Goal: Contribute content: Add original content to the website for others to see

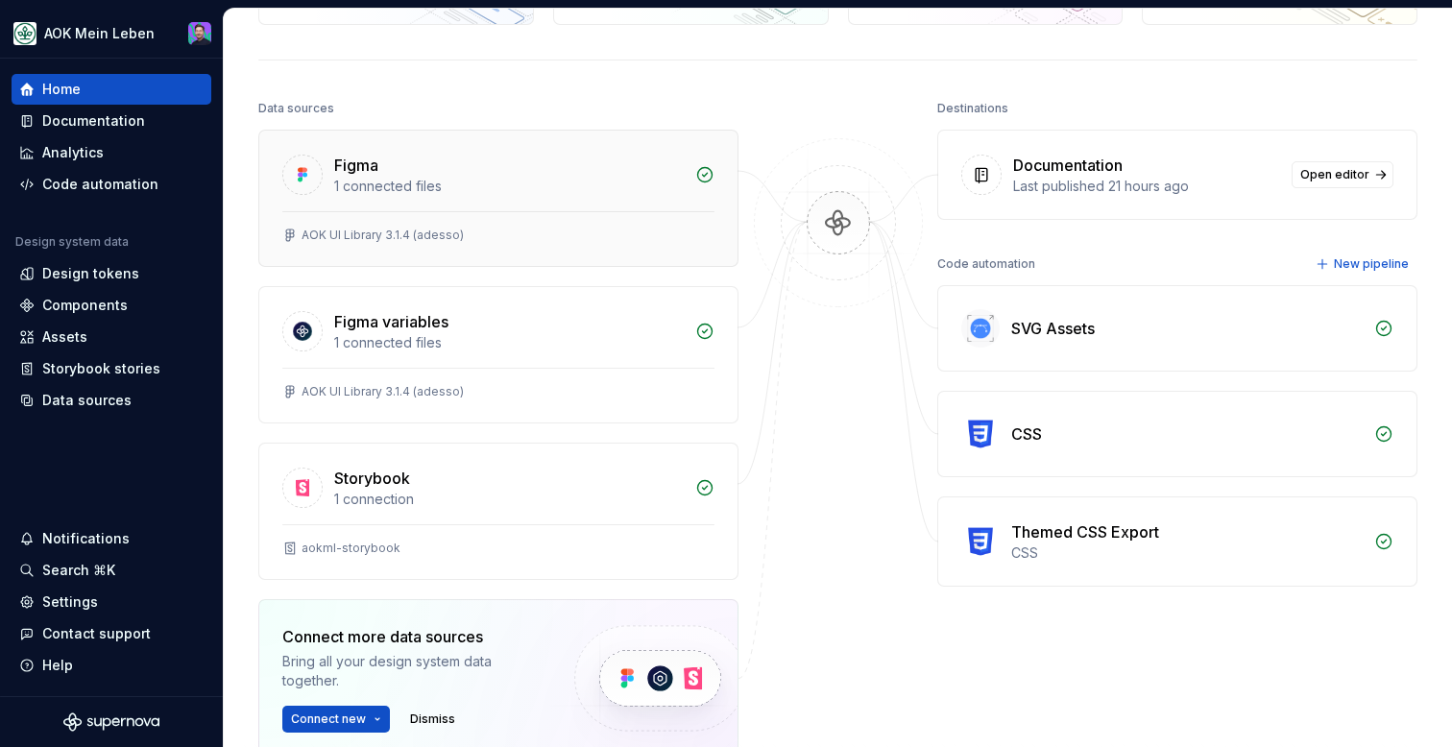
scroll to position [180, 0]
click at [116, 278] on div "Design tokens" at bounding box center [90, 273] width 97 height 19
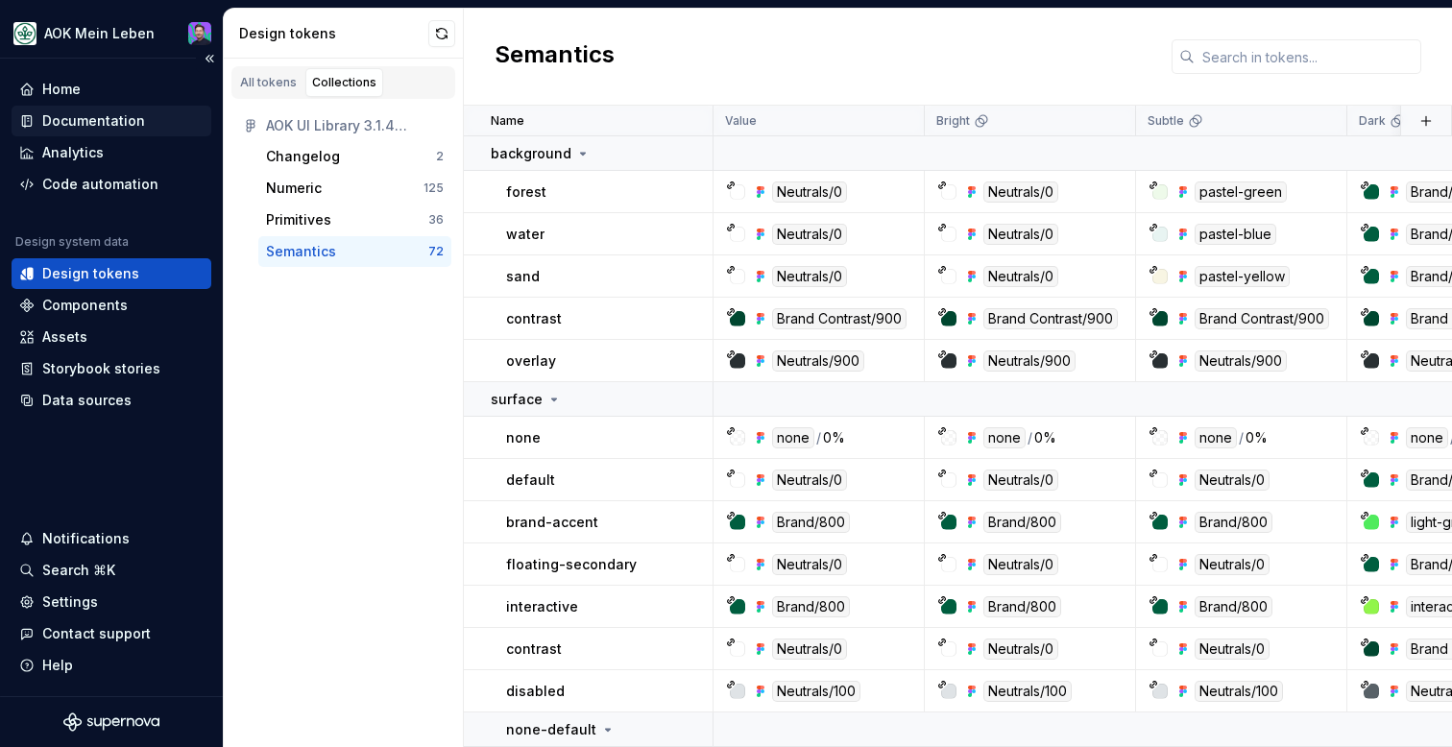
click at [157, 129] on div "Documentation" at bounding box center [111, 120] width 184 height 19
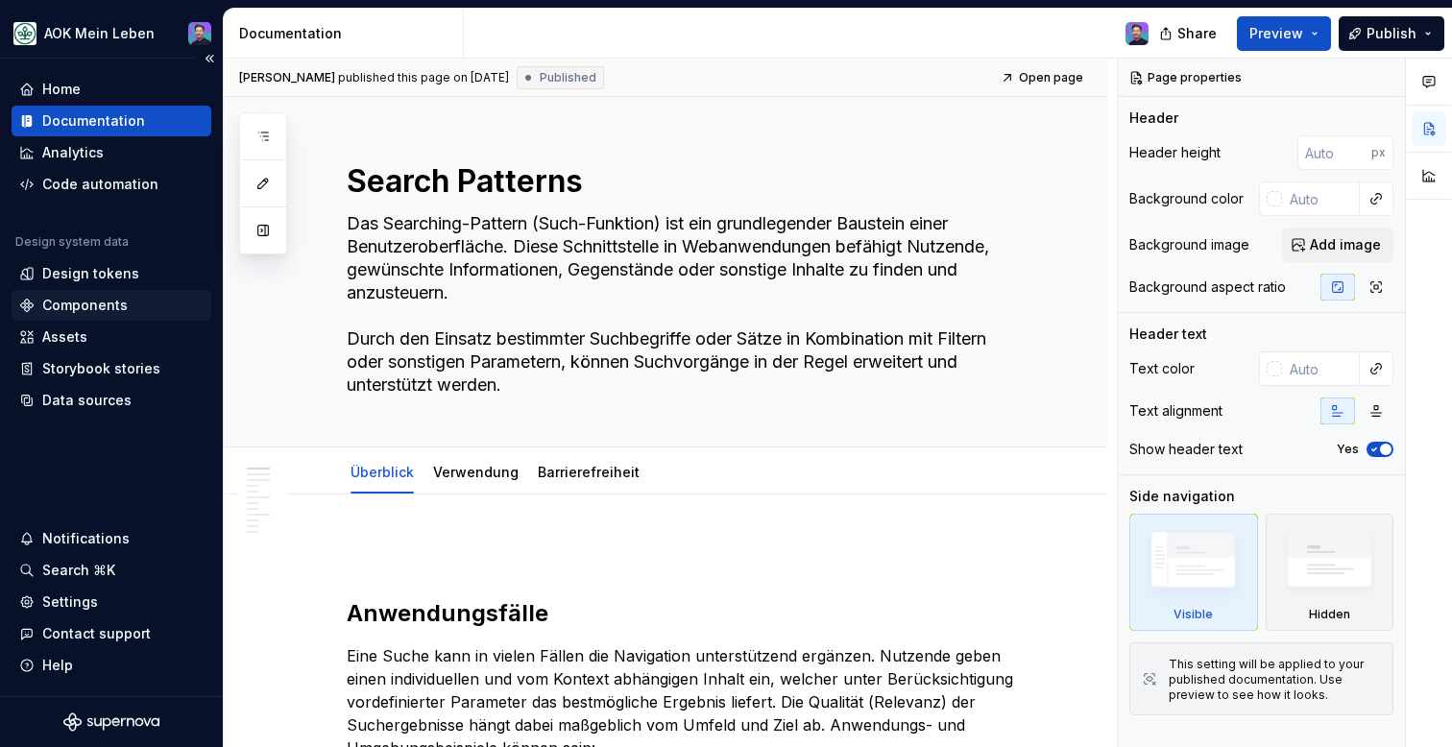
click at [104, 292] on div "Components" at bounding box center [112, 305] width 200 height 31
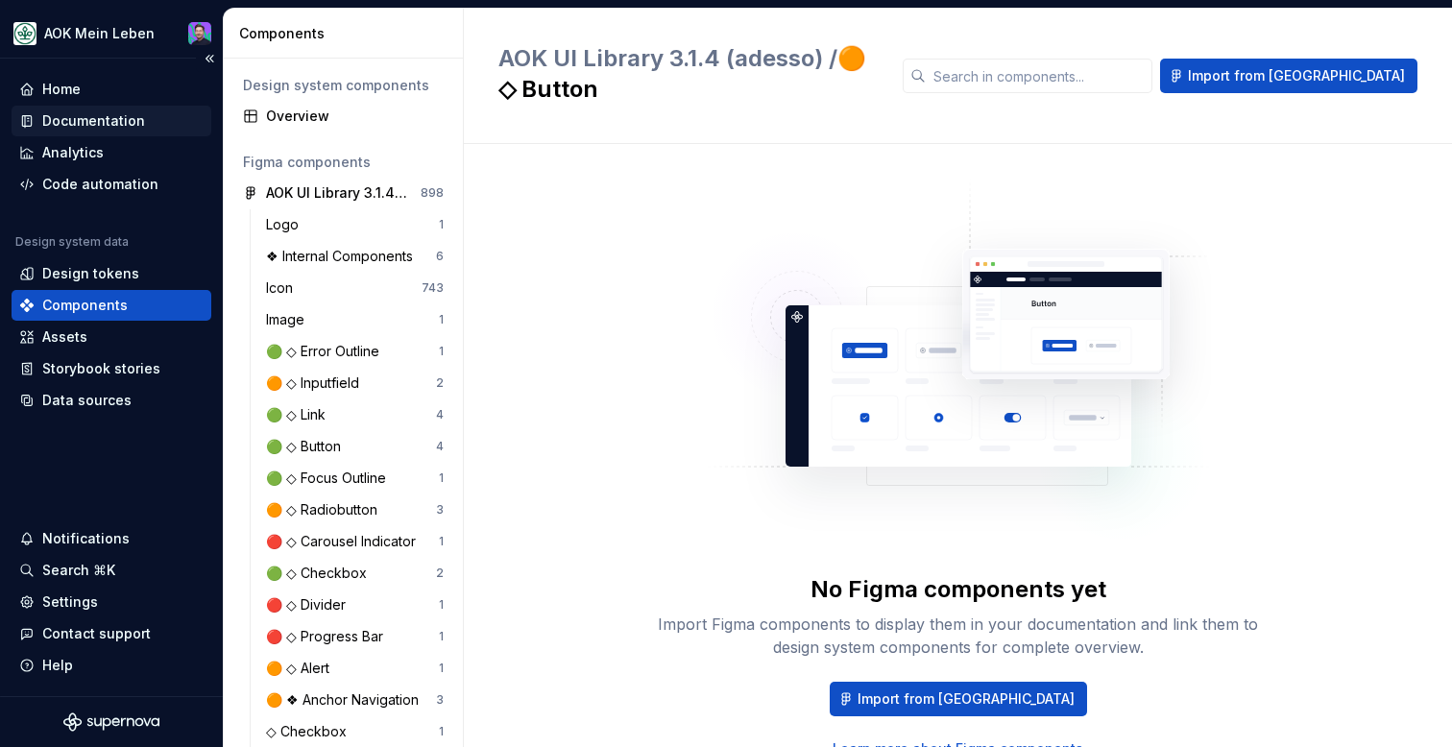
click at [148, 111] on div "Documentation" at bounding box center [111, 120] width 184 height 19
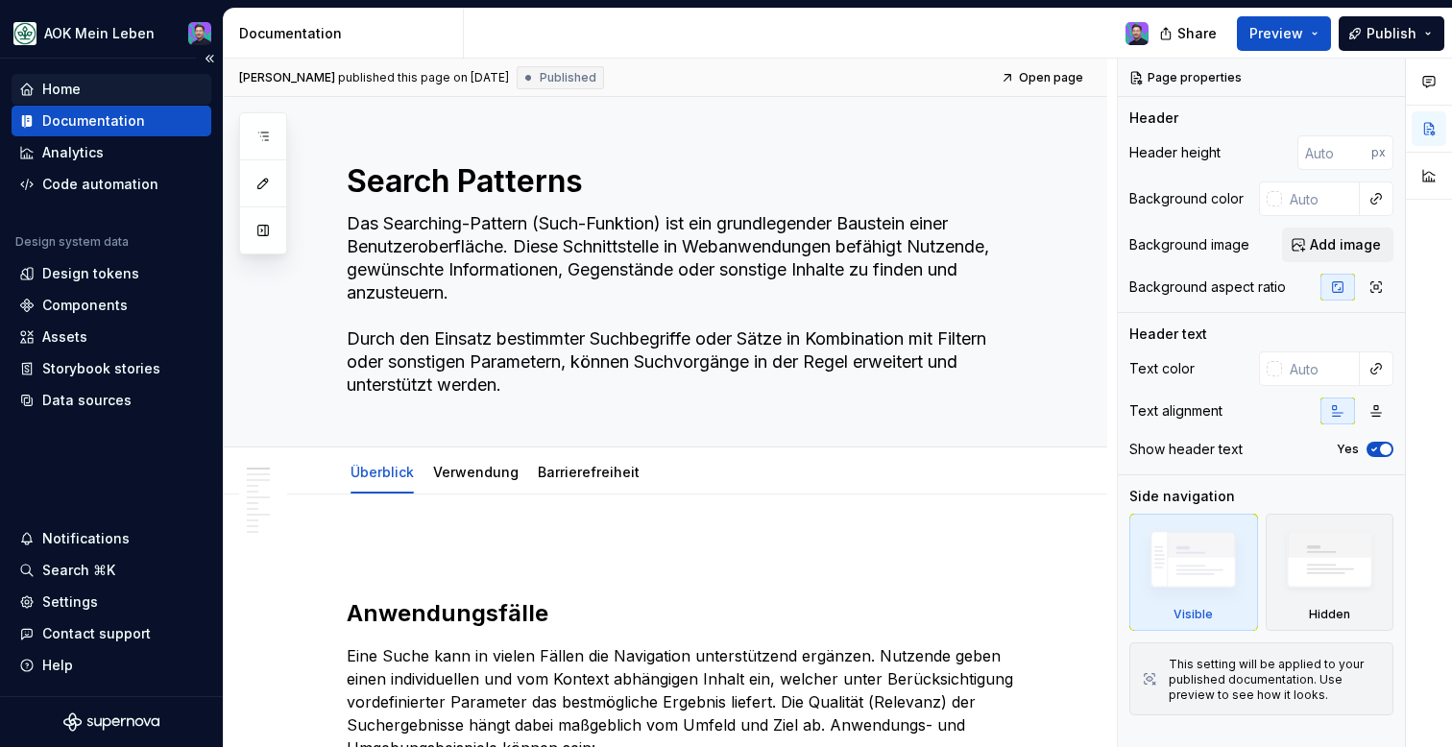
click at [116, 101] on div "Home" at bounding box center [112, 89] width 200 height 31
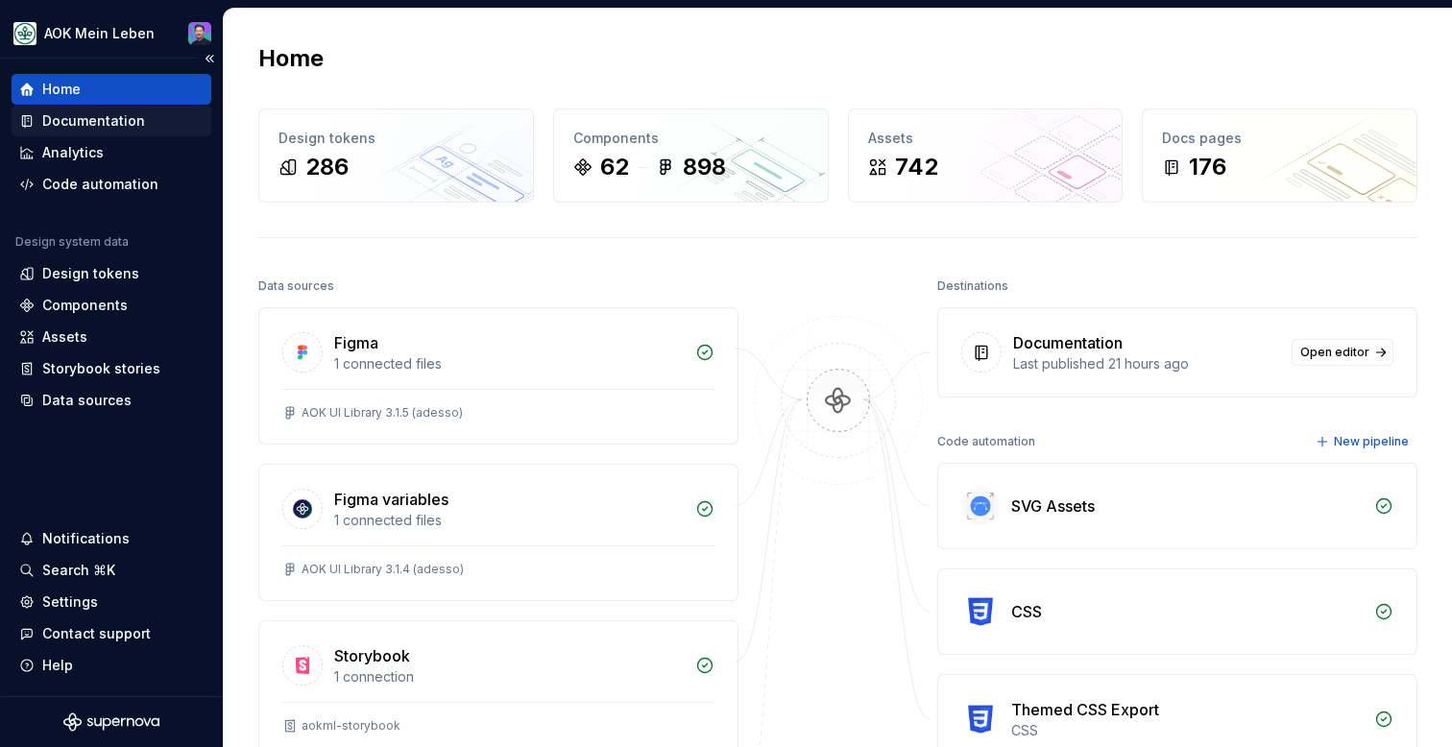
click at [146, 117] on div "Documentation" at bounding box center [111, 120] width 184 height 19
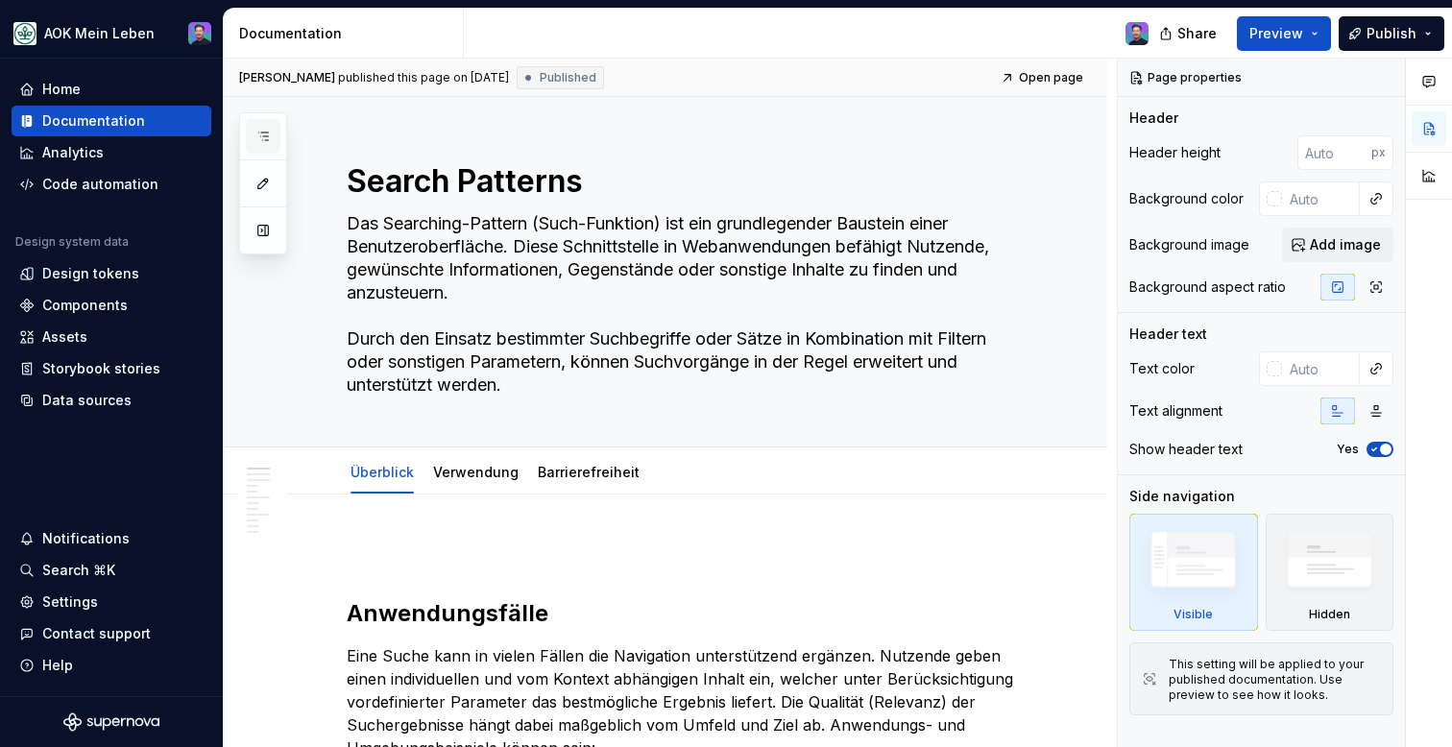
click at [256, 134] on icon "button" at bounding box center [262, 136] width 15 height 15
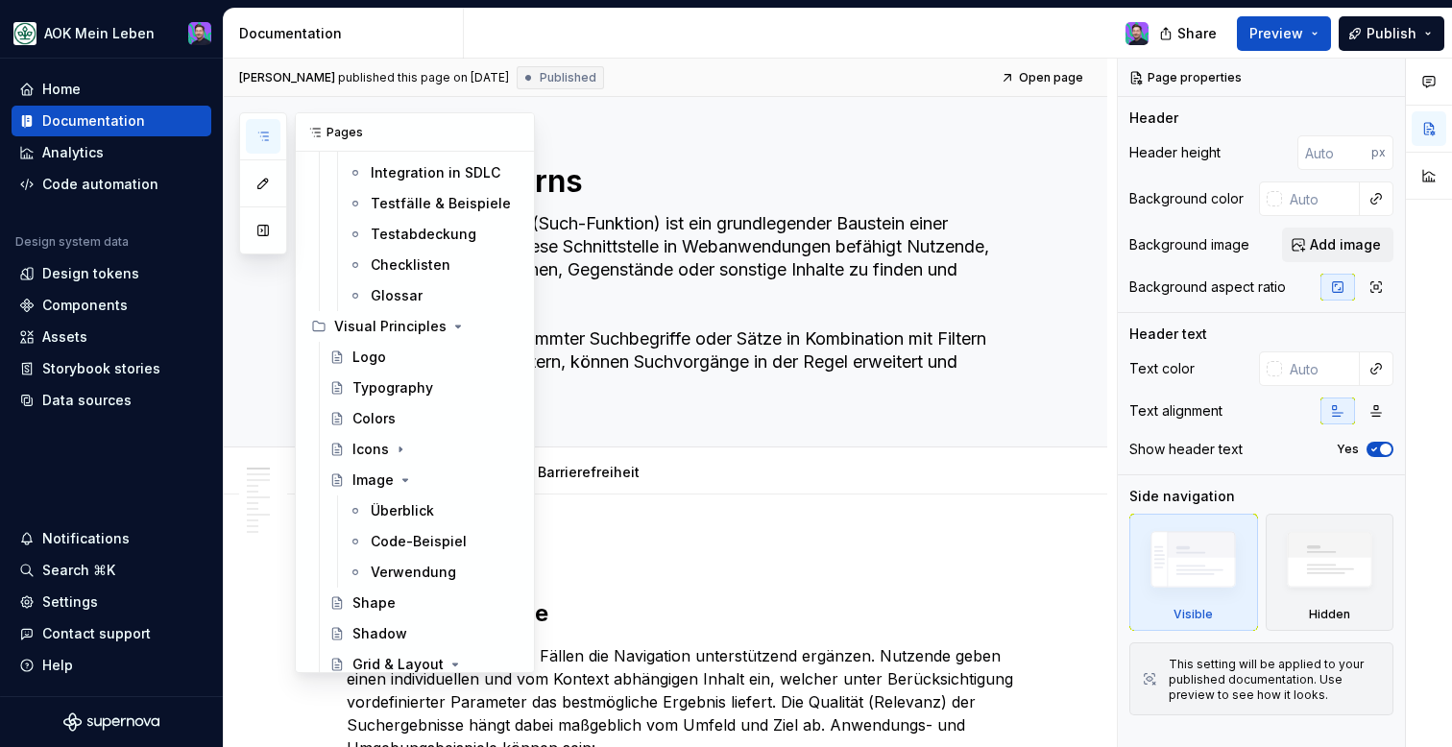
scroll to position [1001, 0]
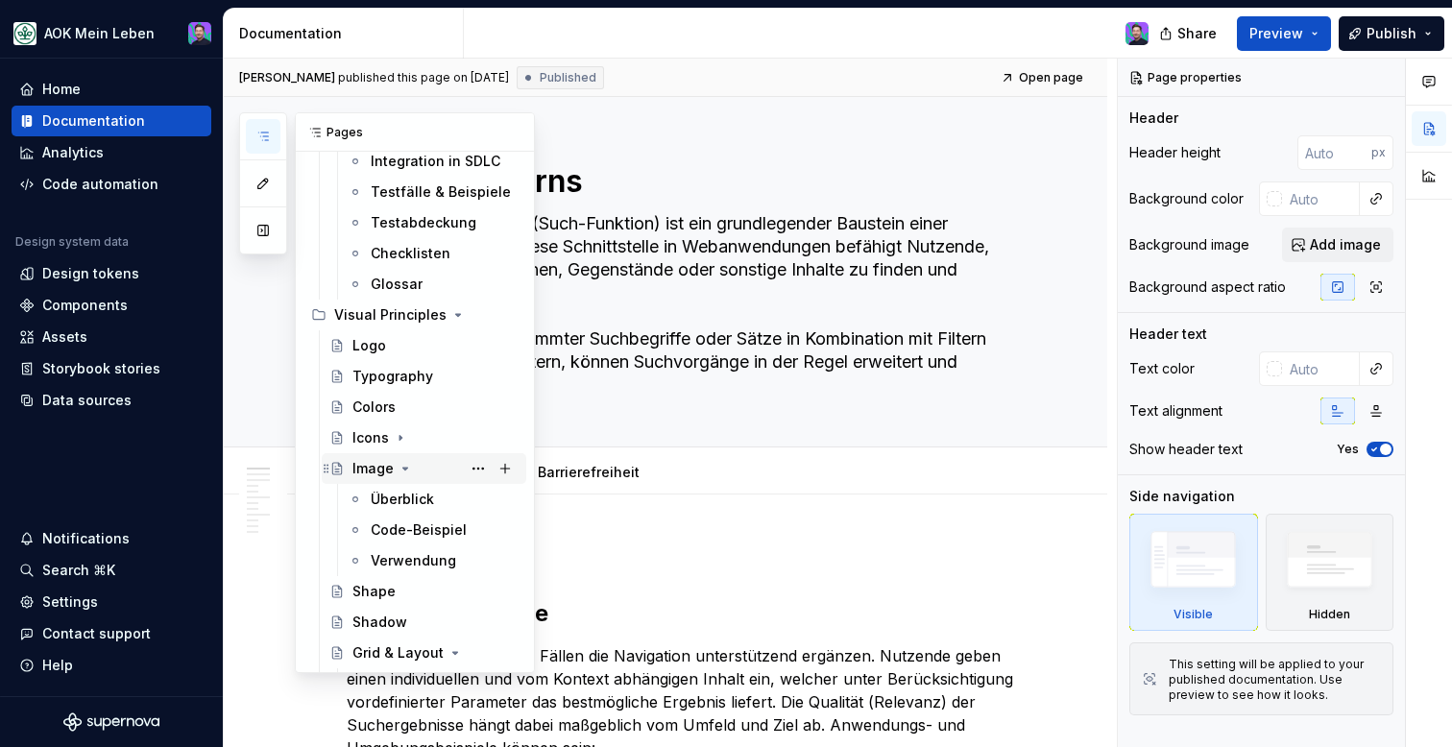
click at [403, 468] on icon "Page tree" at bounding box center [405, 469] width 5 height 2
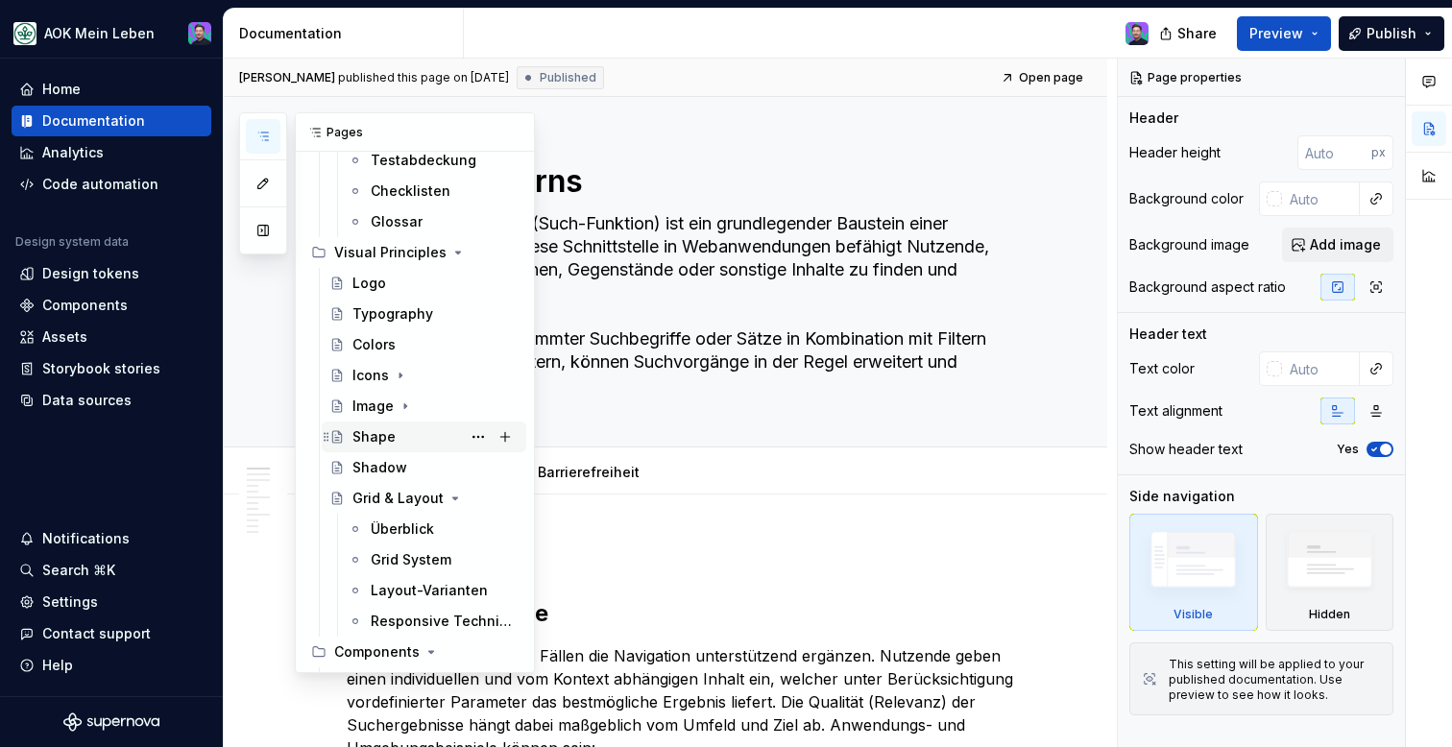
scroll to position [1064, 0]
click at [446, 502] on icon "Page tree" at bounding box center [453, 497] width 15 height 15
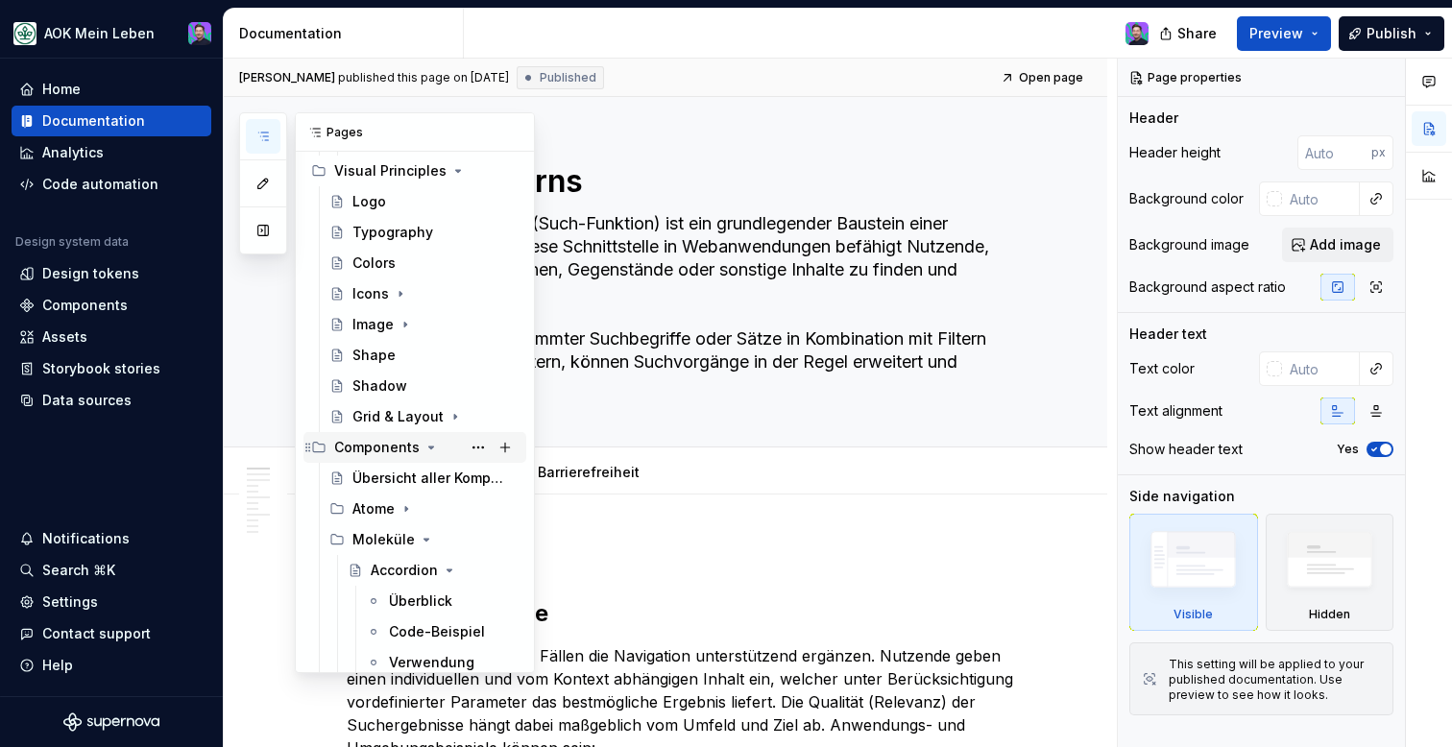
scroll to position [1192, 0]
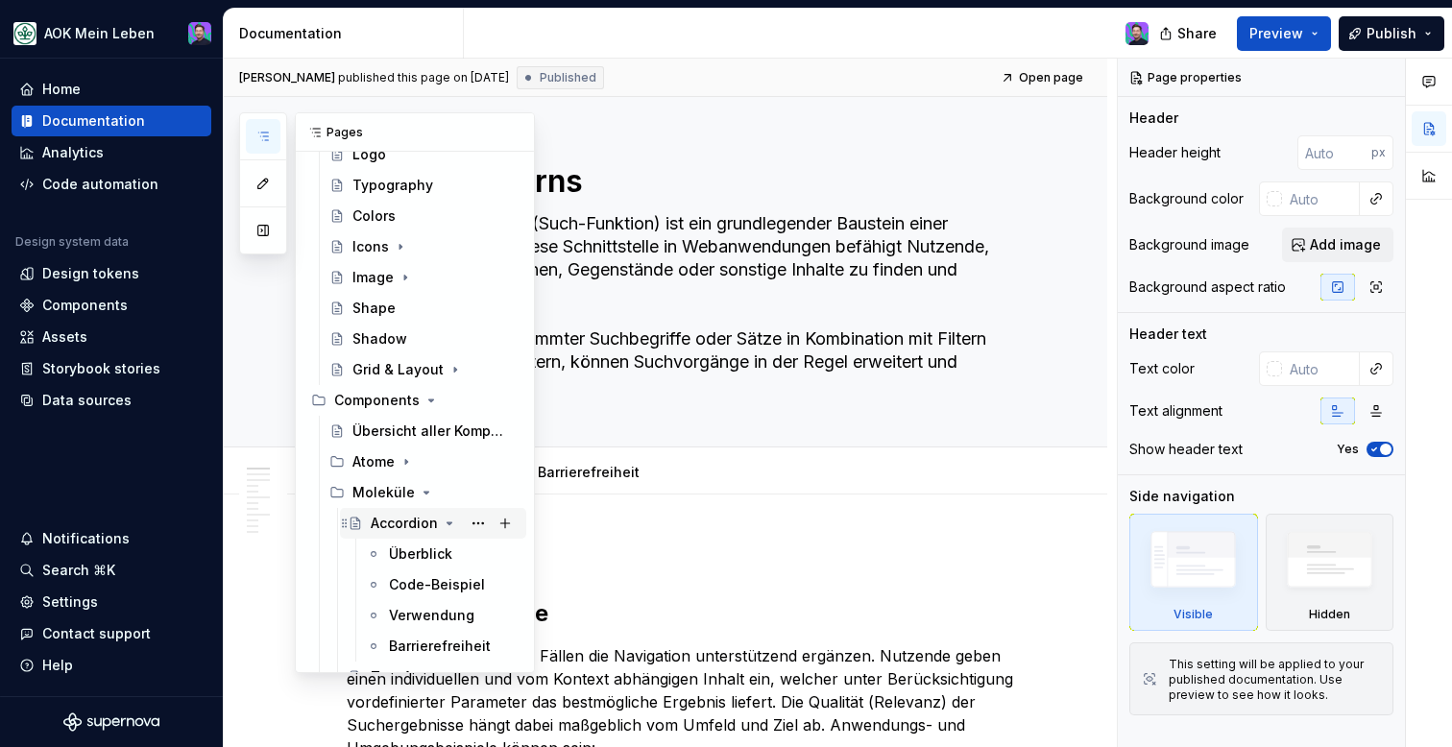
click at [444, 518] on icon "Page tree" at bounding box center [449, 523] width 15 height 15
click at [444, 560] on icon "Page tree" at bounding box center [445, 553] width 15 height 15
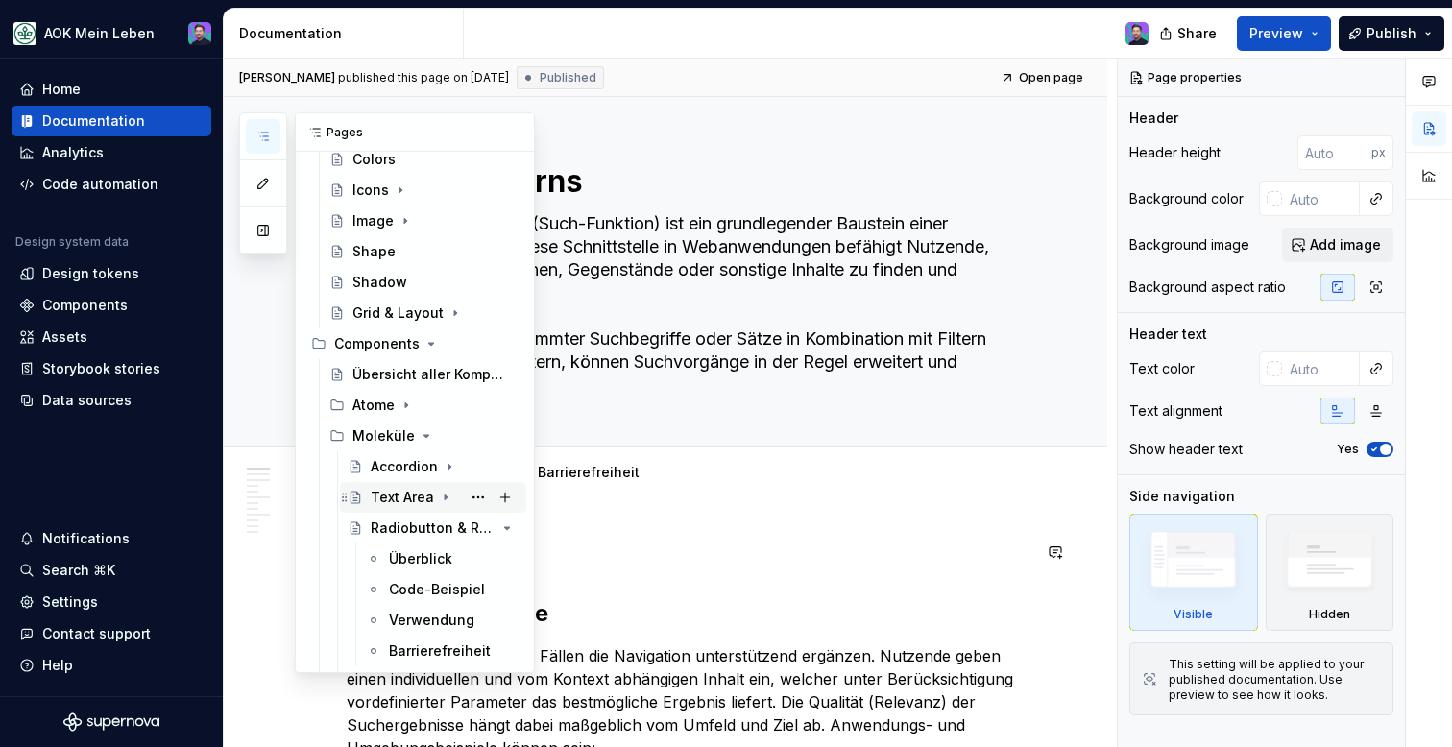
scroll to position [1252, 0]
drag, startPoint x: 491, startPoint y: 528, endPoint x: 416, endPoint y: 525, distance: 75.0
click at [423, 525] on div "Radiobutton & Radiobutton Group" at bounding box center [445, 524] width 148 height 27
click at [408, 525] on div "Radiobutton & Radiobutton Group" at bounding box center [406, 524] width 71 height 19
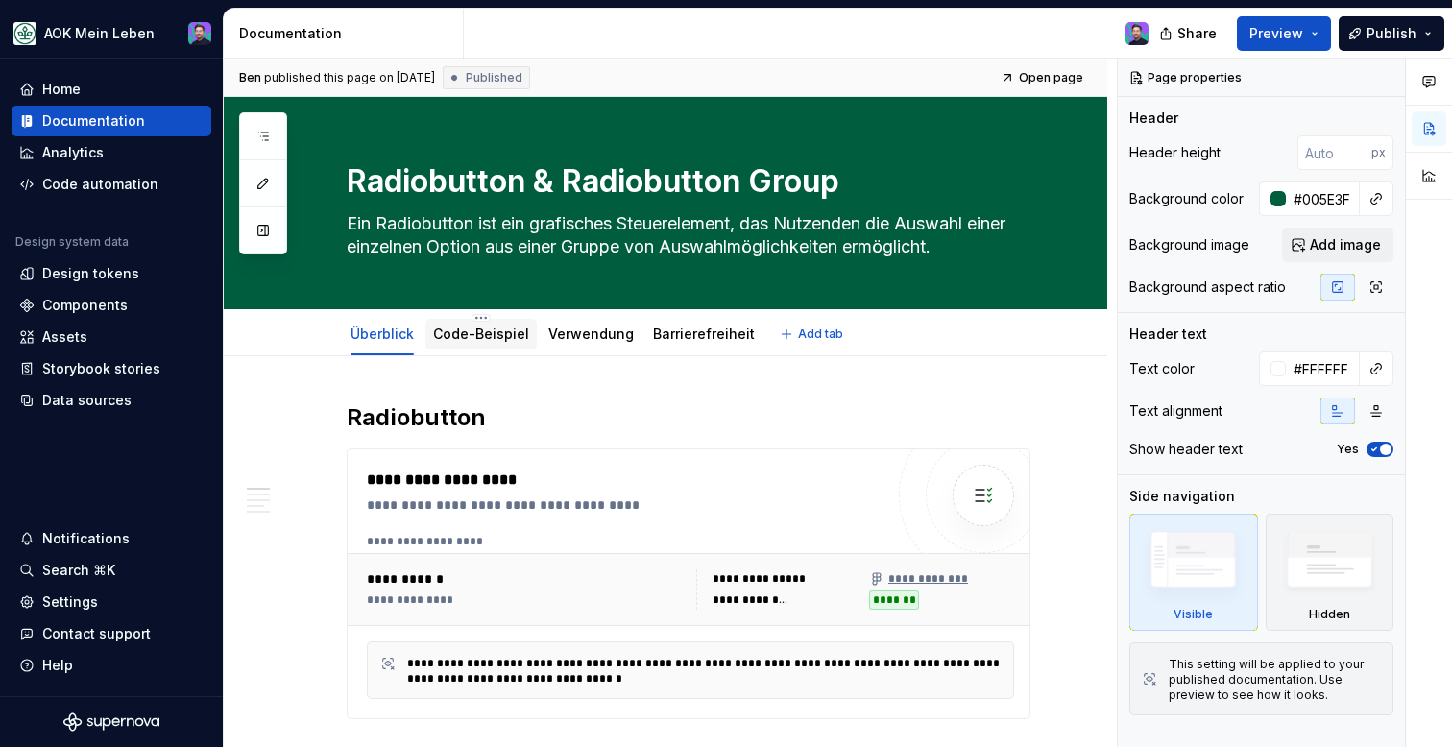
click at [467, 319] on div "Code-Beispiel" at bounding box center [480, 334] width 111 height 31
click at [549, 328] on link "Verwendung" at bounding box center [590, 334] width 85 height 16
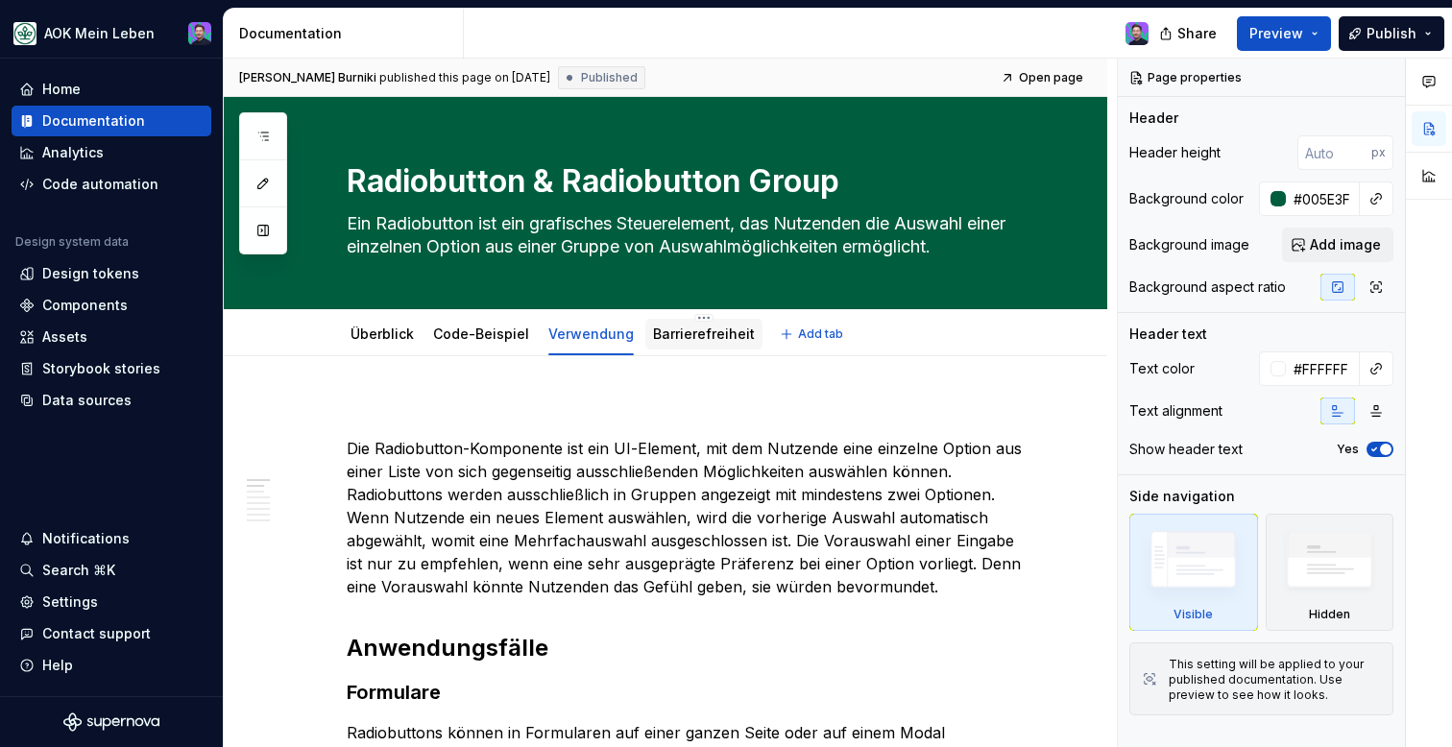
click at [680, 340] on link "Barrierefreiheit" at bounding box center [704, 334] width 102 height 16
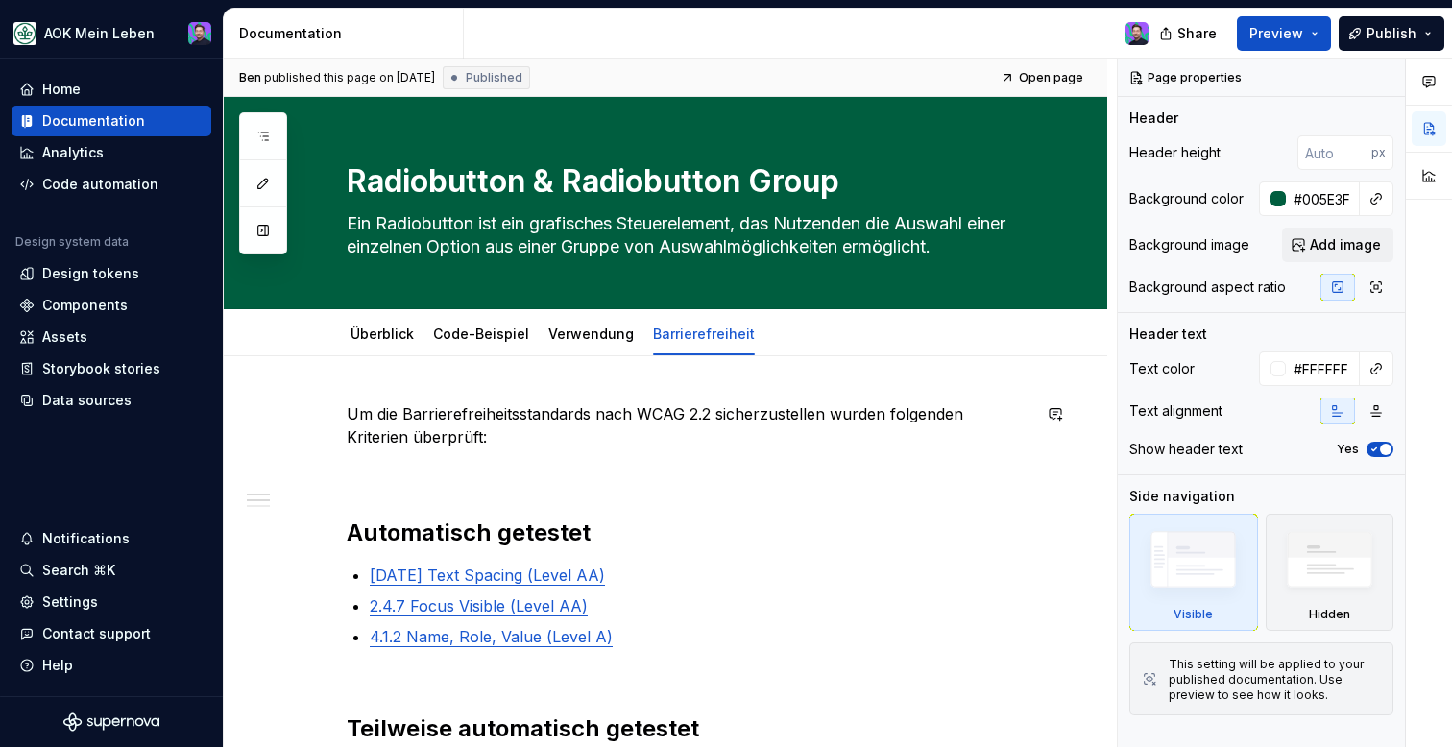
click at [577, 354] on div "Überblick Code-Beispiel Verwendung Barrierefreiheit" at bounding box center [552, 339] width 435 height 52
click at [579, 343] on div "Verwendung" at bounding box center [590, 334] width 85 height 19
click at [587, 340] on link "Verwendung" at bounding box center [590, 334] width 85 height 16
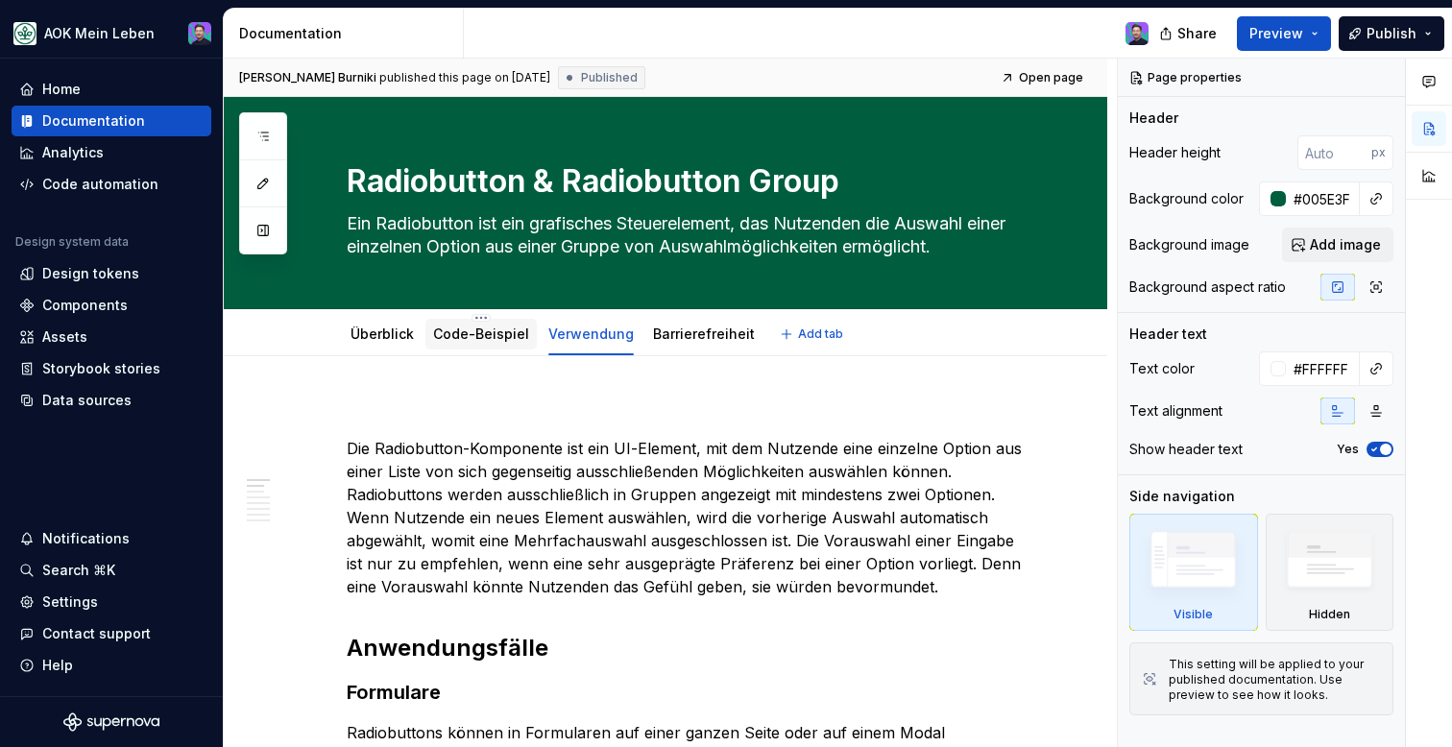
click at [488, 344] on div "Code-Beispiel" at bounding box center [481, 334] width 96 height 23
click at [396, 342] on link "Überblick" at bounding box center [381, 334] width 63 height 16
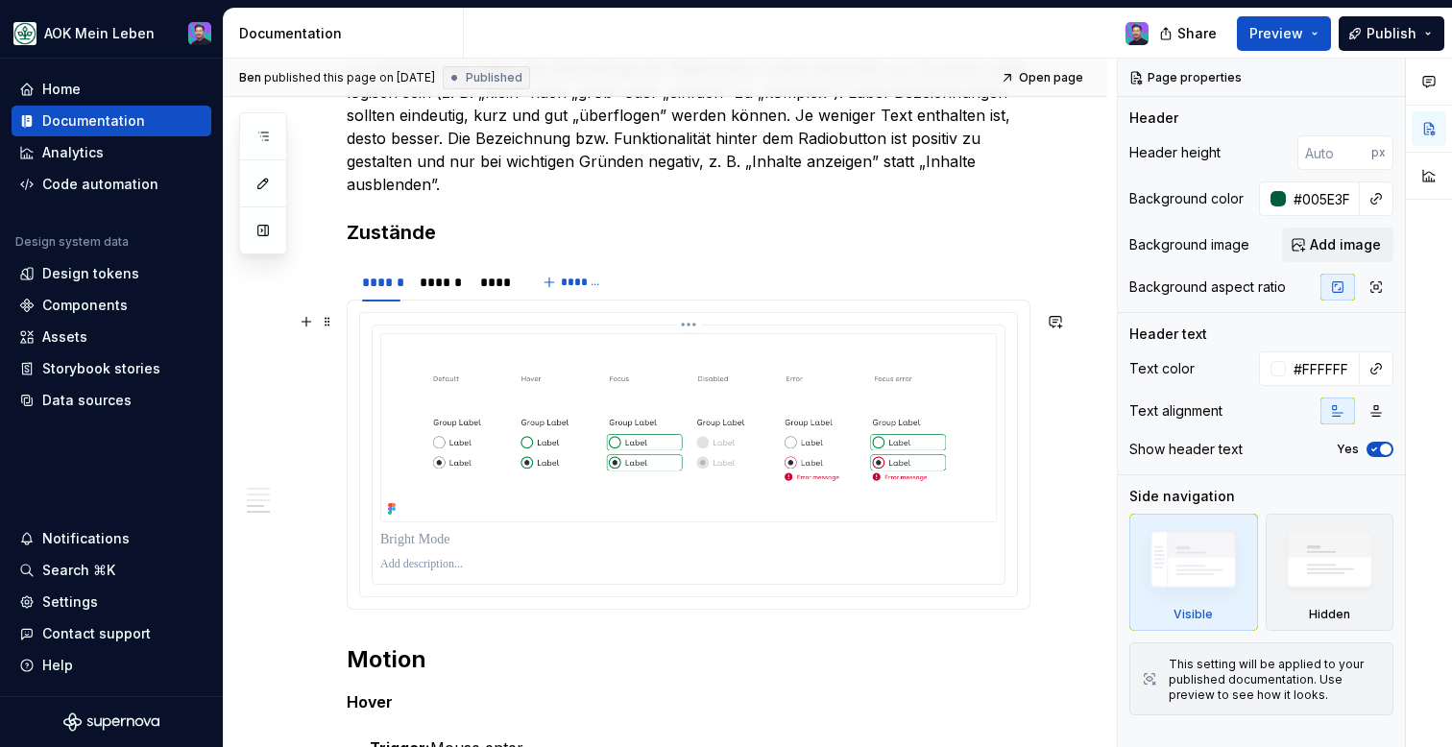
scroll to position [1153, 0]
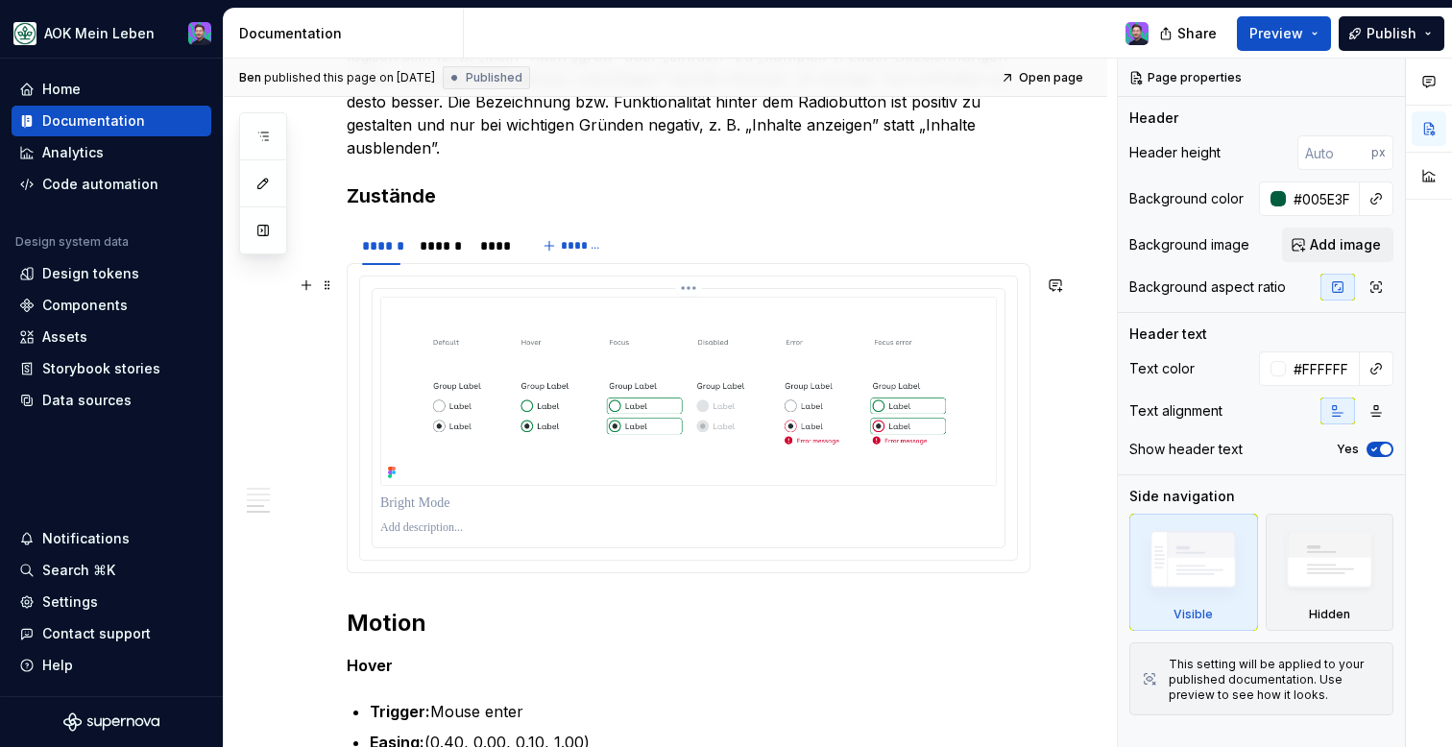
click at [686, 287] on html "AOK Mein Leben Home Documentation Analytics Code automation Design system data …" at bounding box center [726, 373] width 1452 height 747
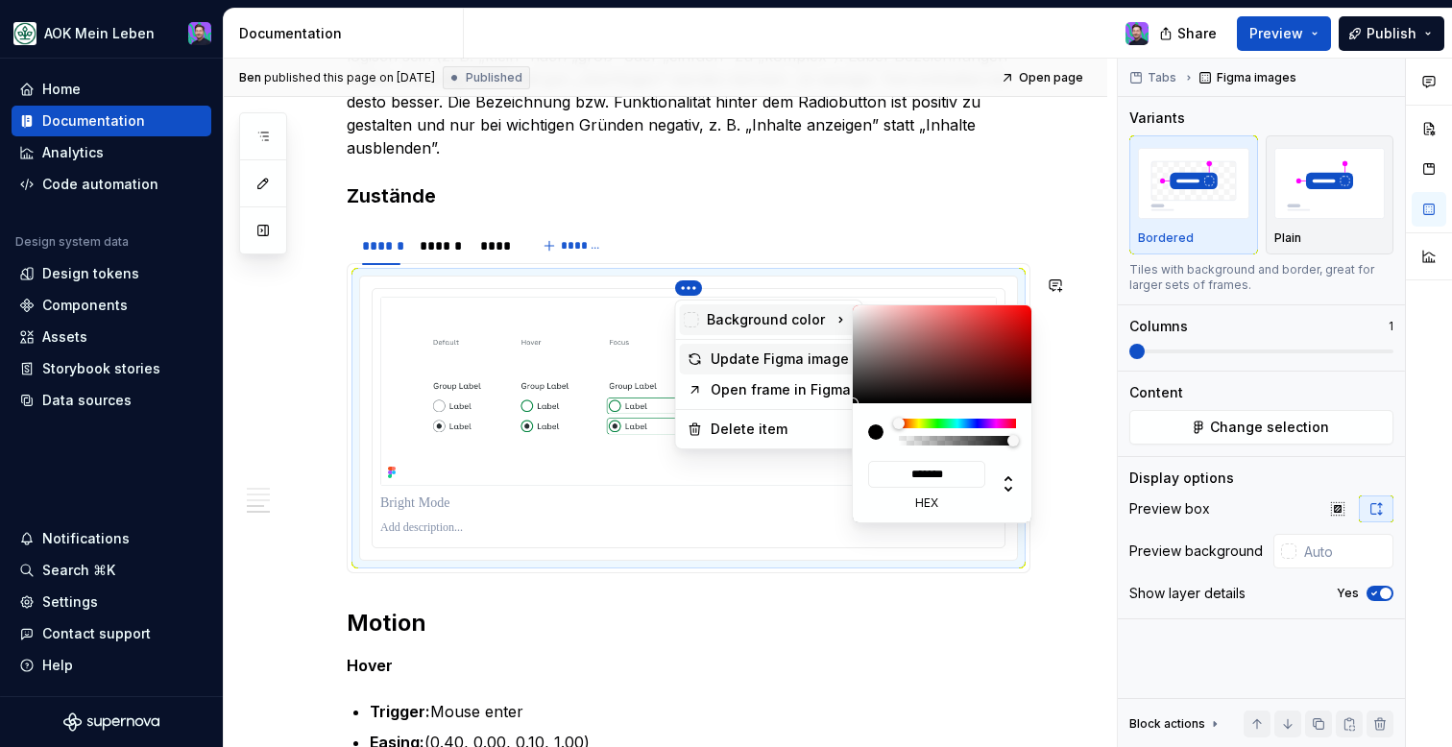
click at [753, 357] on div "Update Figma image" at bounding box center [781, 359] width 140 height 19
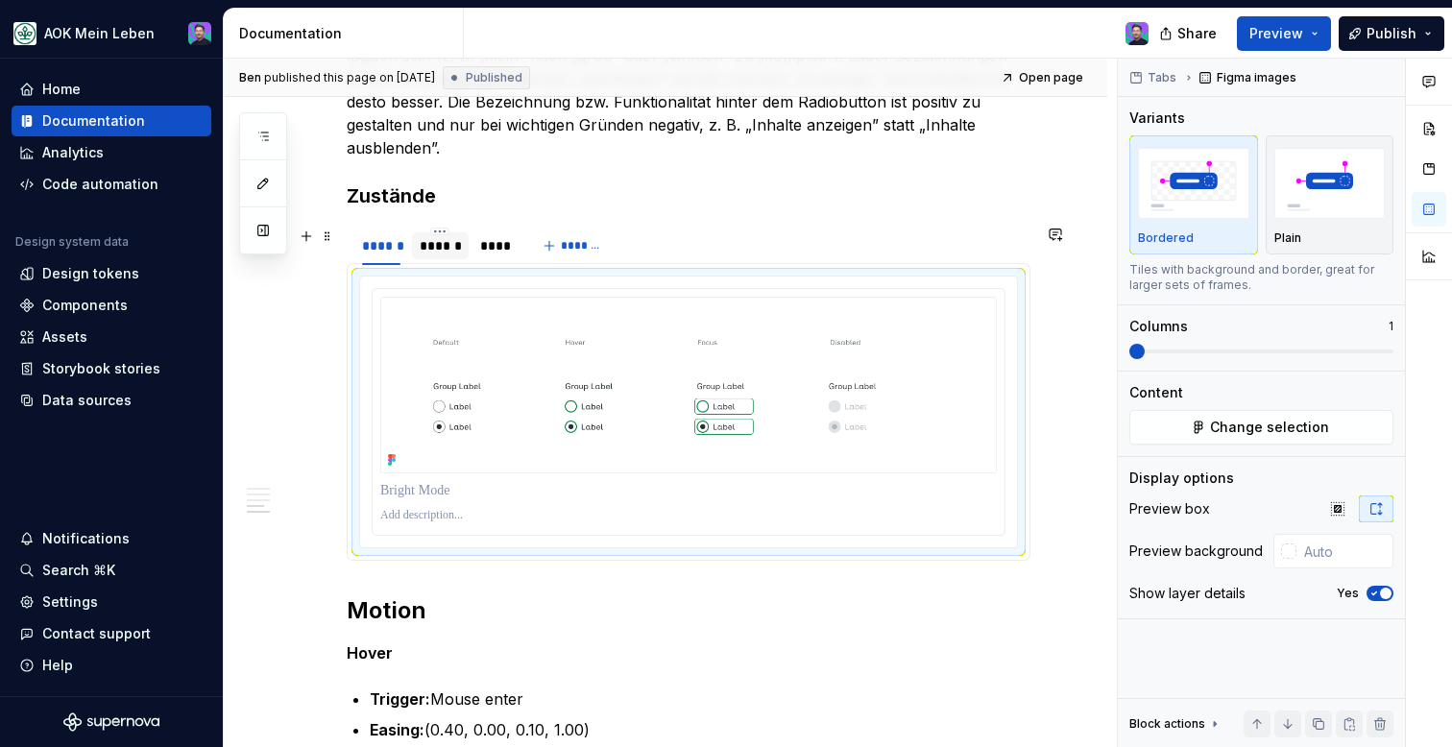
click at [443, 250] on div "******" at bounding box center [440, 245] width 41 height 19
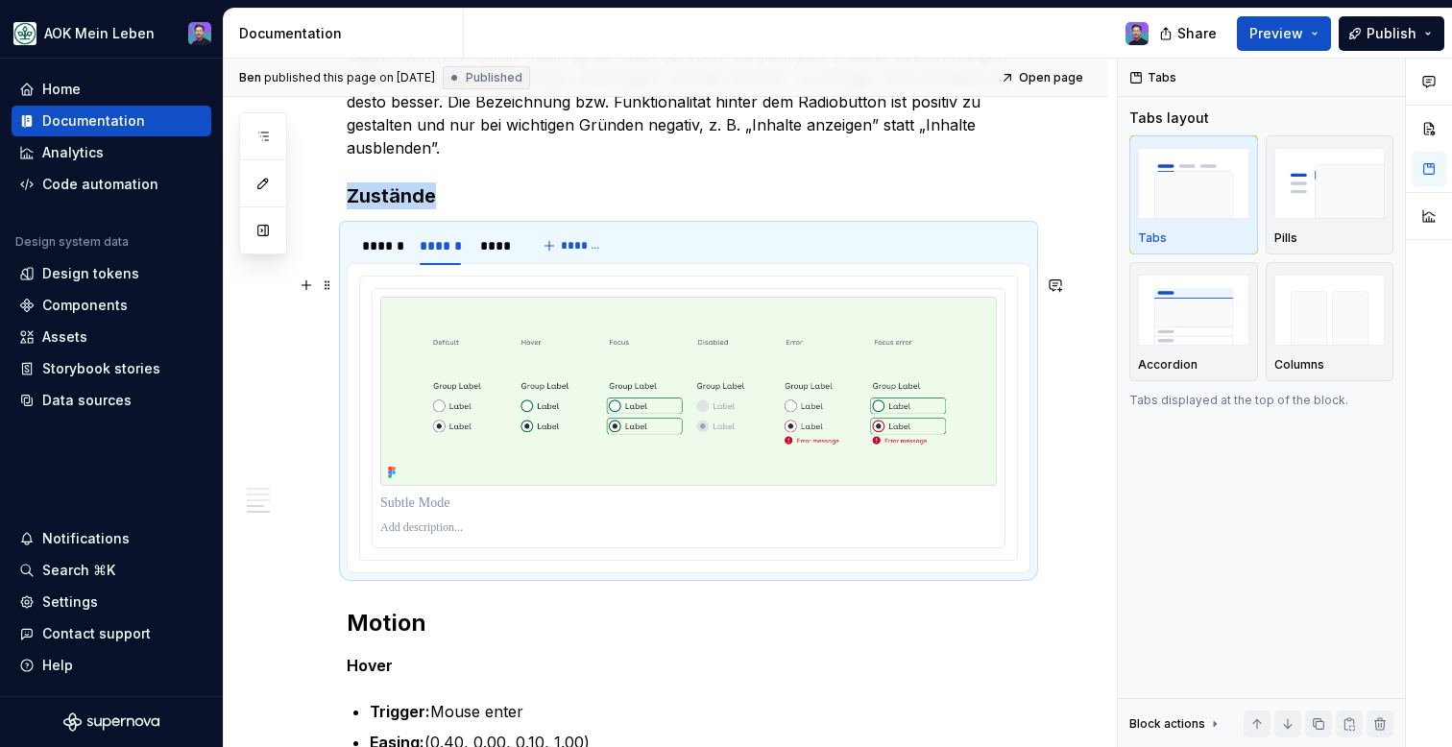
click at [681, 289] on html "AOK Mein Leben Home Documentation Analytics Code automation Design system data …" at bounding box center [726, 373] width 1452 height 747
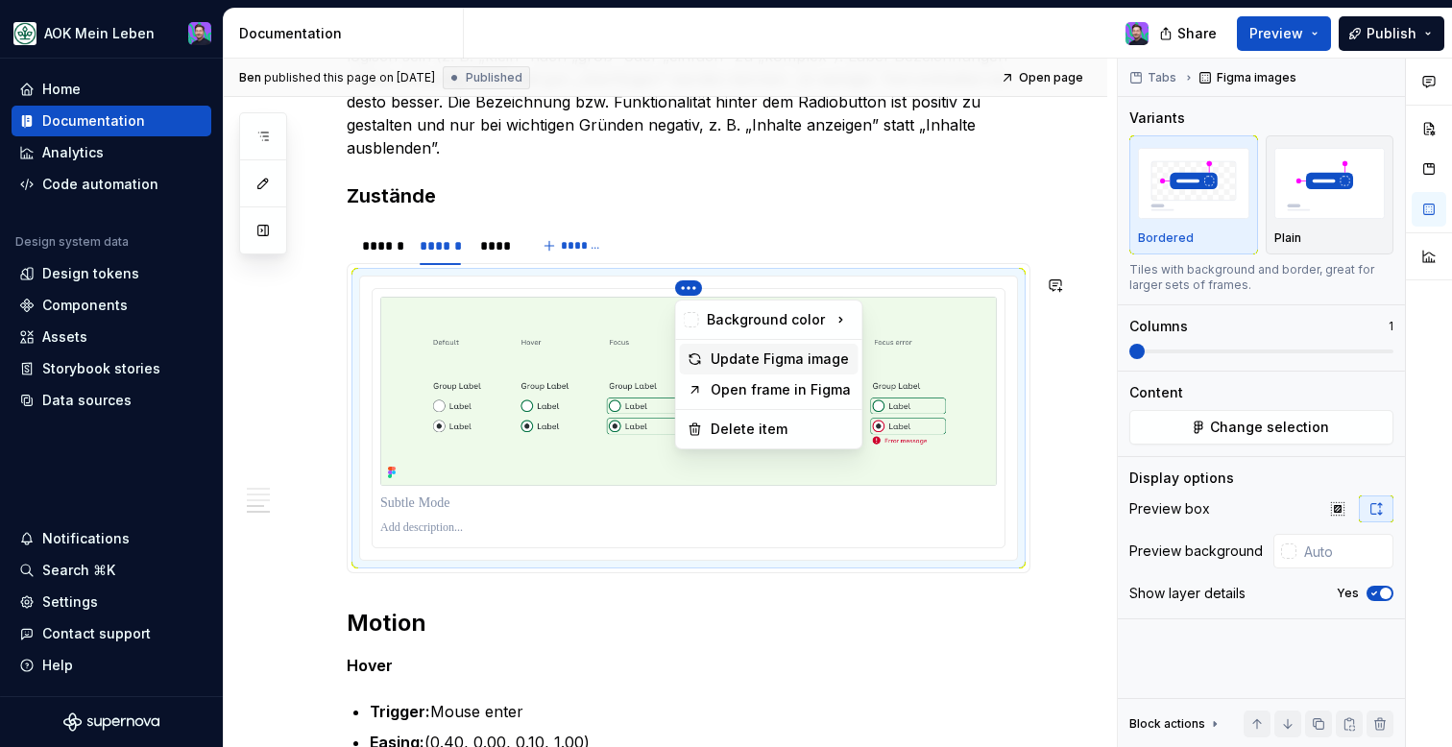
click at [727, 361] on div "Update Figma image" at bounding box center [781, 359] width 140 height 19
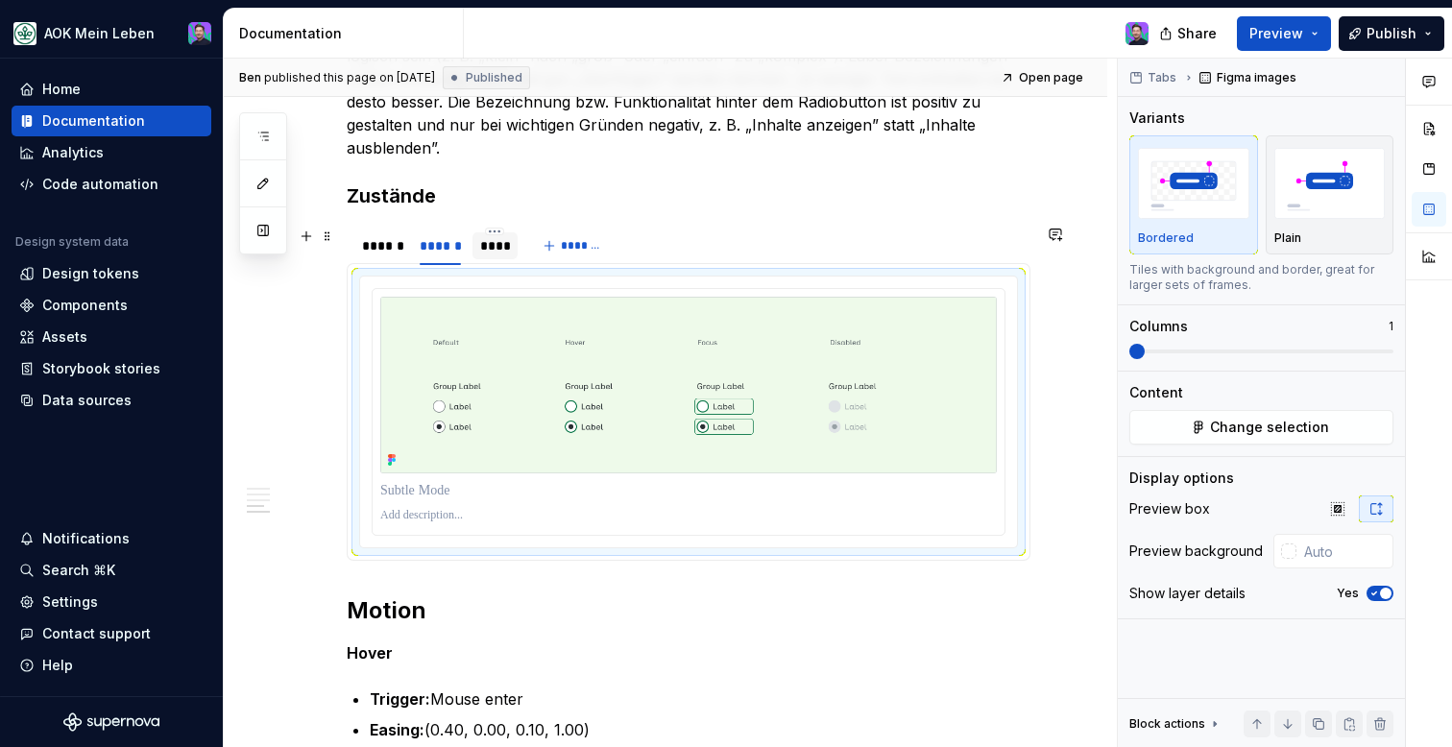
click at [485, 254] on div "****" at bounding box center [495, 245] width 31 height 19
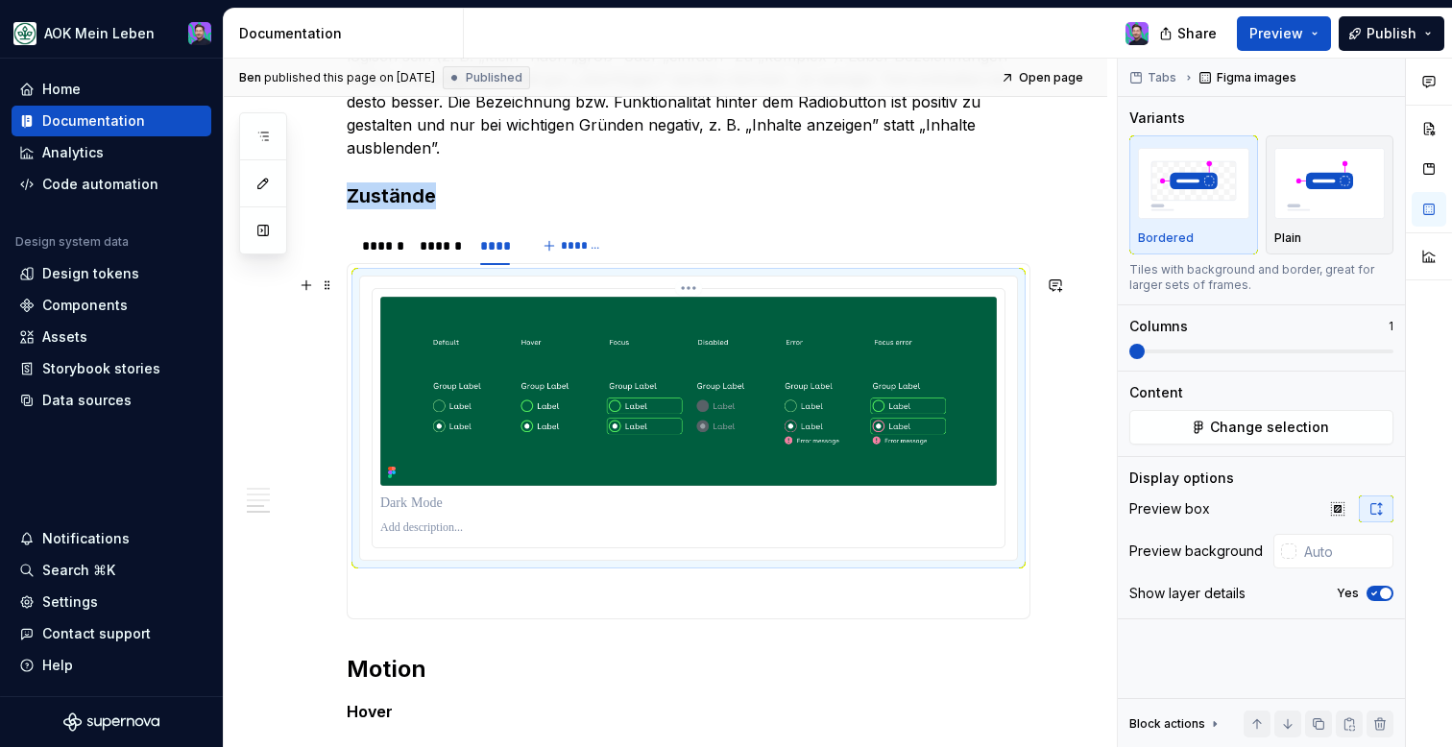
click at [688, 297] on img at bounding box center [688, 391] width 616 height 189
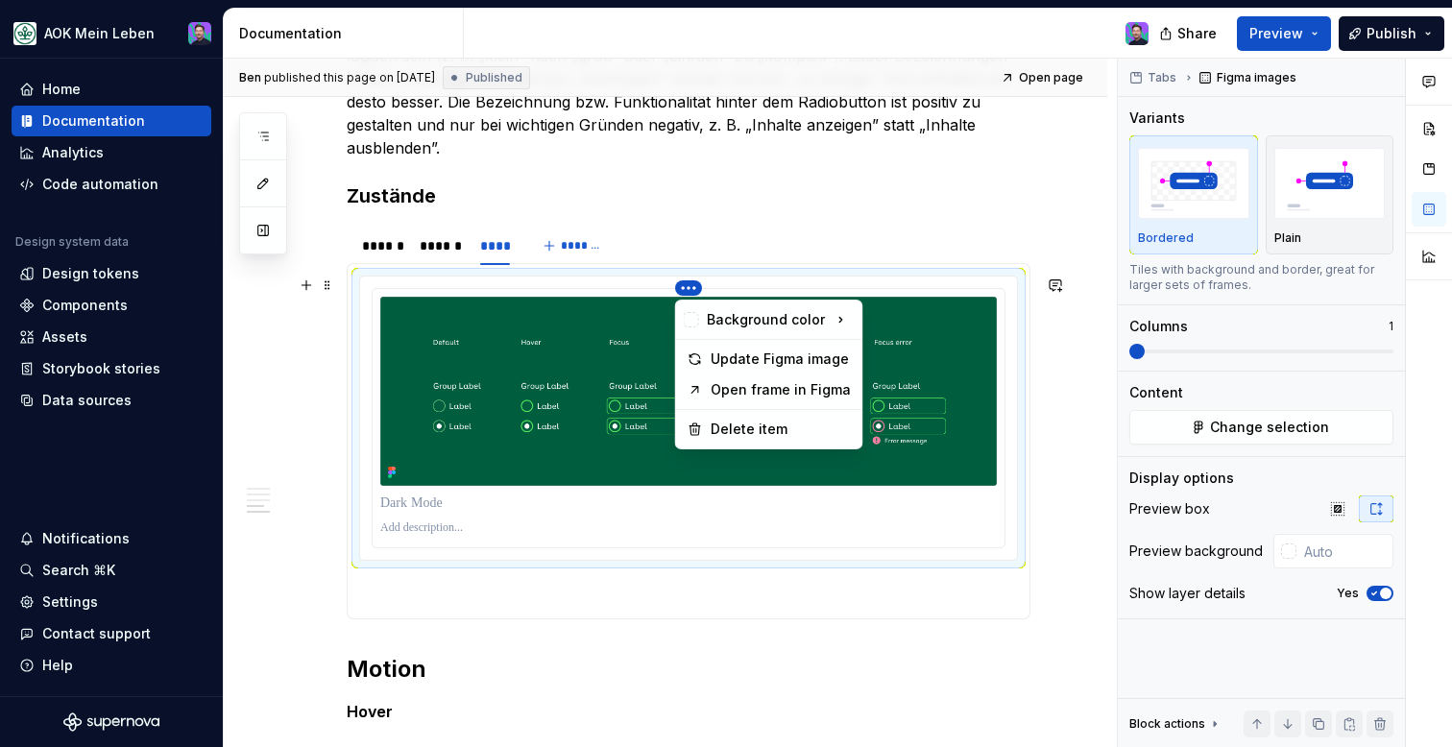
click at [688, 287] on html "AOK Mein Leben Home Documentation Analytics Code automation Design system data …" at bounding box center [726, 373] width 1452 height 747
click at [734, 368] on div "Update Figma image" at bounding box center [781, 359] width 140 height 19
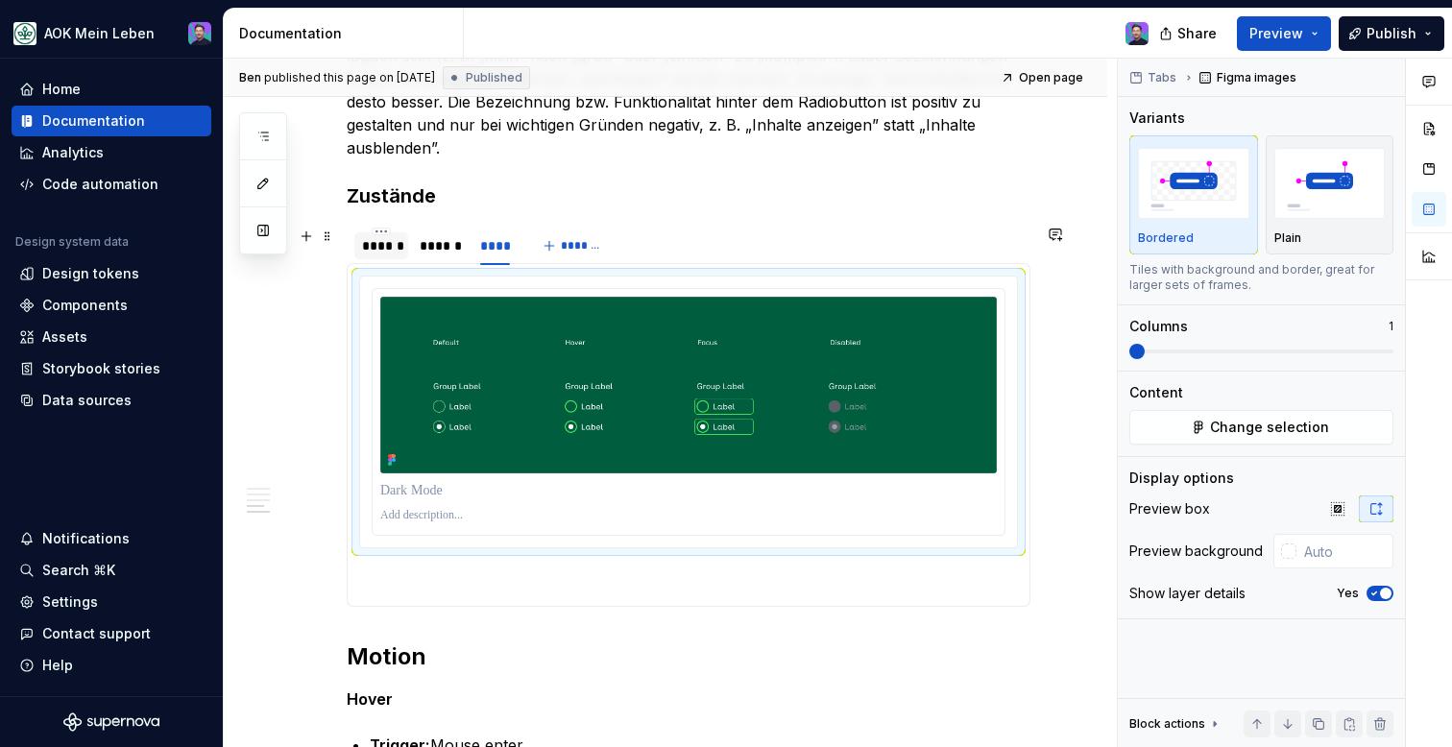
click at [398, 255] on div "******" at bounding box center [381, 245] width 54 height 27
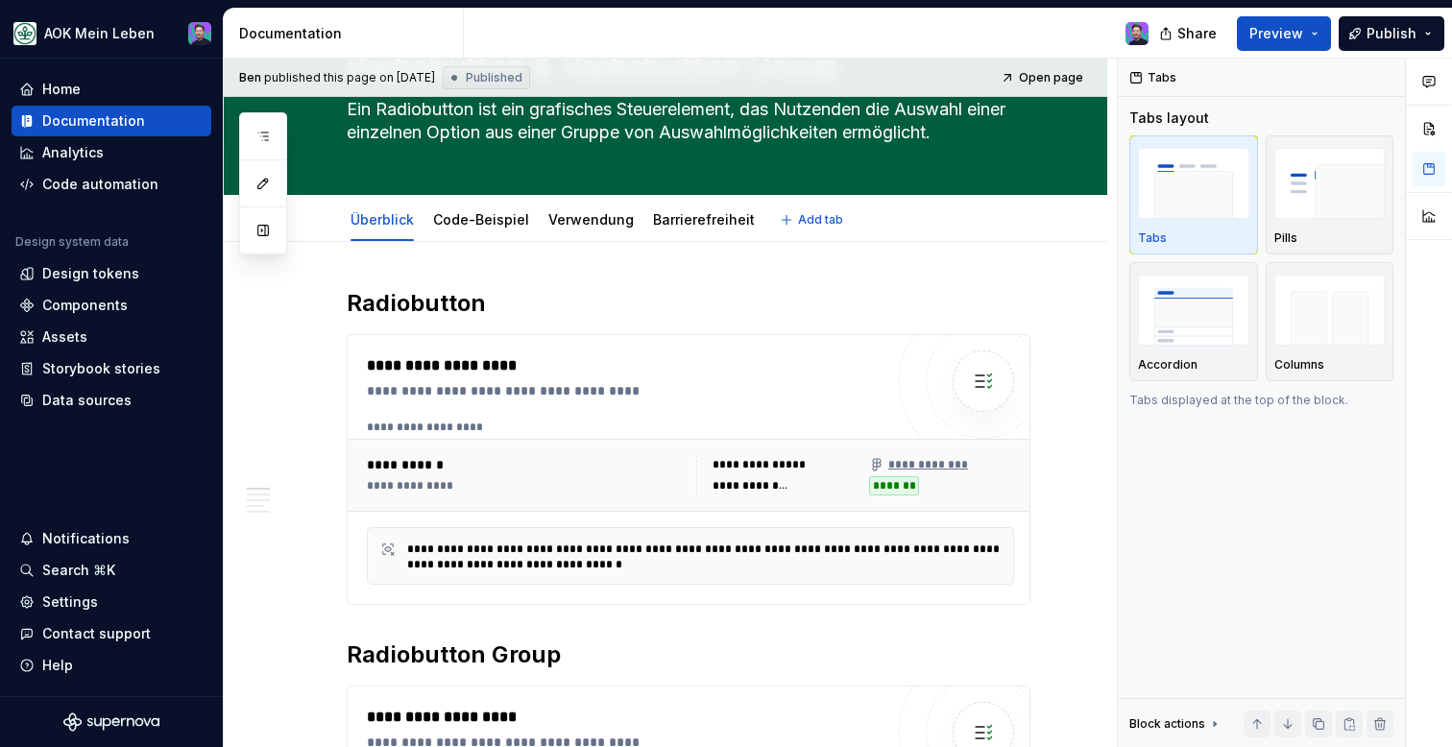
scroll to position [0, 0]
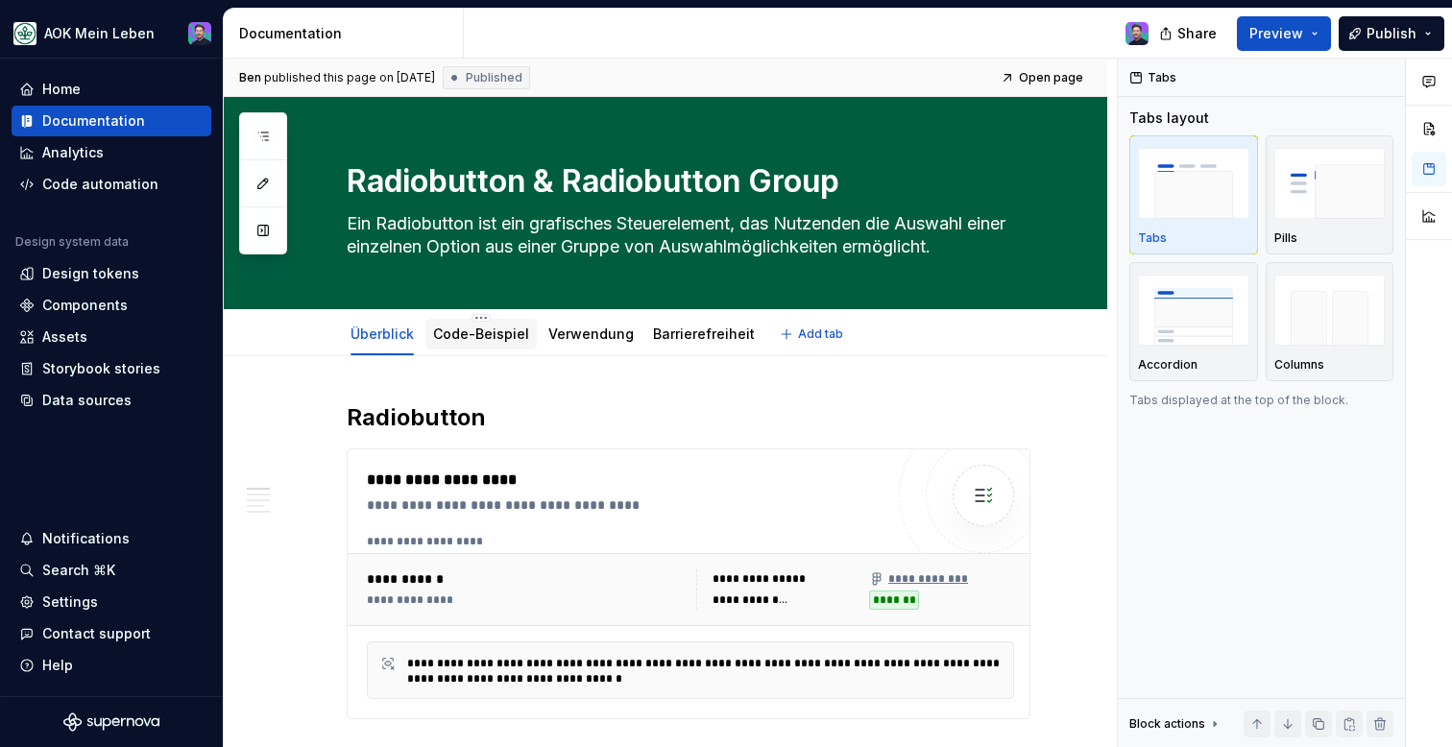
click at [448, 328] on link "Code-Beispiel" at bounding box center [481, 334] width 96 height 16
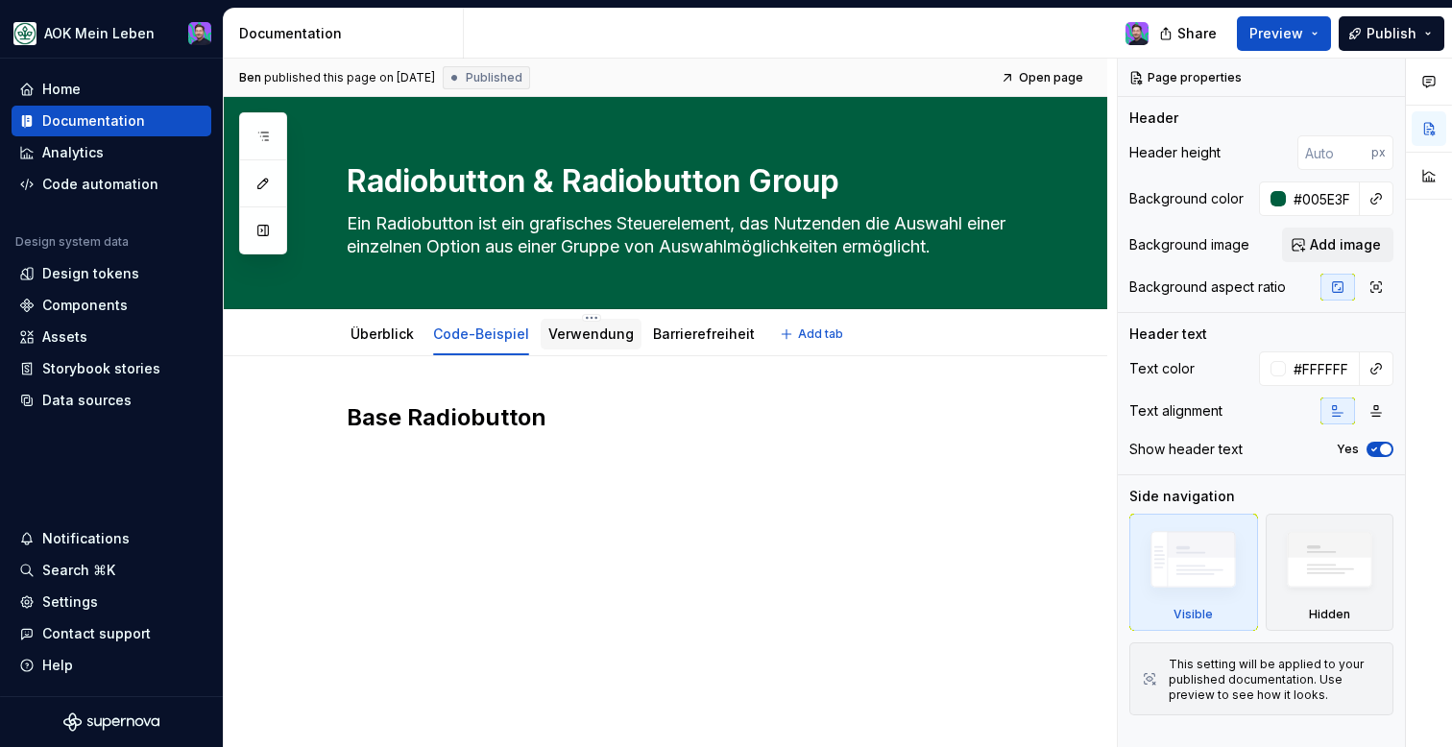
click at [585, 346] on div "Verwendung" at bounding box center [591, 334] width 101 height 31
click at [491, 350] on div "Code-Beispiel" at bounding box center [480, 334] width 111 height 35
click at [488, 343] on div "Code-Beispiel" at bounding box center [481, 334] width 96 height 19
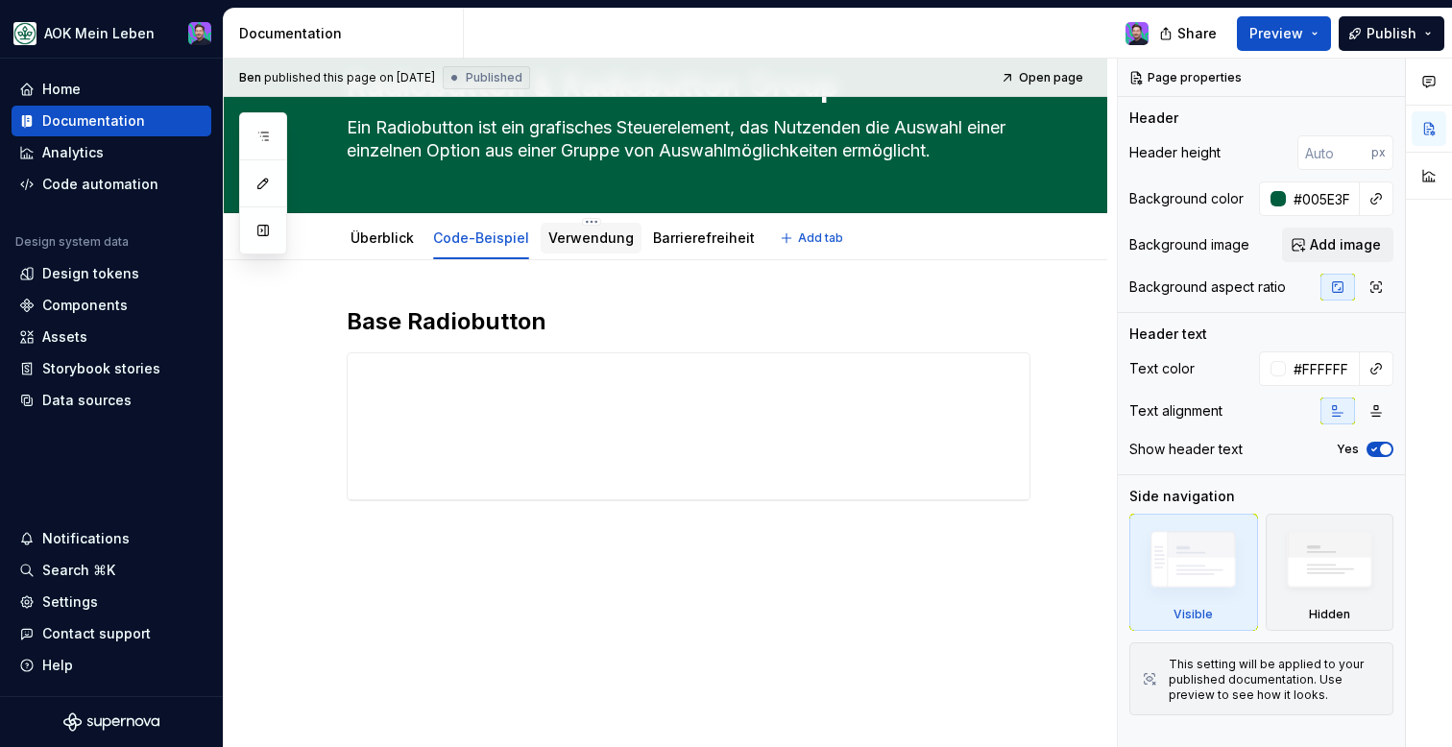
click at [596, 244] on link "Verwendung" at bounding box center [590, 237] width 85 height 16
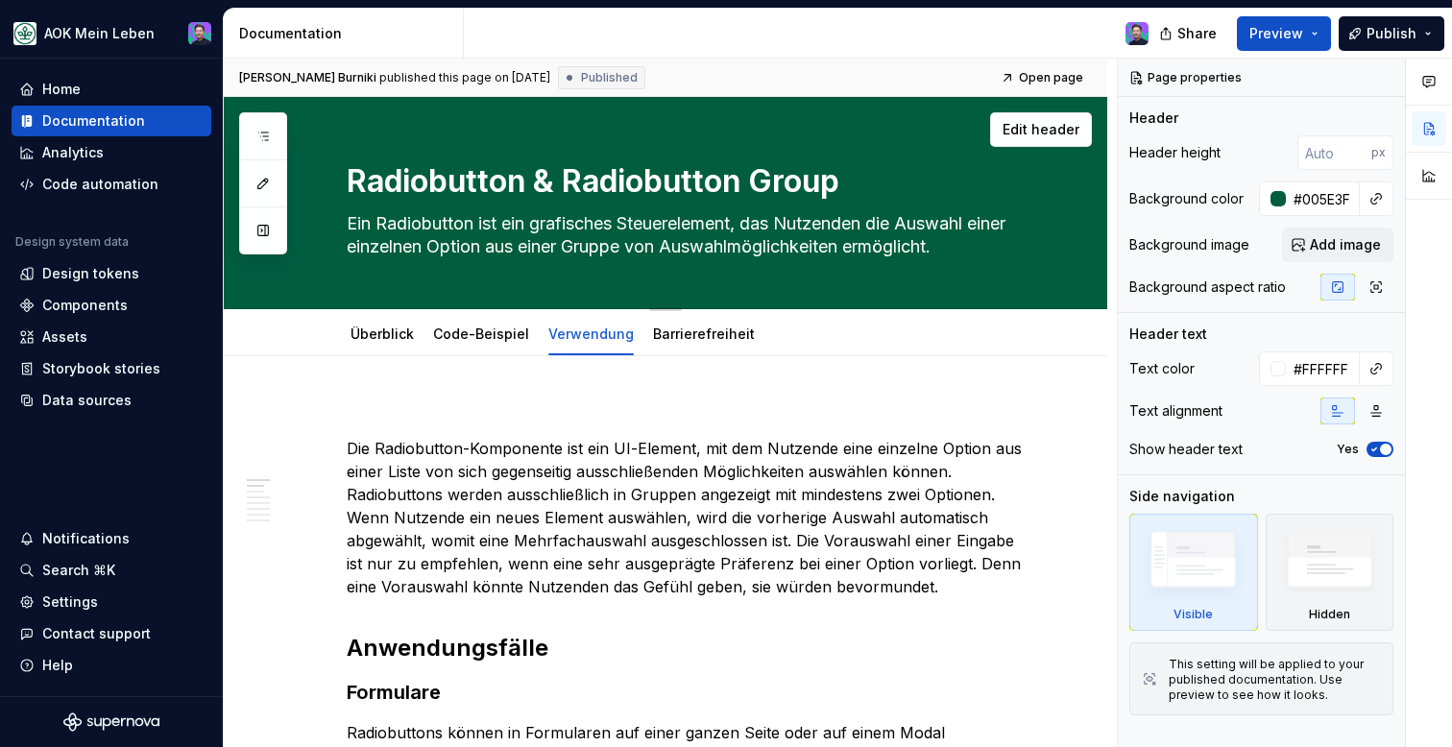
type textarea "*"
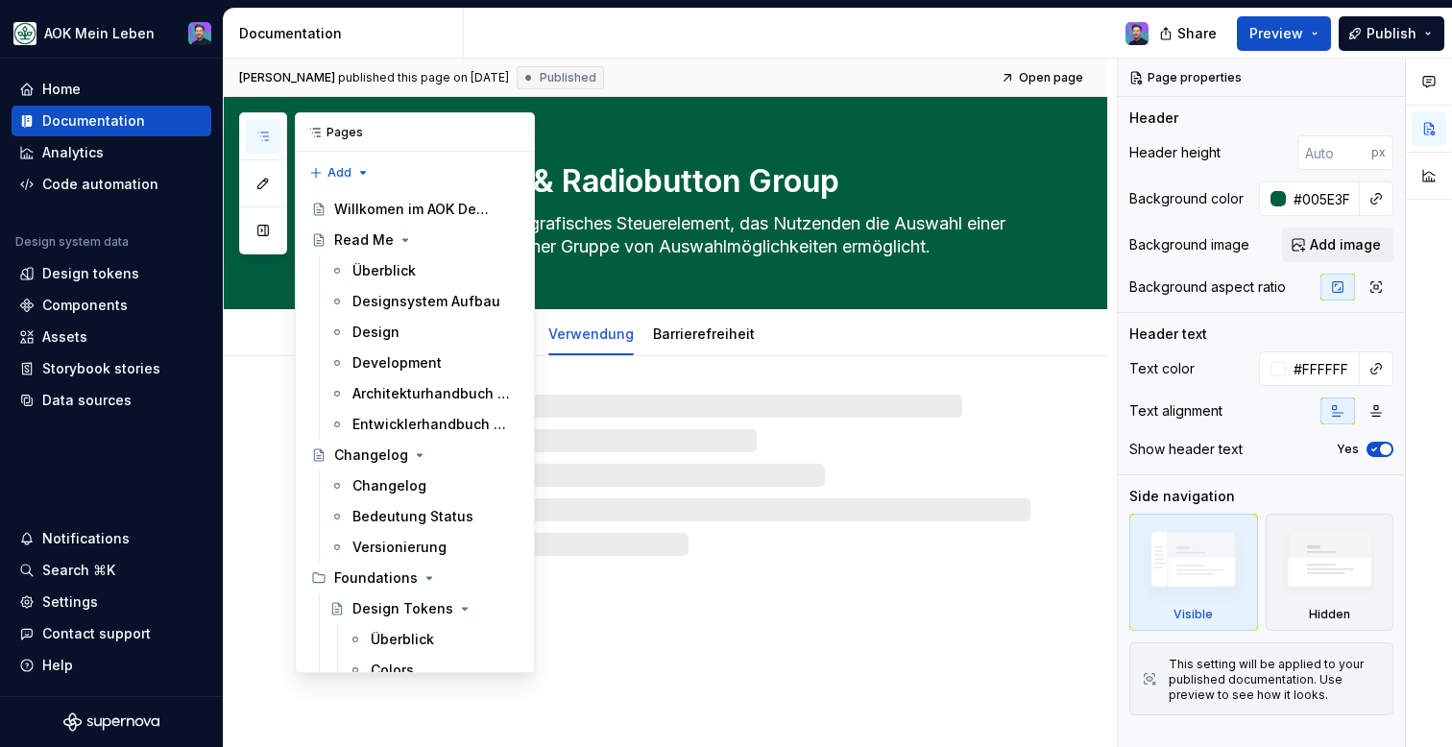
click at [263, 130] on icon "button" at bounding box center [262, 136] width 15 height 15
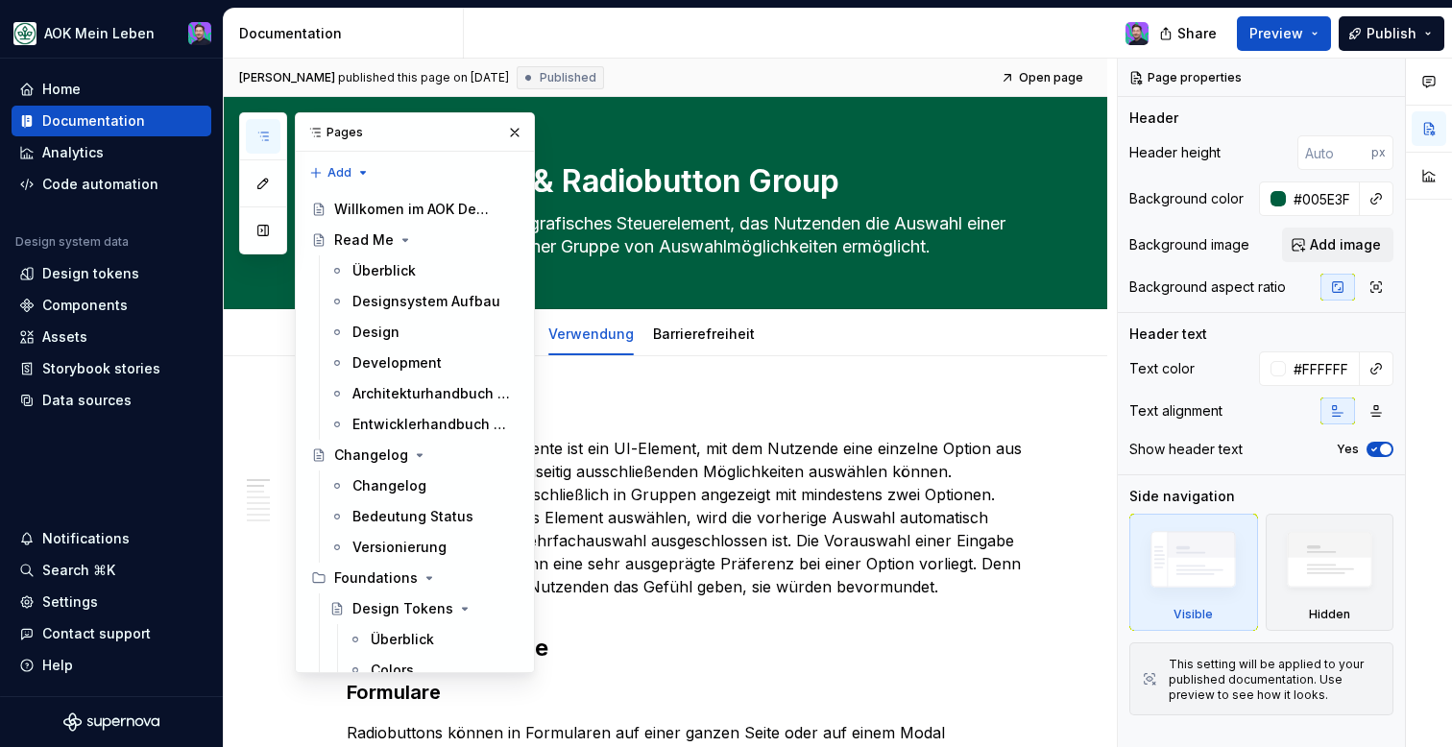
click at [671, 406] on p at bounding box center [689, 413] width 684 height 23
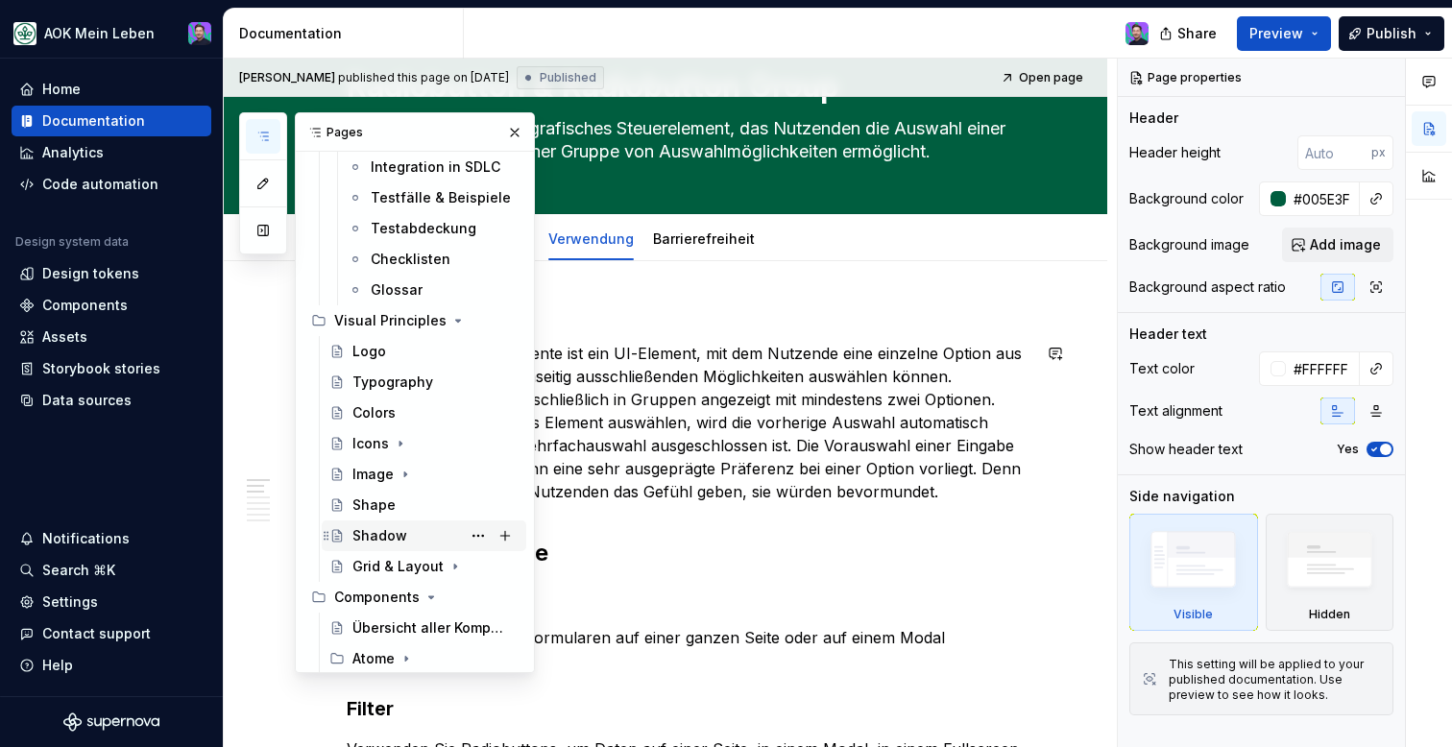
scroll to position [981, 0]
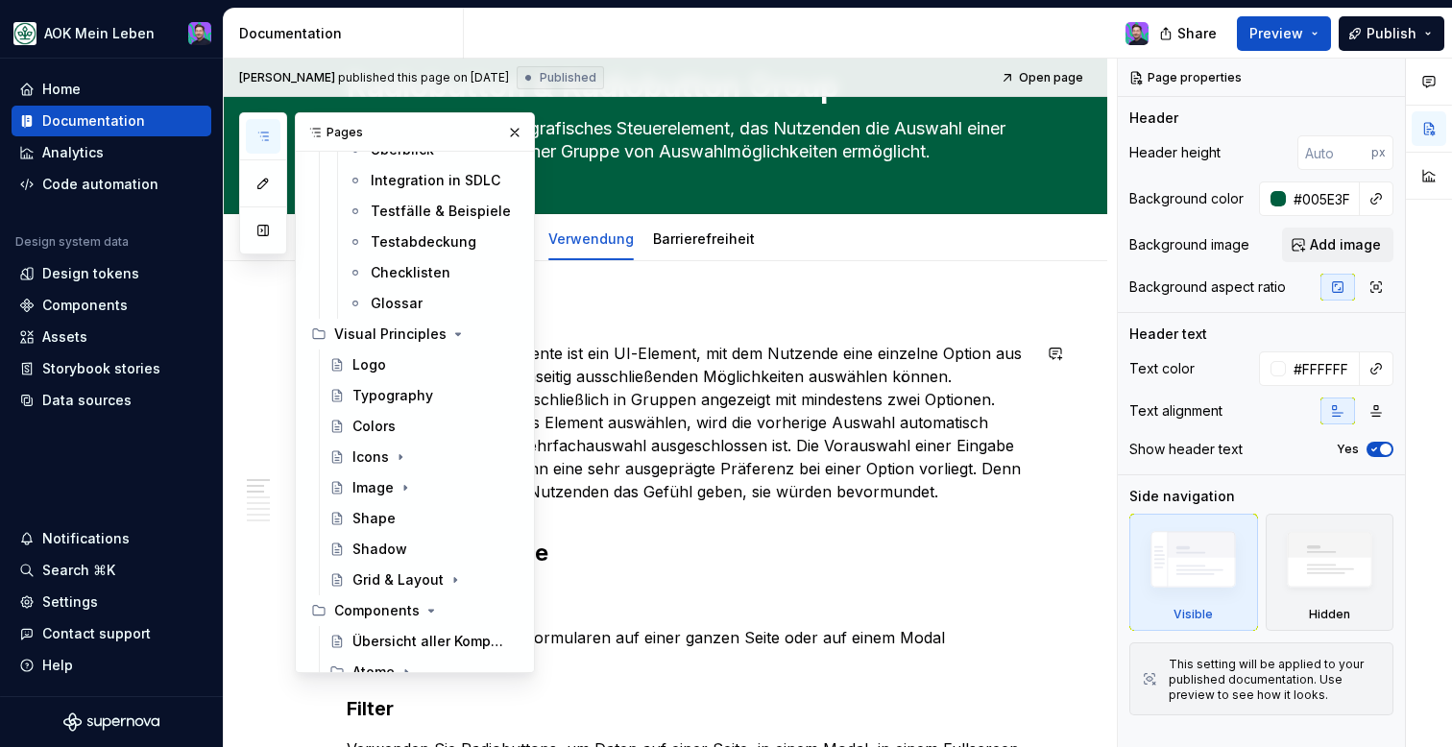
click at [748, 320] on p at bounding box center [689, 318] width 684 height 23
click at [756, 441] on p "Die Radiobutton-Komponente ist ein UI-Element, mit dem Nutzende eine einzelne O…" at bounding box center [689, 422] width 684 height 161
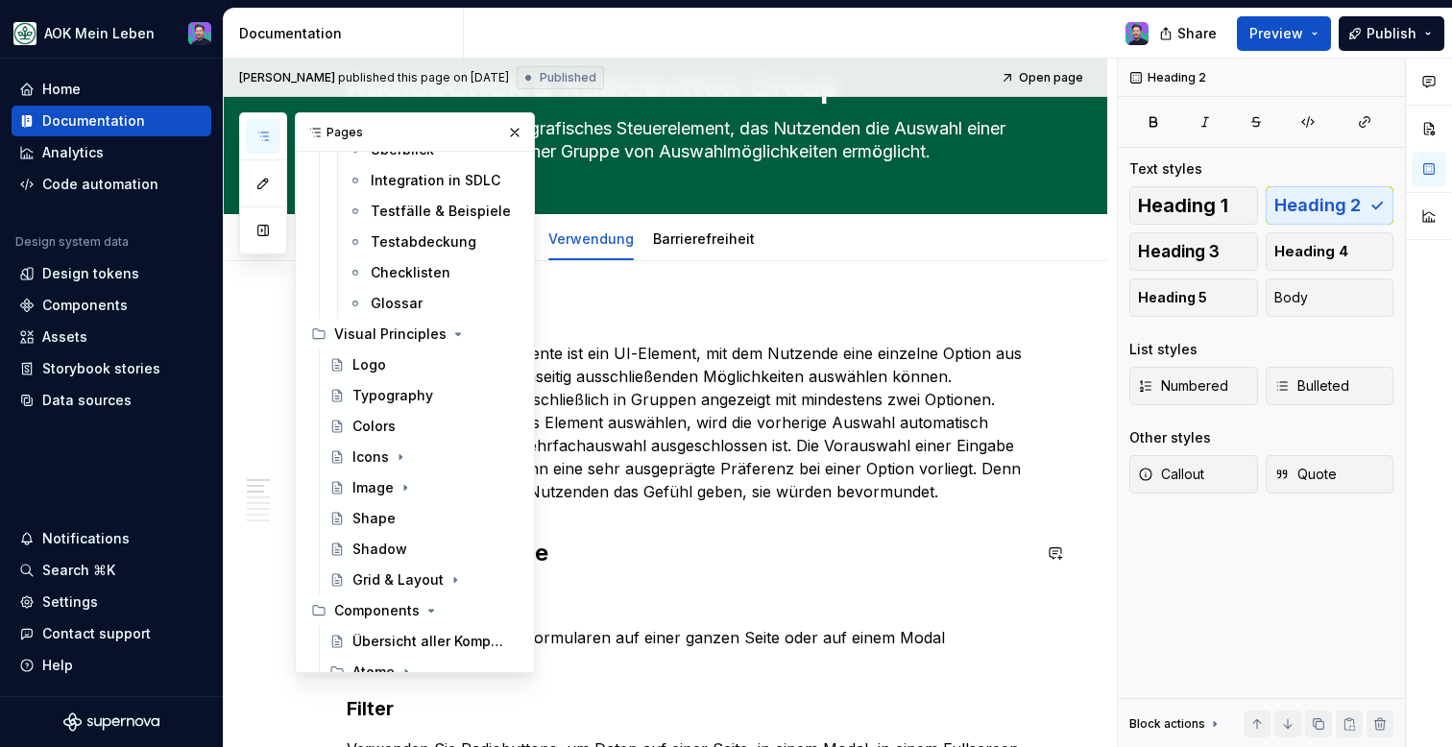
click at [796, 543] on h2 "Anwendungsfälle" at bounding box center [689, 553] width 684 height 31
click at [505, 128] on button "button" at bounding box center [514, 132] width 27 height 27
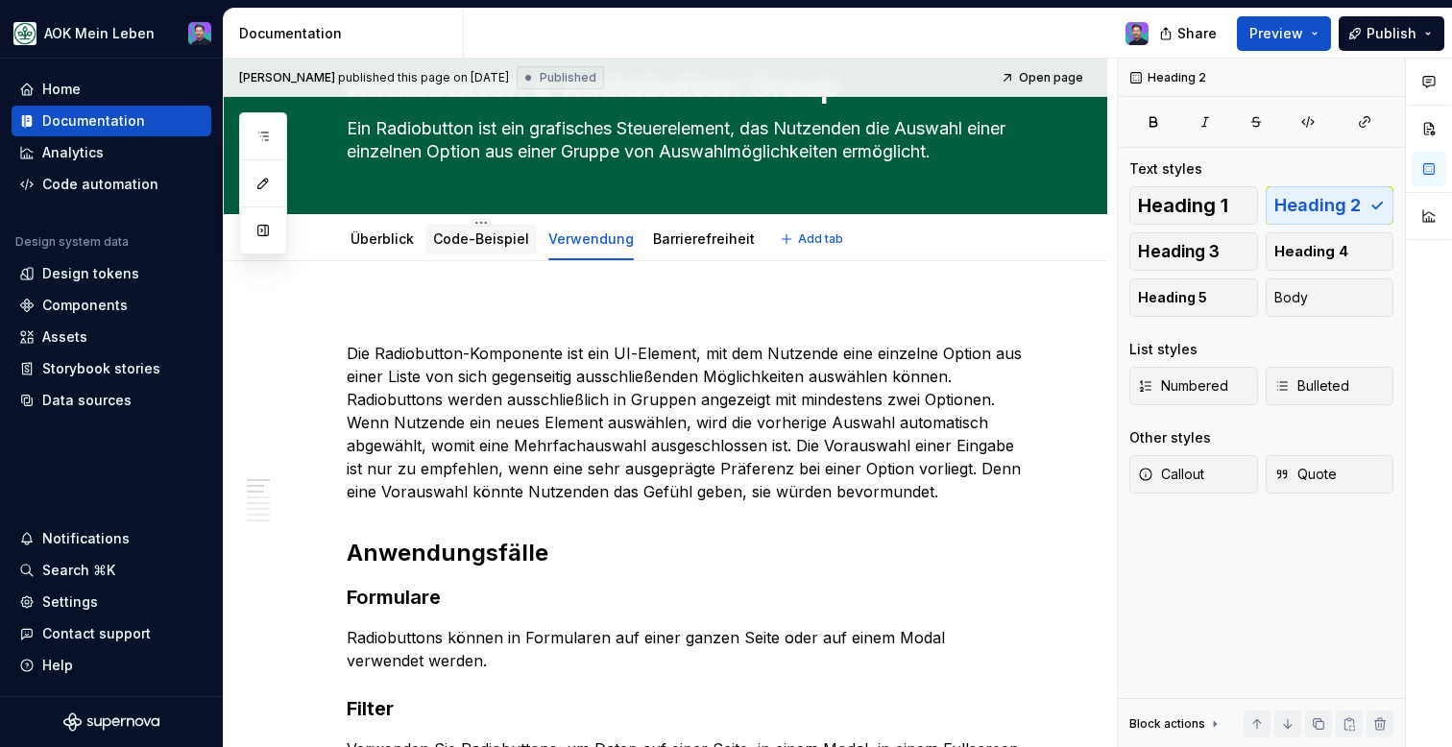
click at [459, 232] on link "Code-Beispiel" at bounding box center [481, 238] width 96 height 16
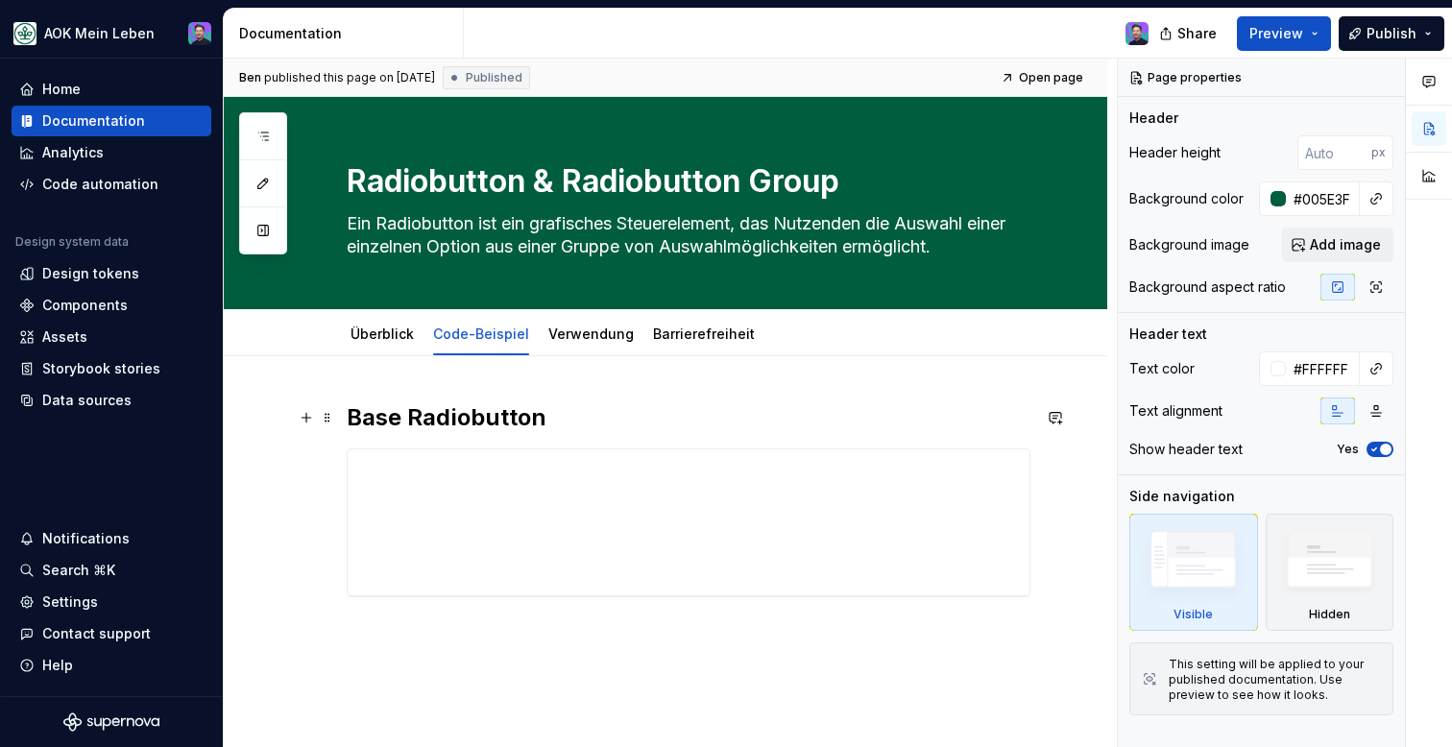
scroll to position [96, 0]
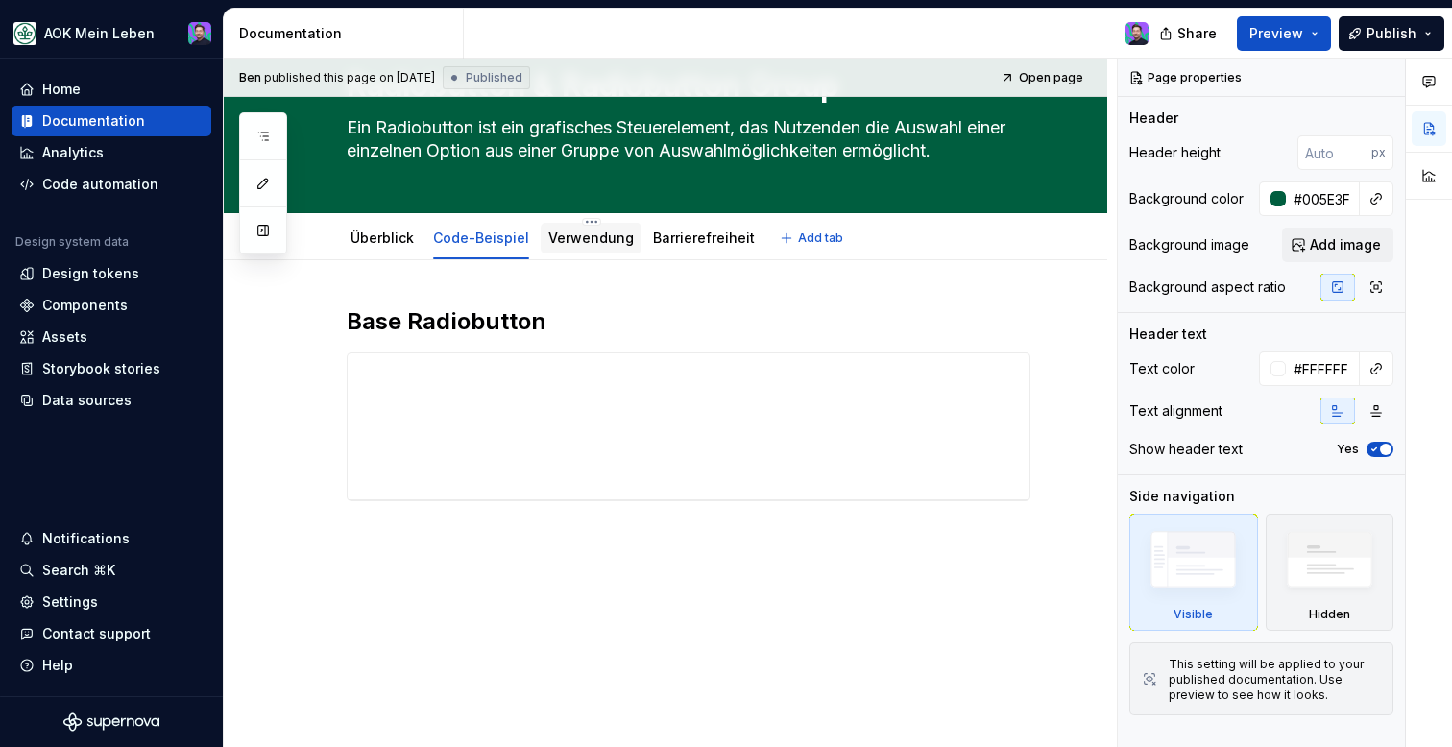
click at [567, 235] on link "Verwendung" at bounding box center [590, 237] width 85 height 16
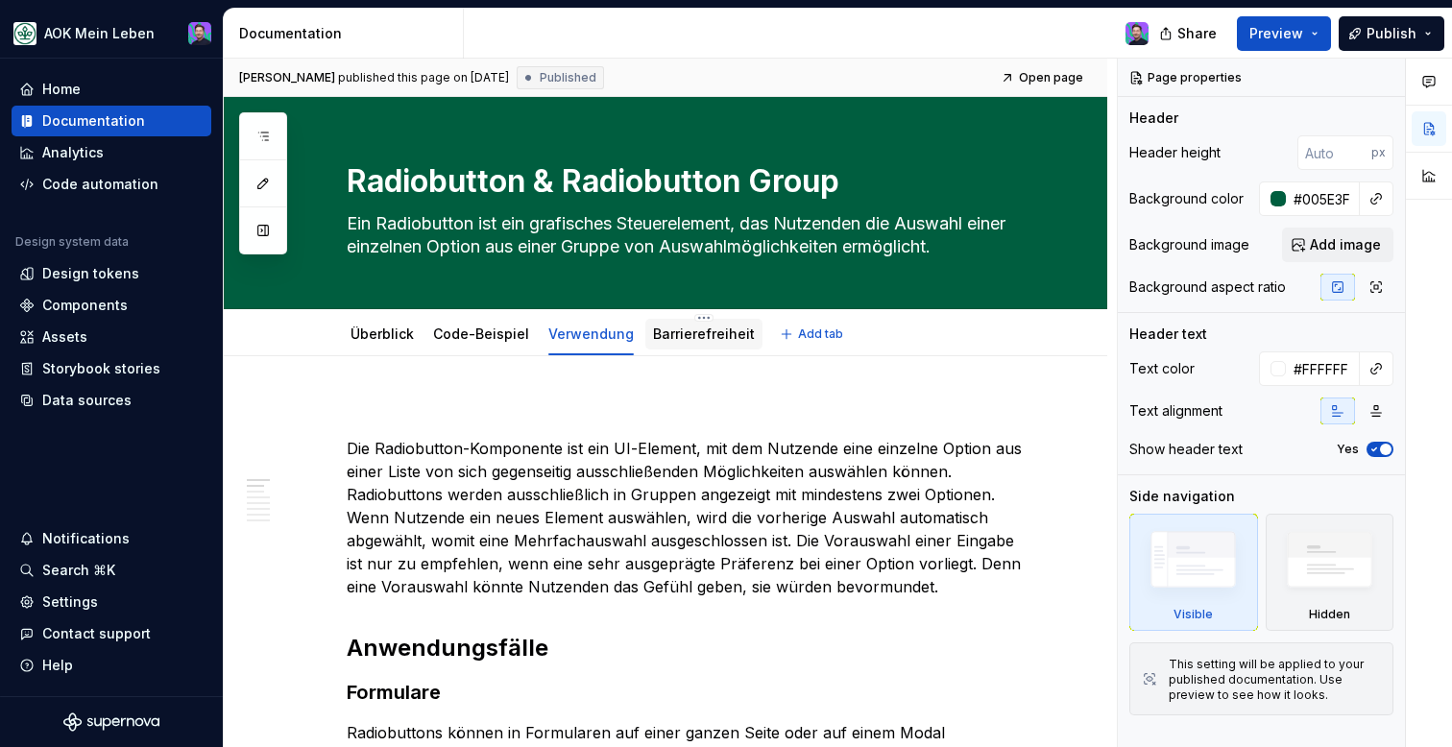
click at [687, 332] on link "Barrierefreiheit" at bounding box center [704, 334] width 102 height 16
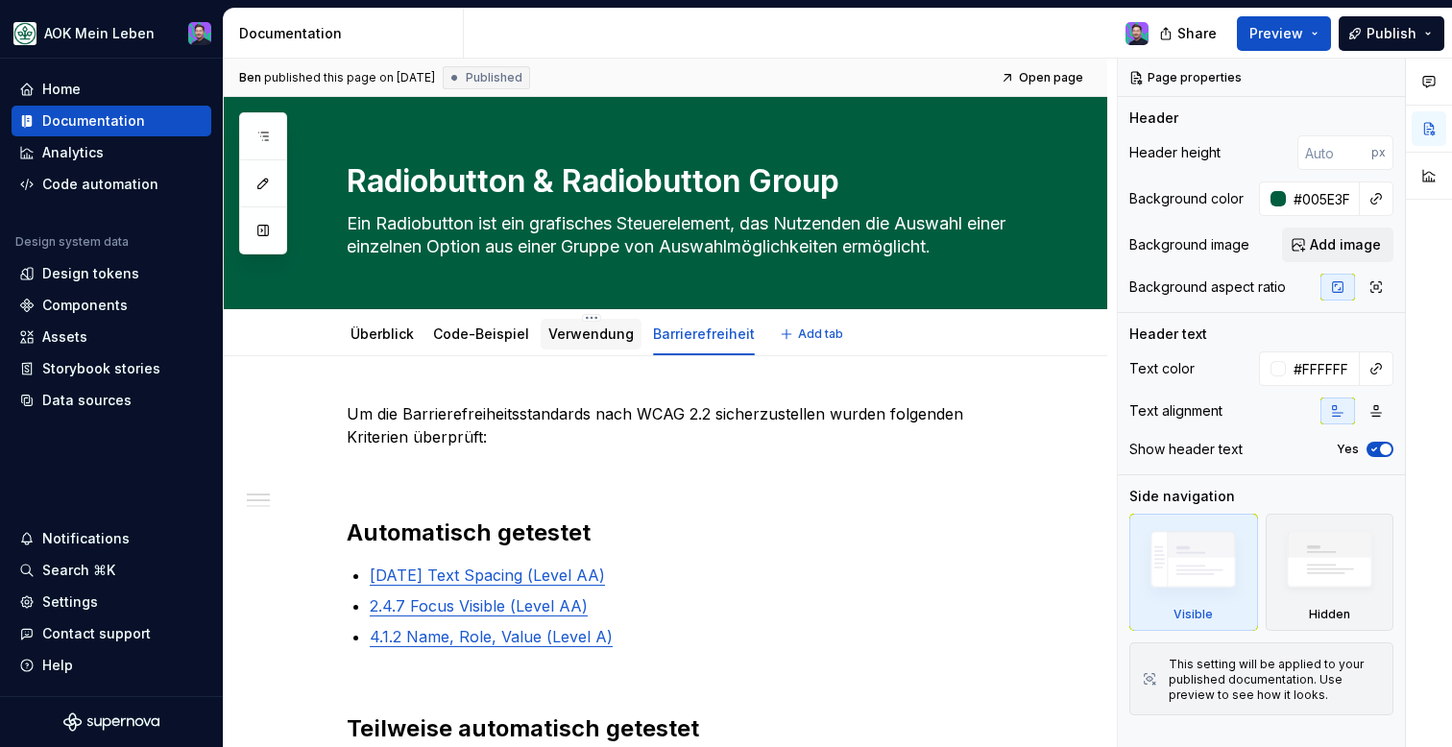
click at [590, 333] on link "Verwendung" at bounding box center [590, 334] width 85 height 16
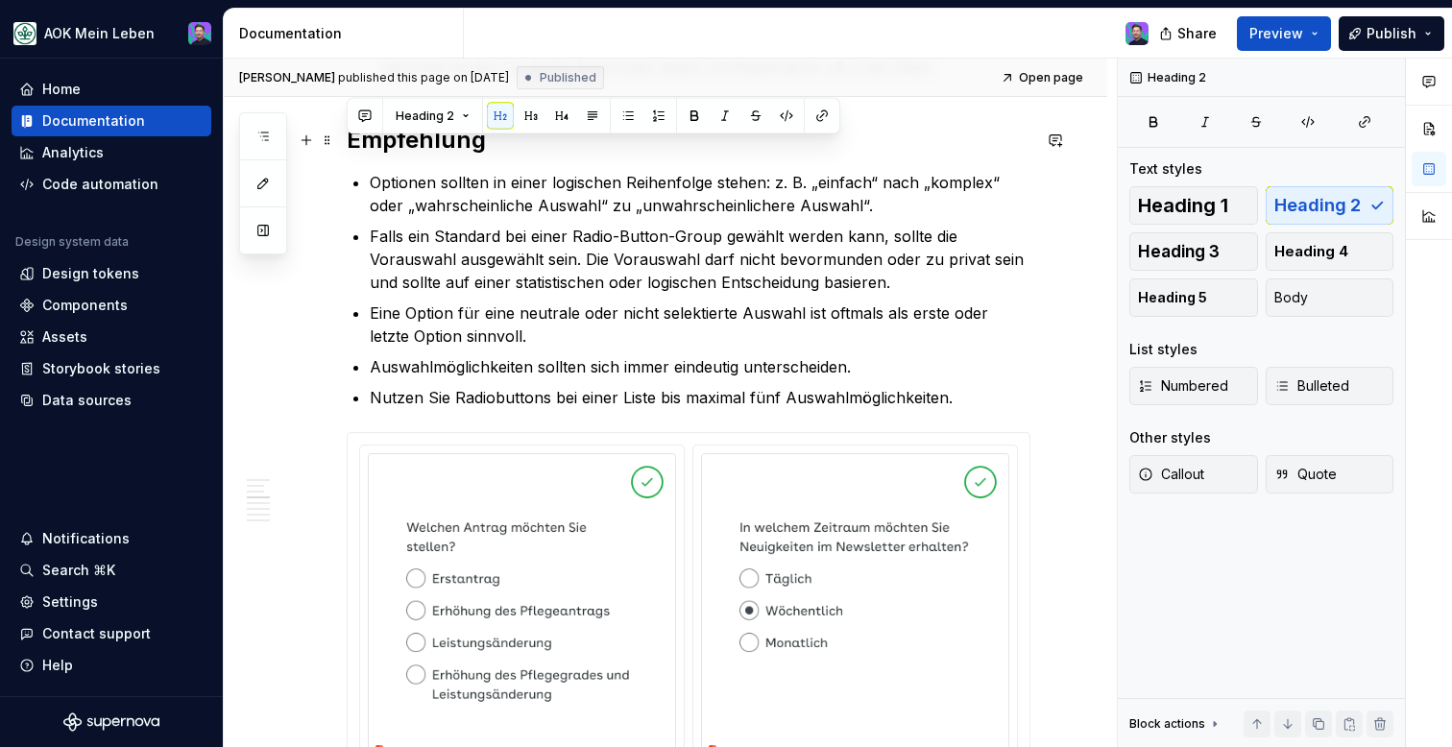
scroll to position [916, 0]
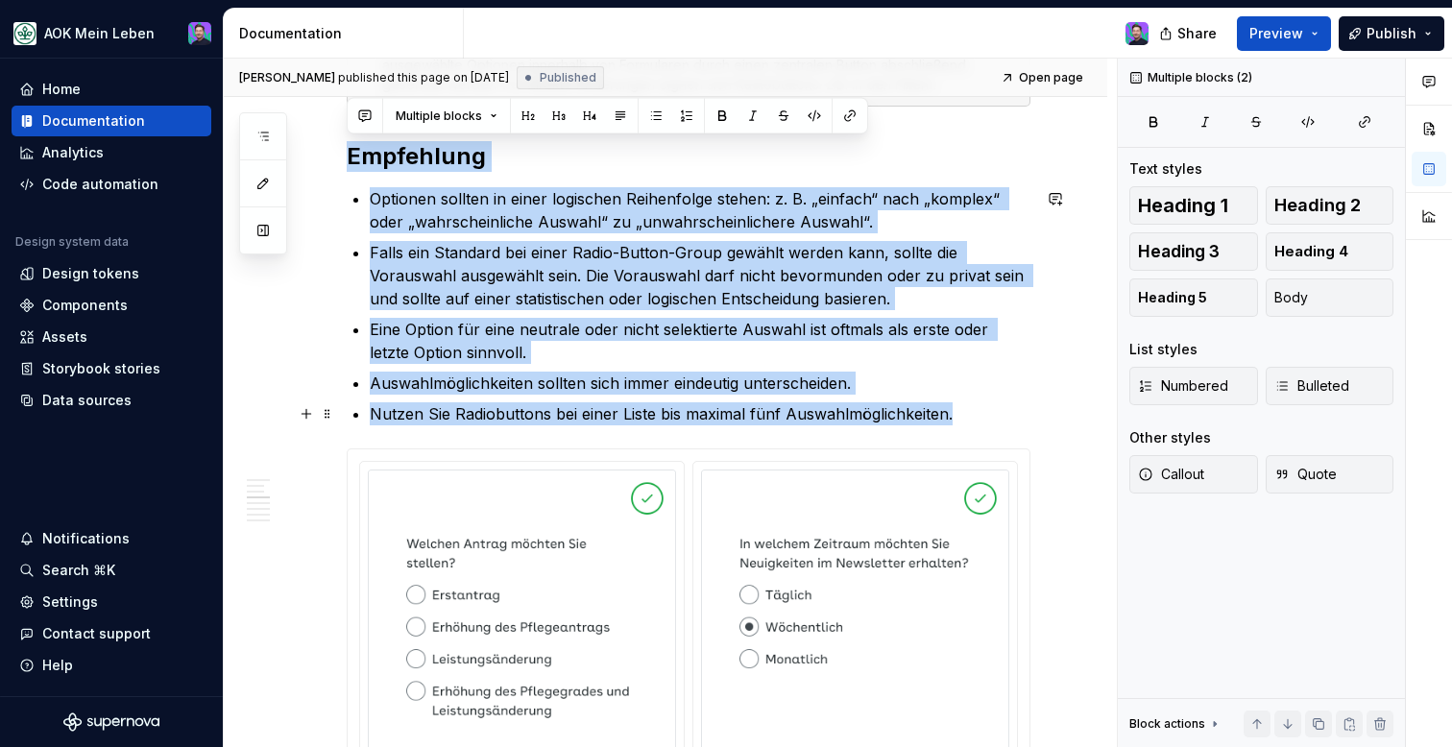
drag, startPoint x: 350, startPoint y: 132, endPoint x: 951, endPoint y: 408, distance: 660.8
copy div "Empfehlung Optionen sollten in einer logischen Reihenfolge stehen: z. B. „einfa…"
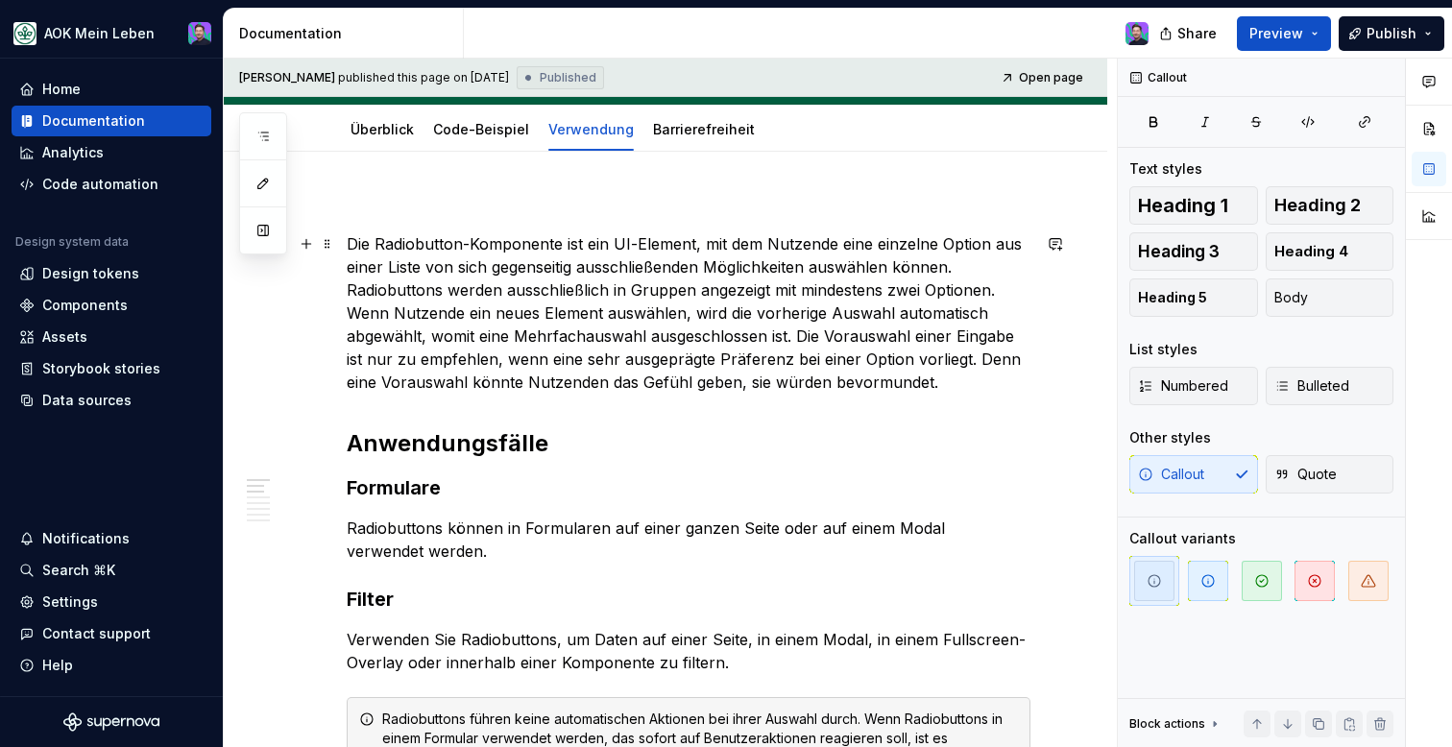
scroll to position [98, 0]
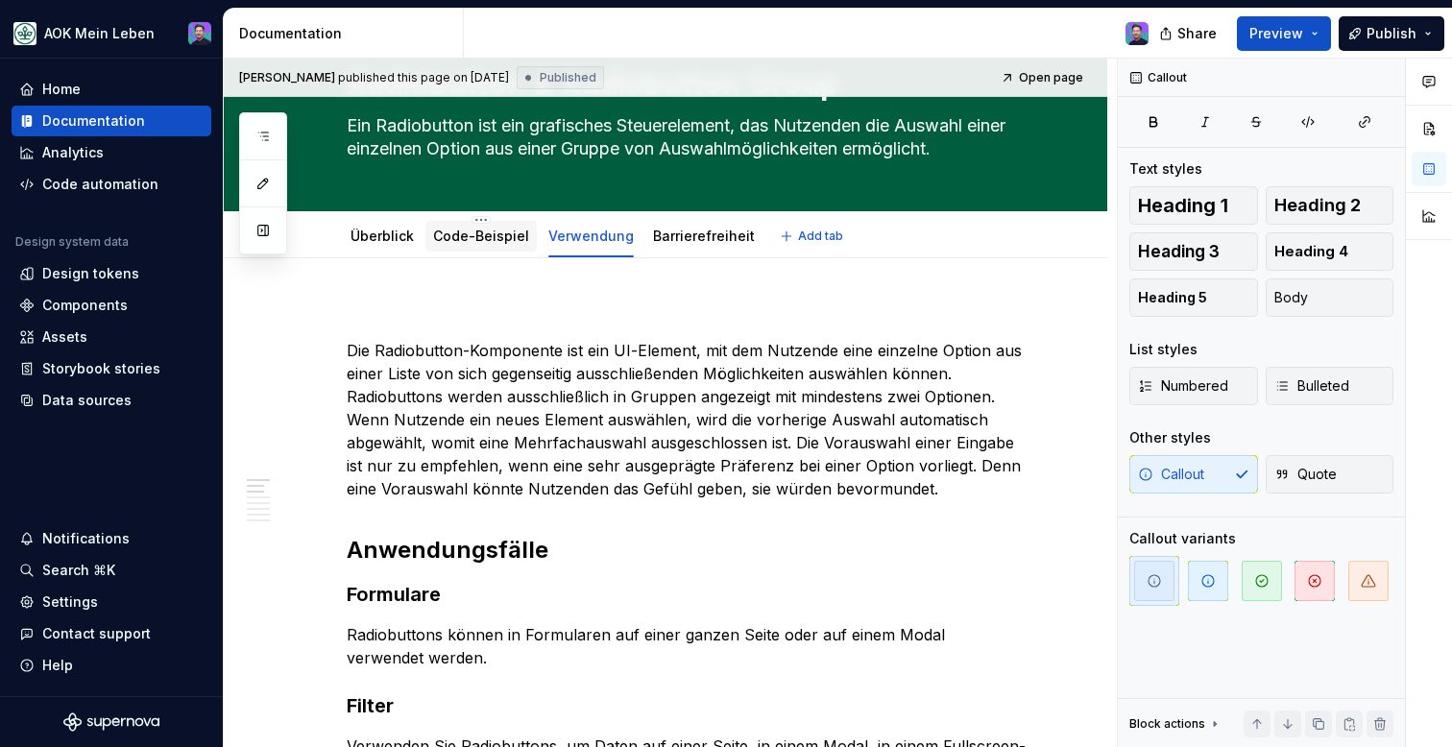
click at [473, 249] on div "Code-Beispiel" at bounding box center [480, 236] width 111 height 31
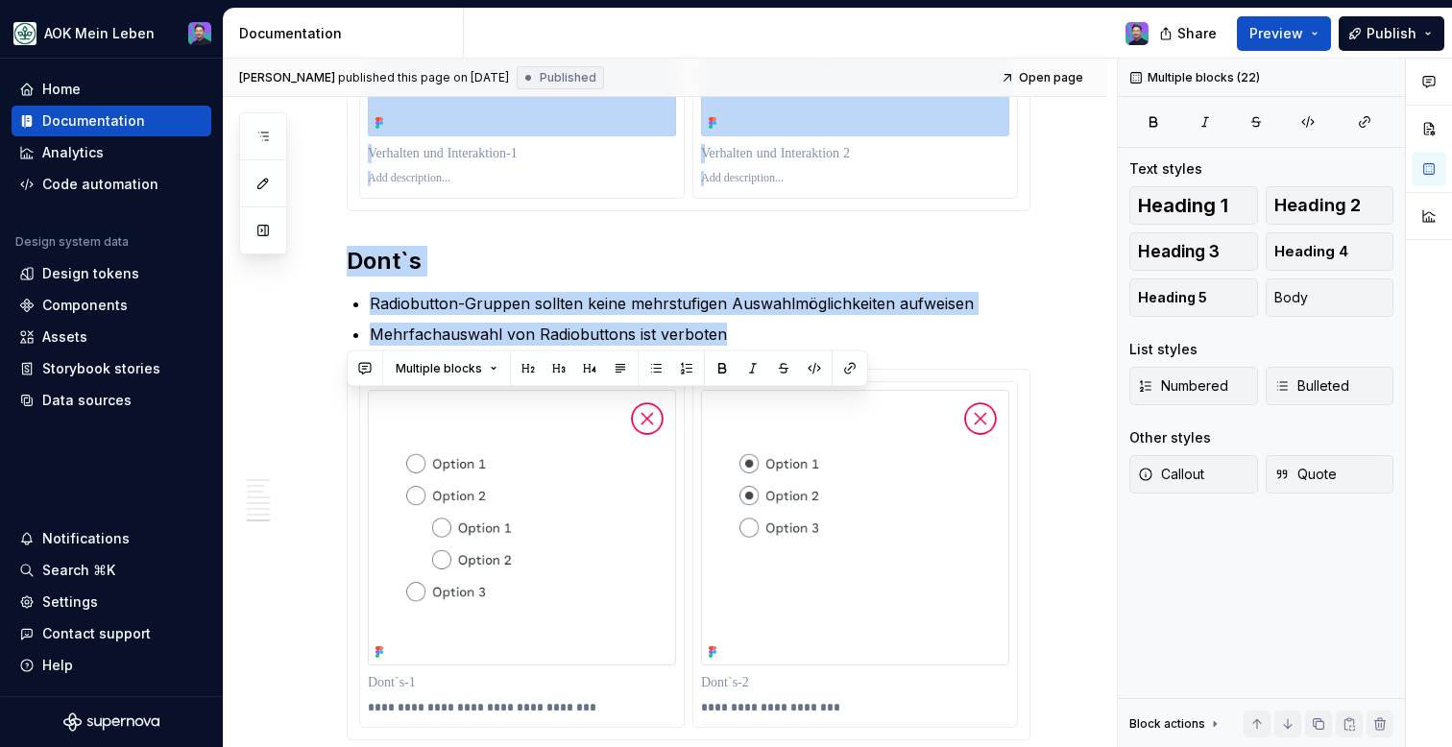
scroll to position [2922, 0]
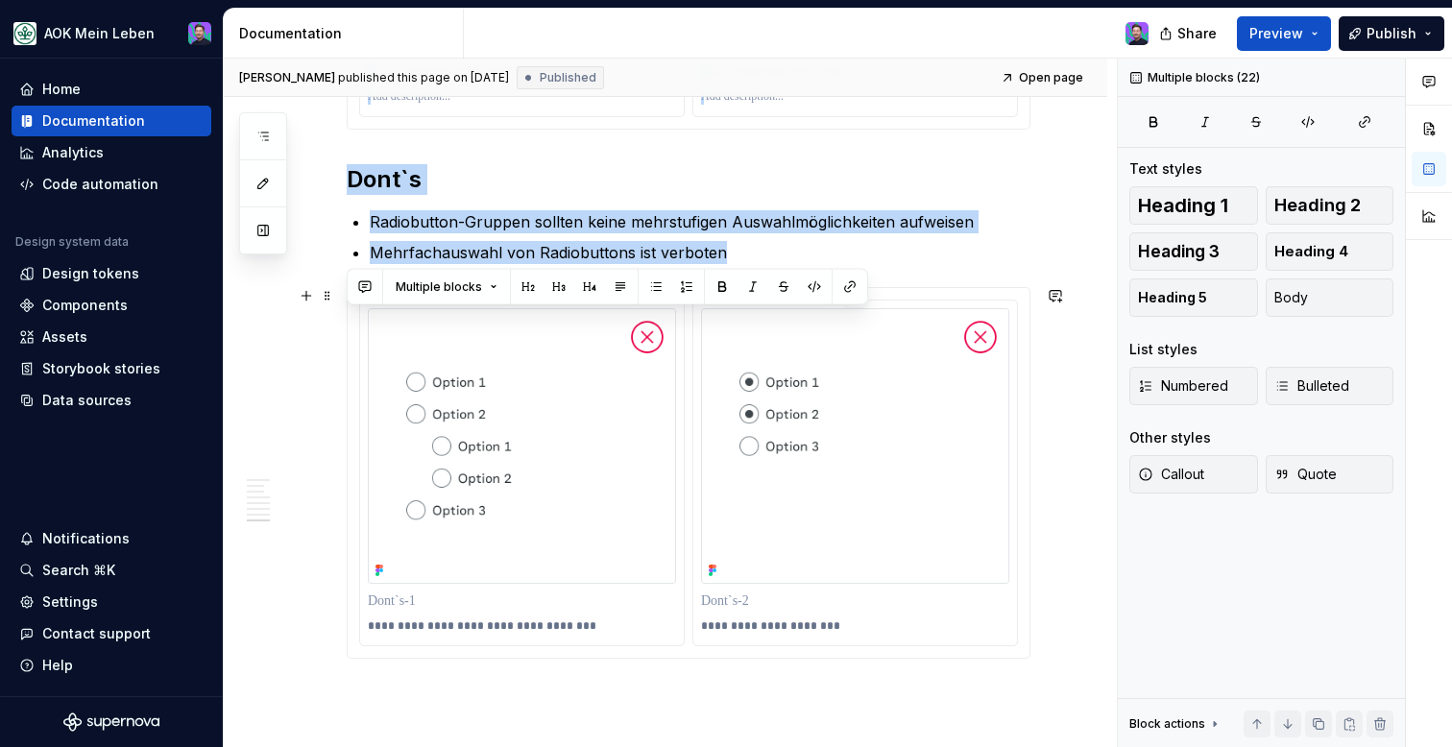
drag, startPoint x: 348, startPoint y: 285, endPoint x: 742, endPoint y: 519, distance: 458.5
copy div "Lor Ipsumdolors-Ametconsec adi eli SE-Doeiusm, tem inc Utlabore etdo magnaali E…"
click at [940, 189] on h2 "Dont`s" at bounding box center [689, 179] width 684 height 31
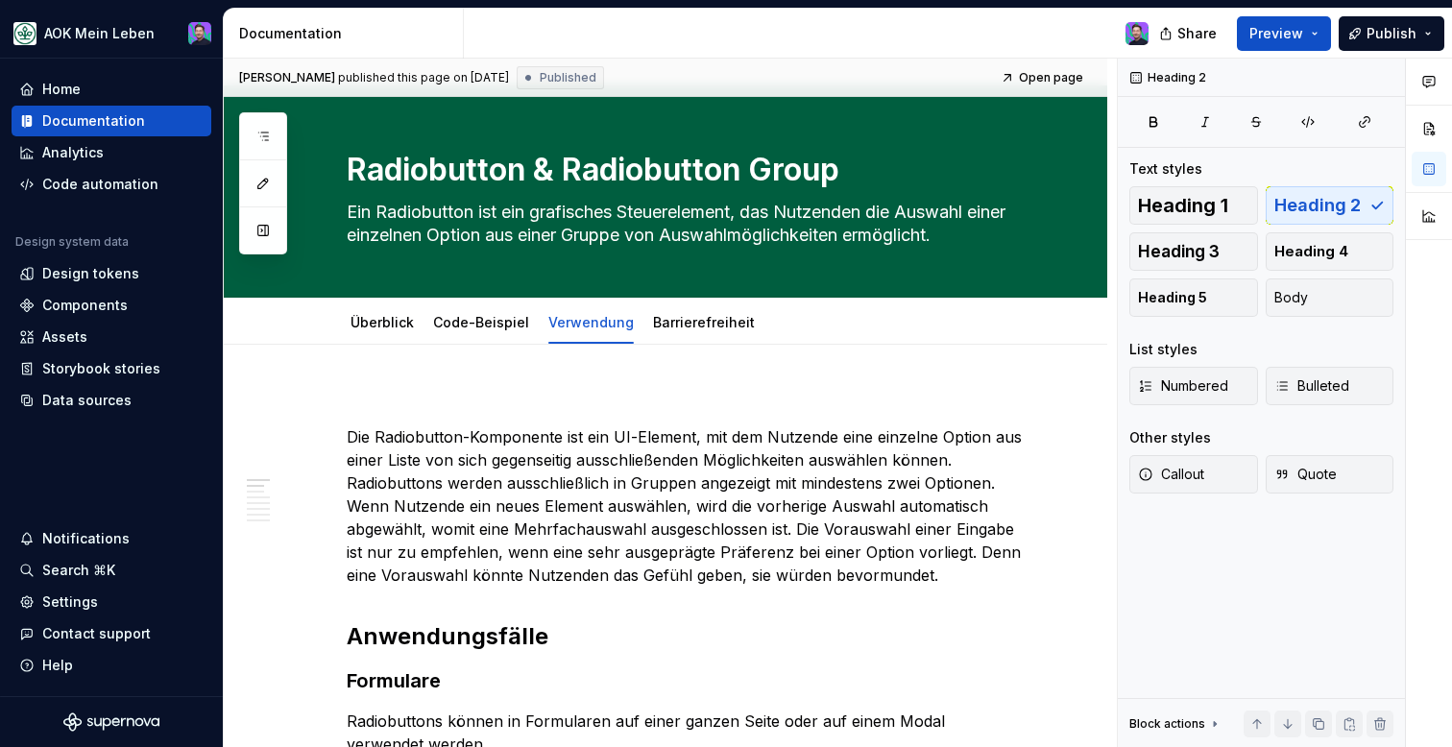
scroll to position [0, 0]
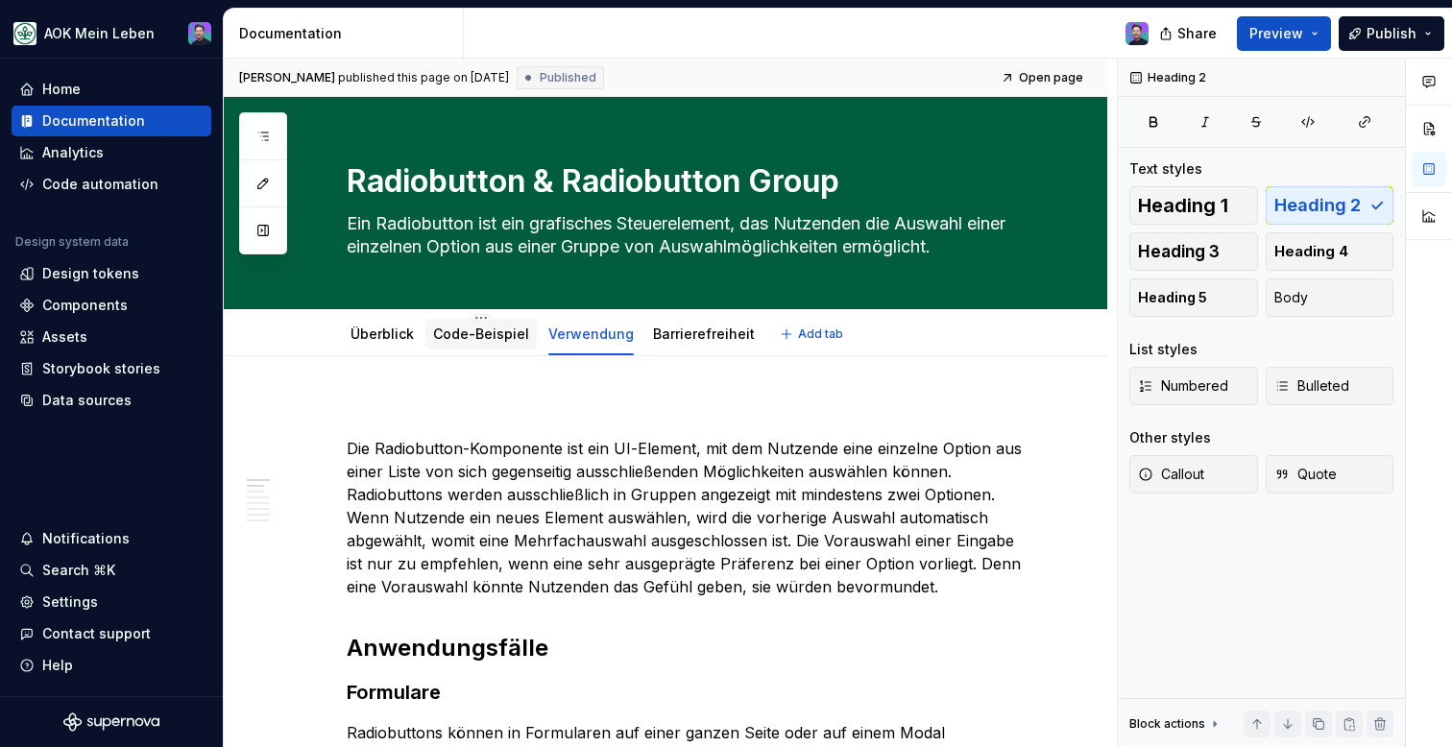
click at [477, 350] on div "Code-Beispiel" at bounding box center [480, 334] width 111 height 35
click at [496, 333] on link "Code-Beispiel" at bounding box center [481, 334] width 96 height 16
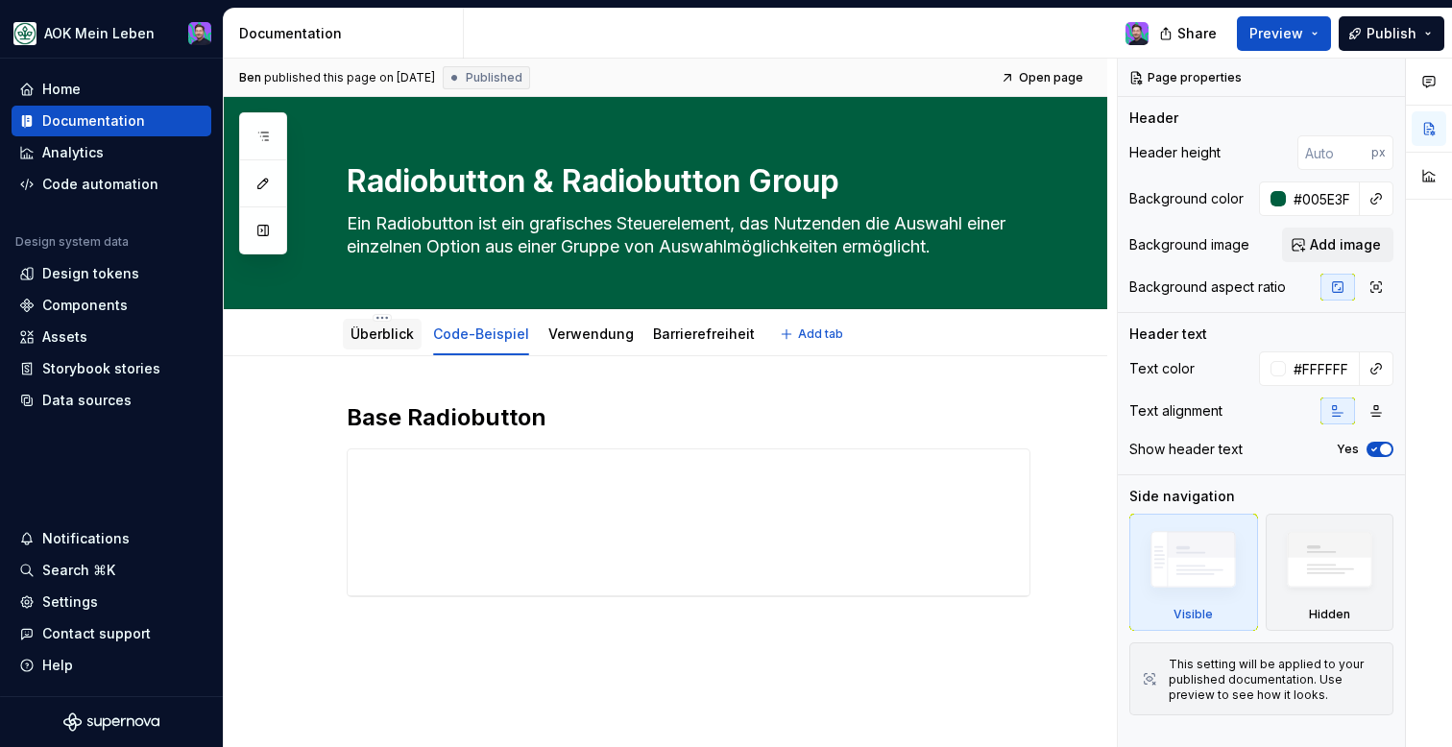
click at [398, 335] on link "Überblick" at bounding box center [381, 334] width 63 height 16
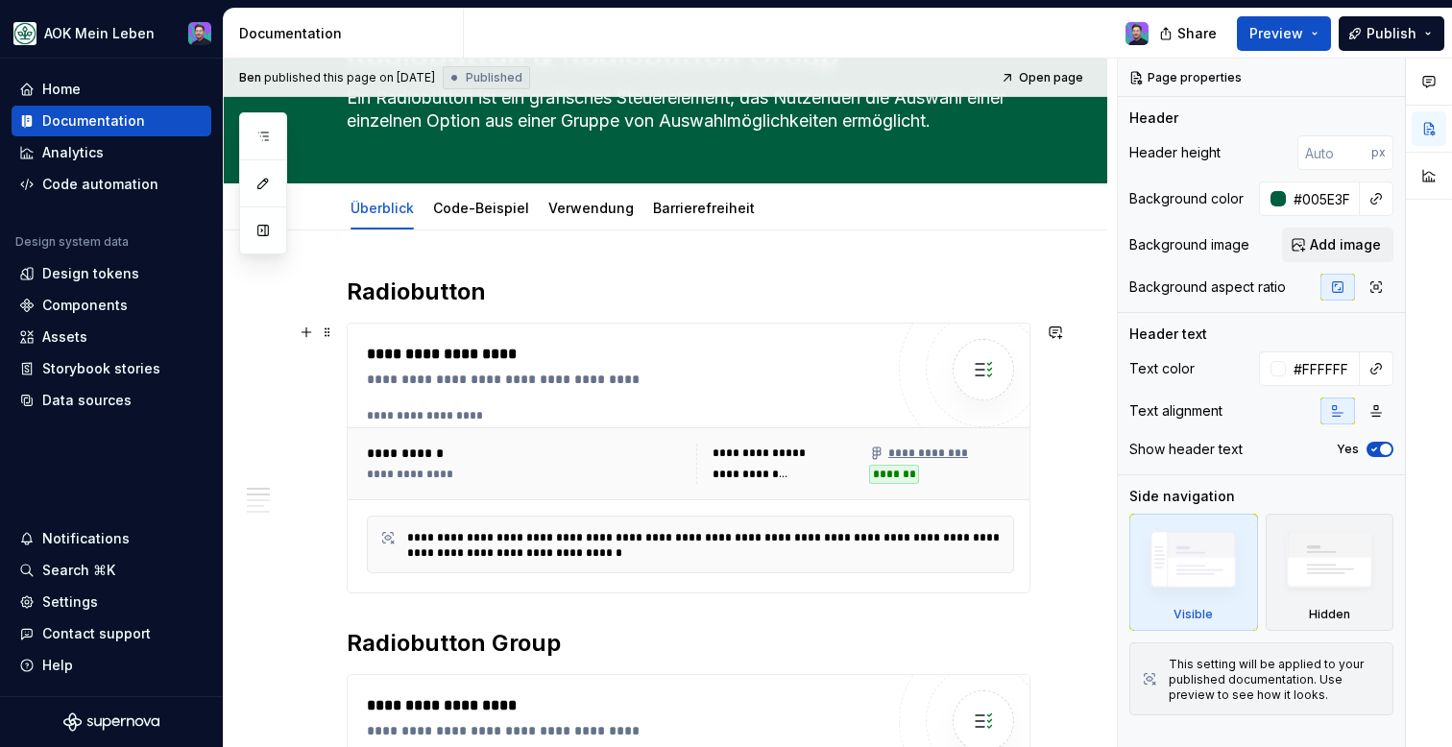
scroll to position [125, 0]
click at [500, 205] on link "Code-Beispiel" at bounding box center [481, 209] width 96 height 16
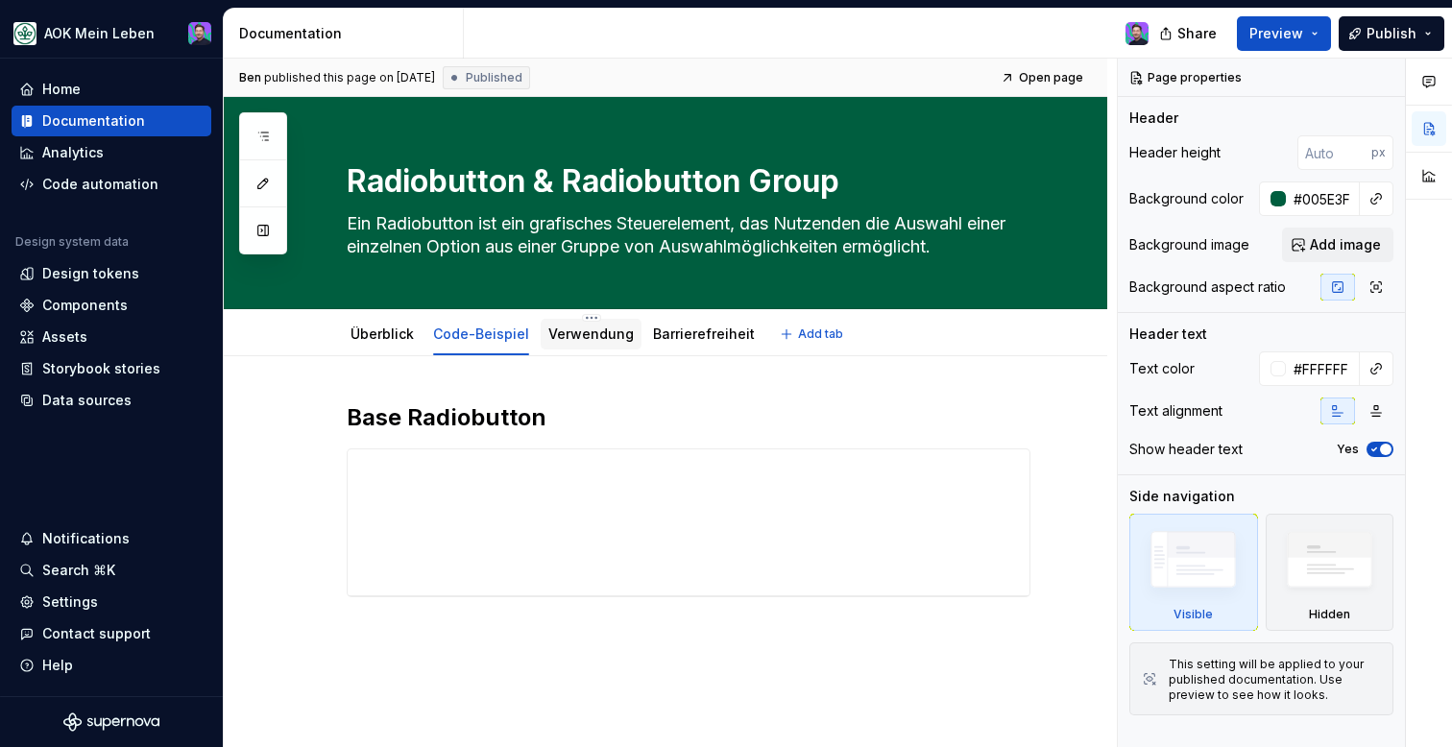
click at [603, 334] on link "Verwendung" at bounding box center [590, 334] width 85 height 16
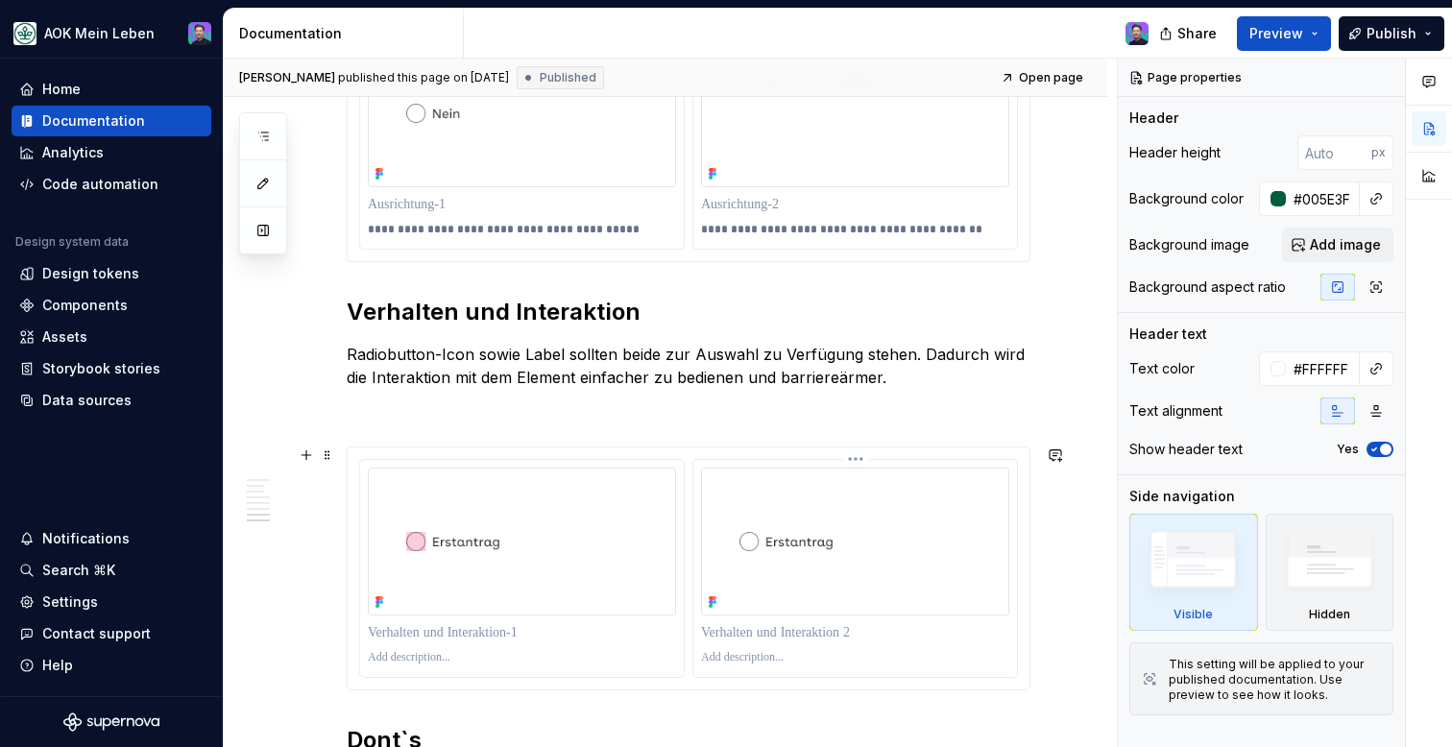
scroll to position [2383, 0]
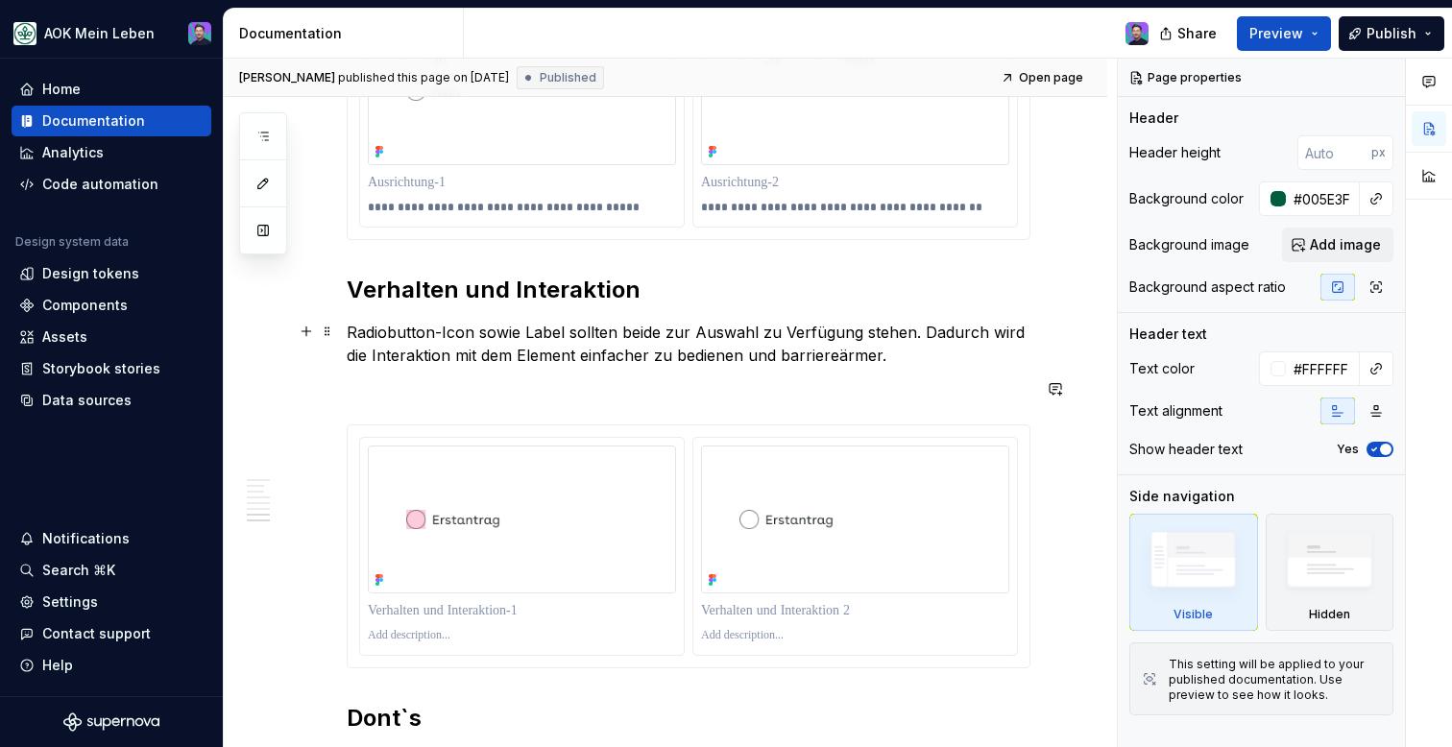
click at [908, 354] on p "Radiobutton-Icon sowie Label sollten beide zur Auswahl zu Verfügung stehen. Dad…" at bounding box center [689, 344] width 684 height 46
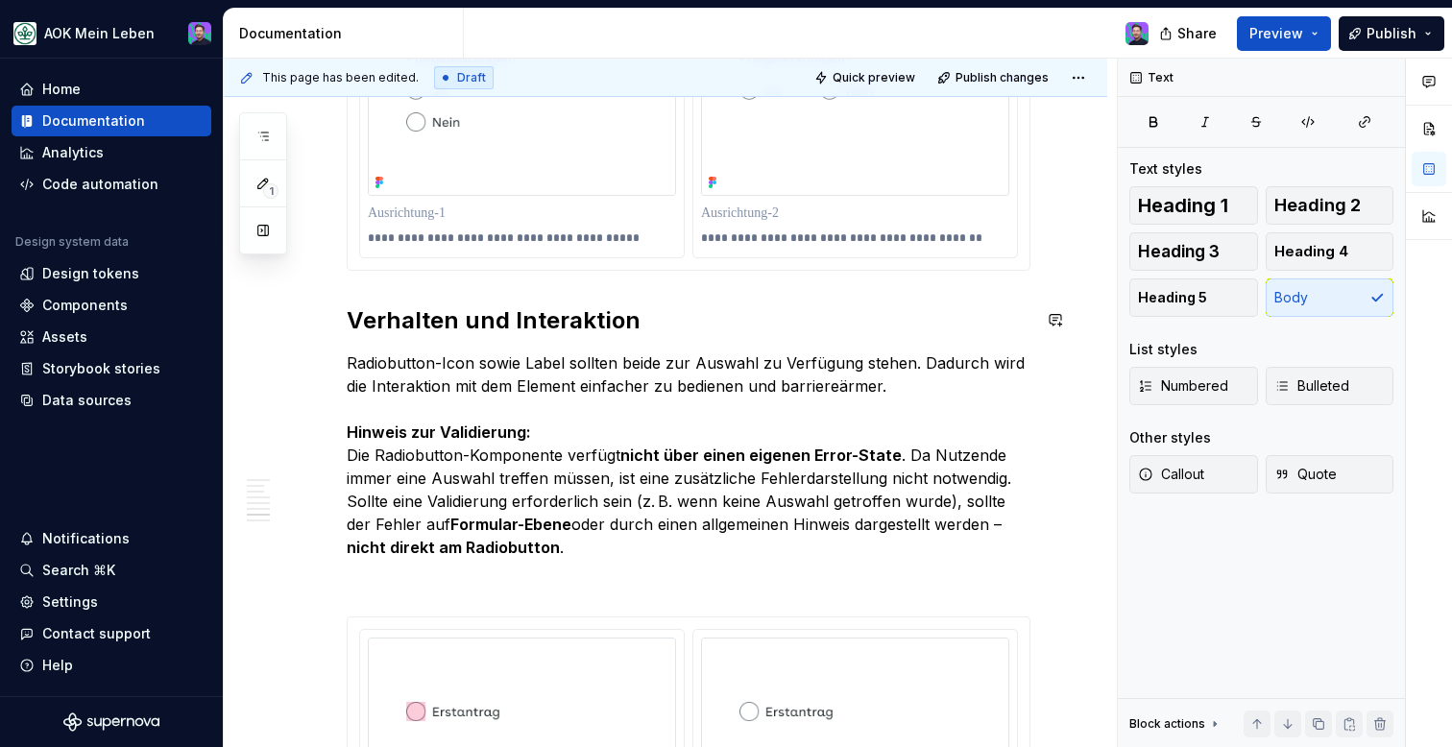
scroll to position [2384, 0]
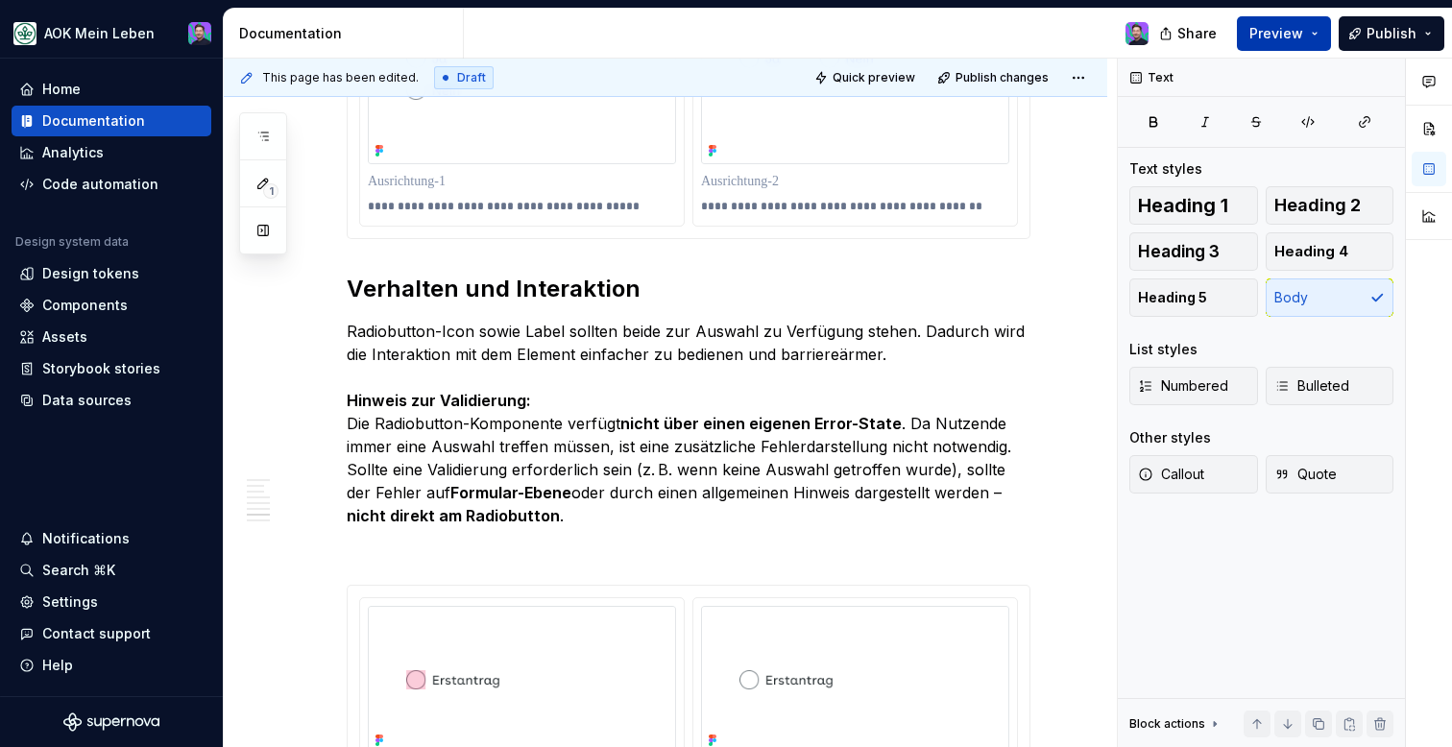
click at [1325, 36] on button "Preview" at bounding box center [1284, 33] width 94 height 35
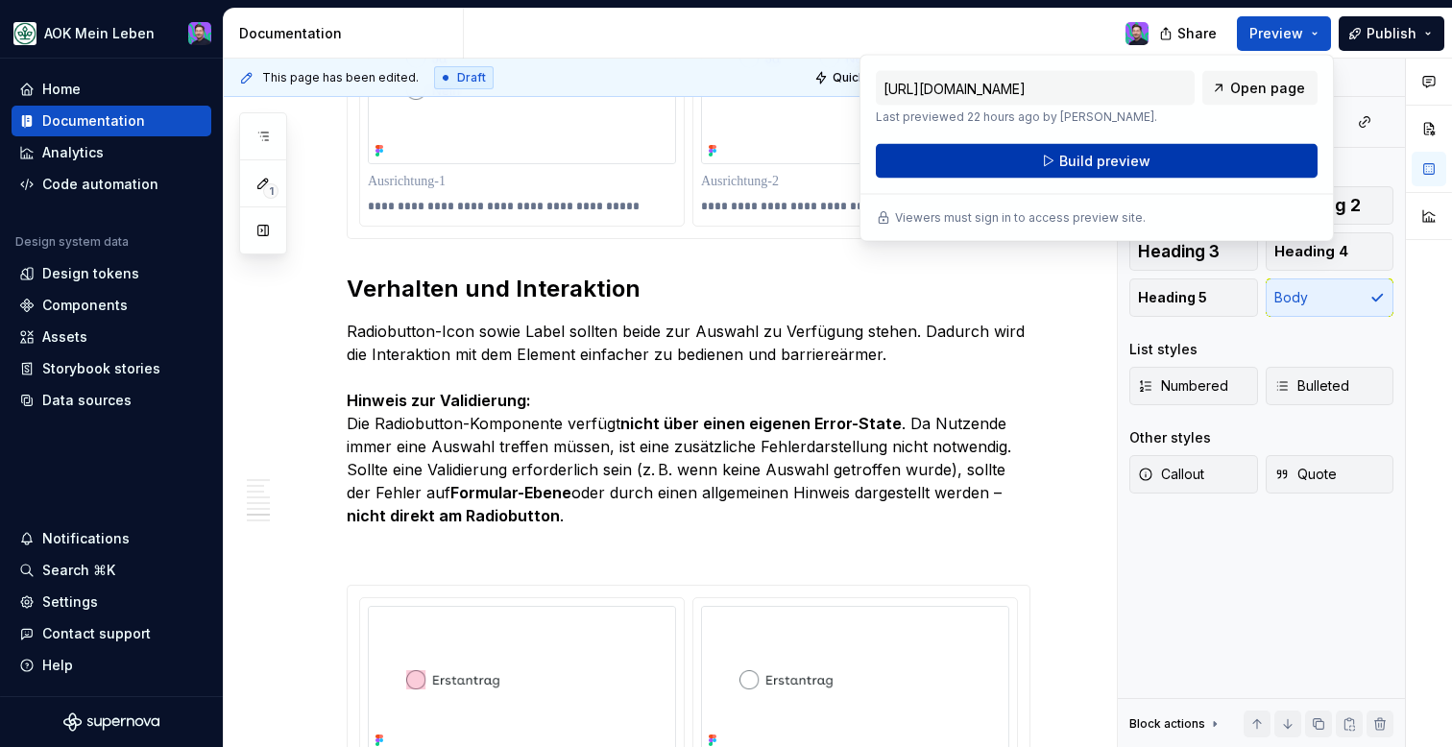
click at [1239, 155] on button "Build preview" at bounding box center [1097, 161] width 442 height 35
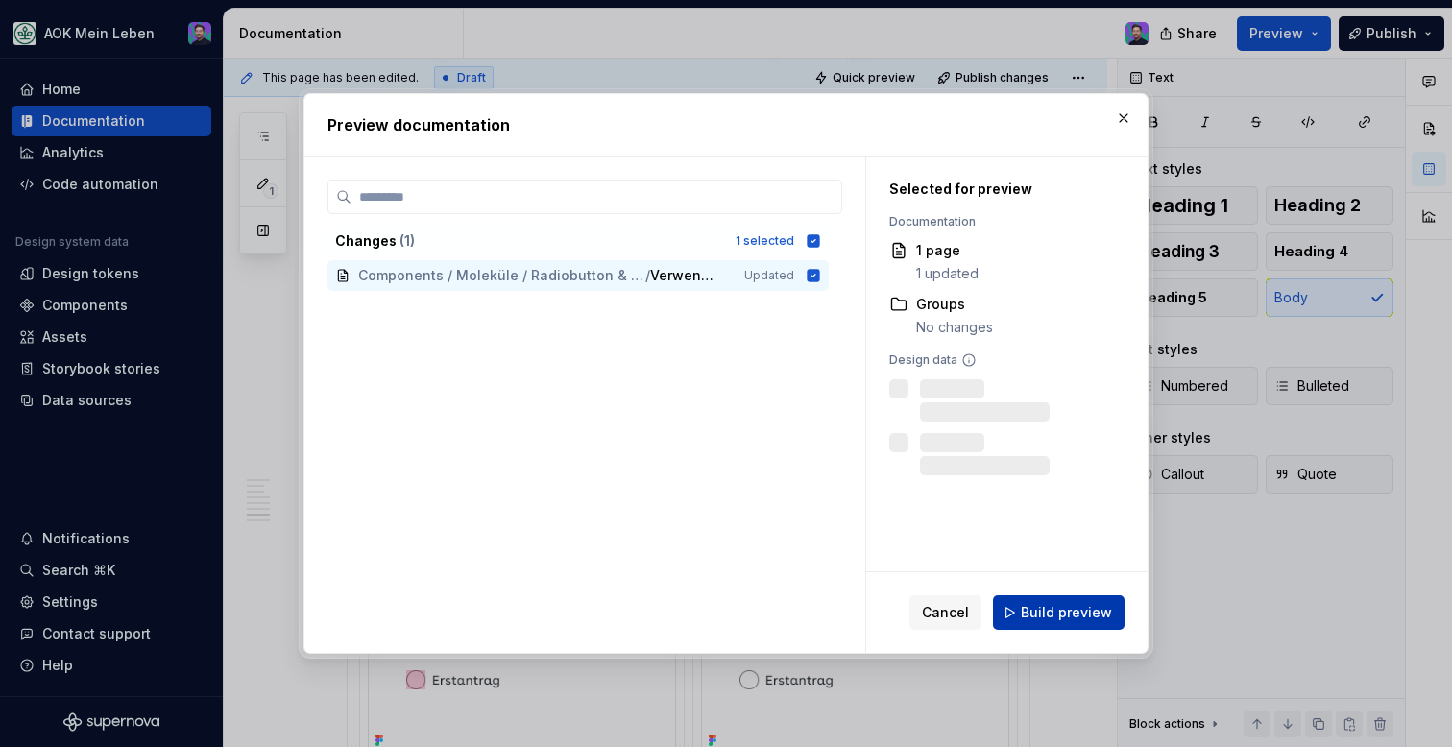
click at [1054, 614] on span "Build preview" at bounding box center [1066, 612] width 91 height 19
type textarea "*"
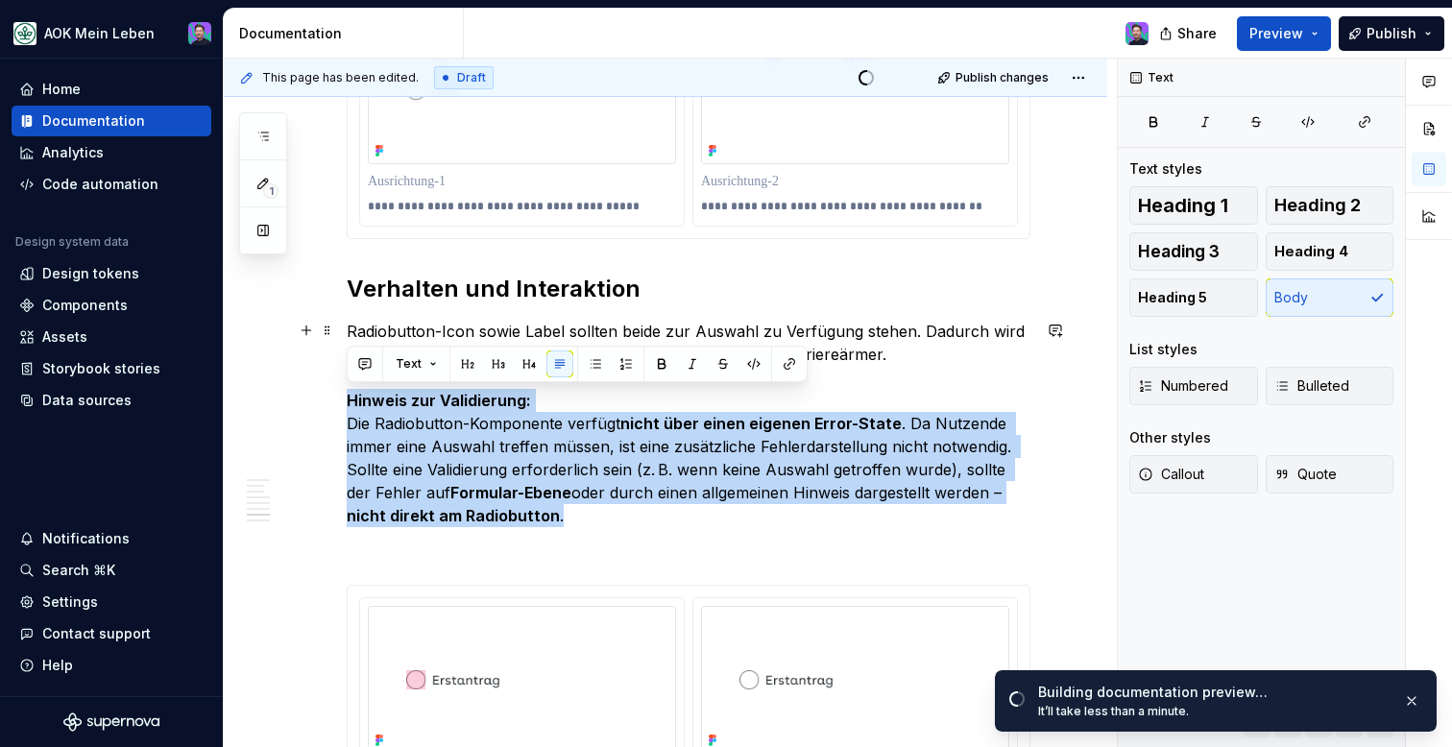
drag, startPoint x: 349, startPoint y: 398, endPoint x: 592, endPoint y: 507, distance: 267.3
click at [592, 511] on p "Radiobutton-Icon sowie Label sollten beide zur Auswahl zu Verfügung stehen. Dad…" at bounding box center [689, 423] width 684 height 207
click at [592, 507] on p "Radiobutton-Icon sowie Label sollten beide zur Auswahl zu Verfügung stehen. Dad…" at bounding box center [689, 423] width 684 height 207
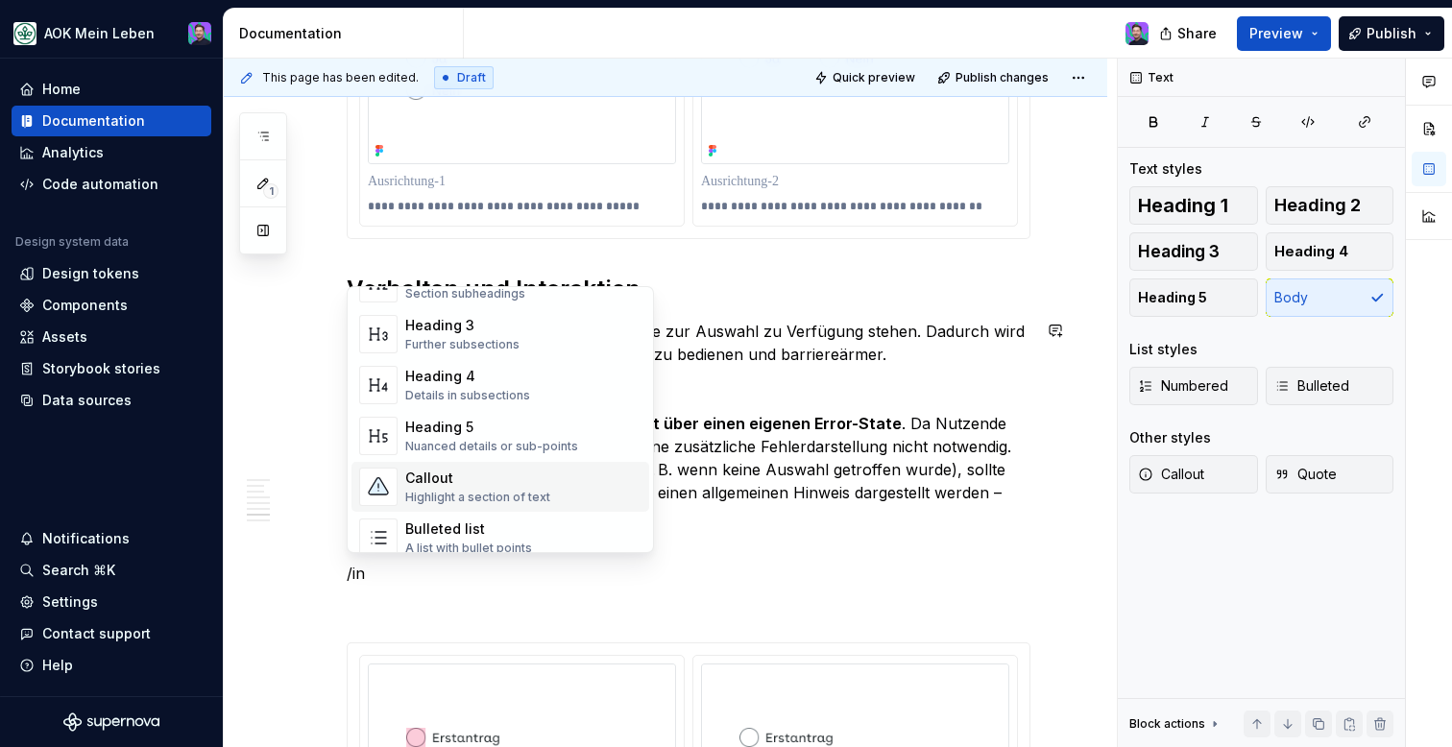
scroll to position [193, 0]
click at [502, 466] on span "Callout Highlight a section of text" at bounding box center [500, 490] width 298 height 50
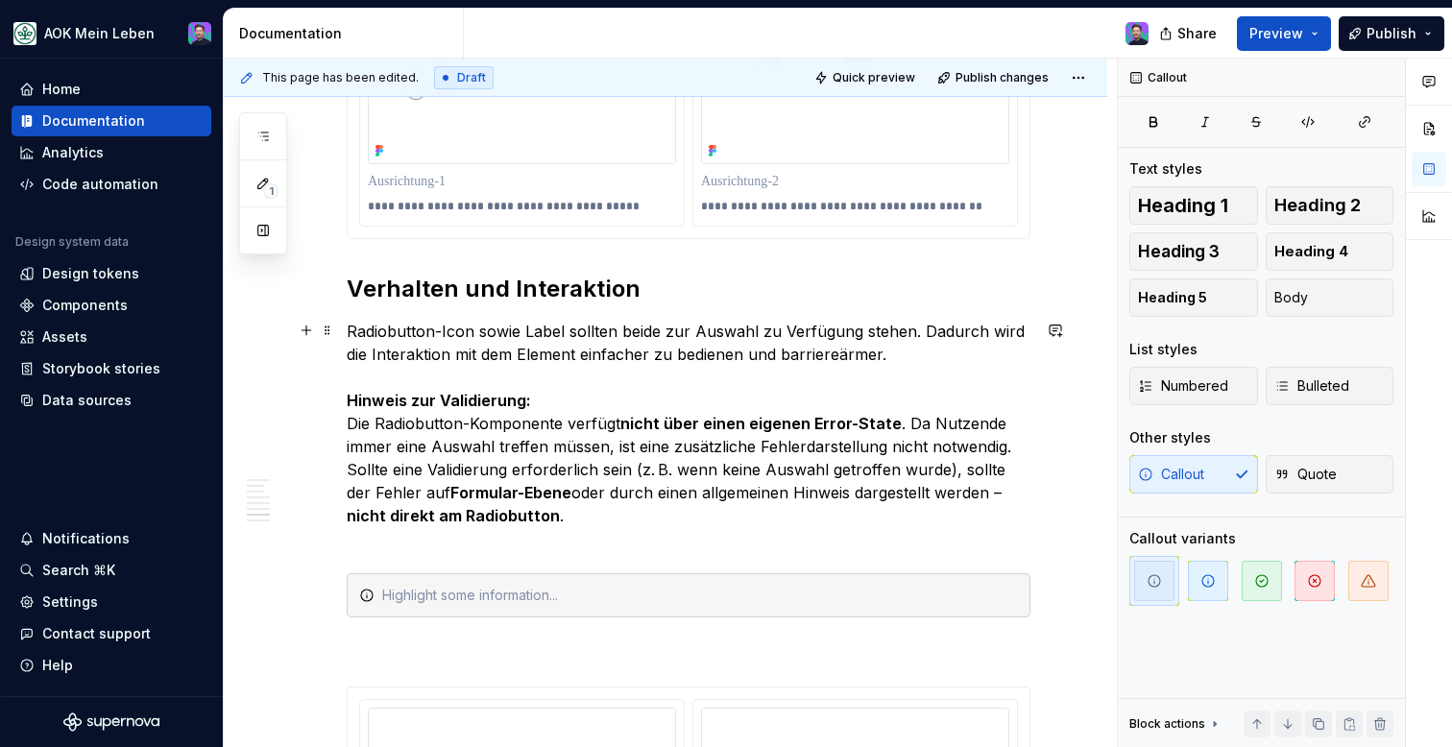
scroll to position [2451, 0]
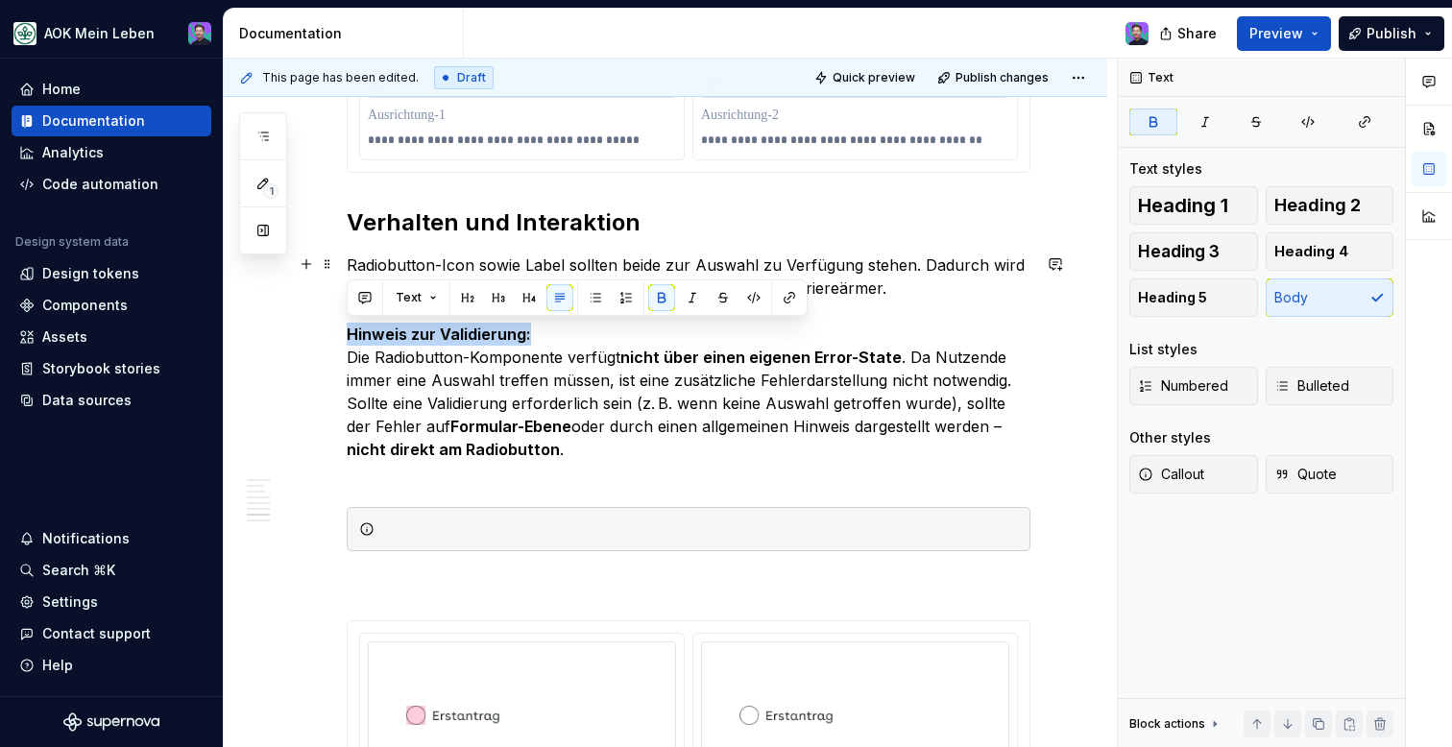
drag, startPoint x: 537, startPoint y: 337, endPoint x: 334, endPoint y: 331, distance: 202.7
drag, startPoint x: 539, startPoint y: 335, endPoint x: 349, endPoint y: 334, distance: 190.1
click at [348, 334] on p "Radiobutton-Icon sowie Label sollten beide zur Auswahl zu Verfügung stehen. Dad…" at bounding box center [689, 369] width 684 height 230
copy strong "Hinweis zur Validierung:"
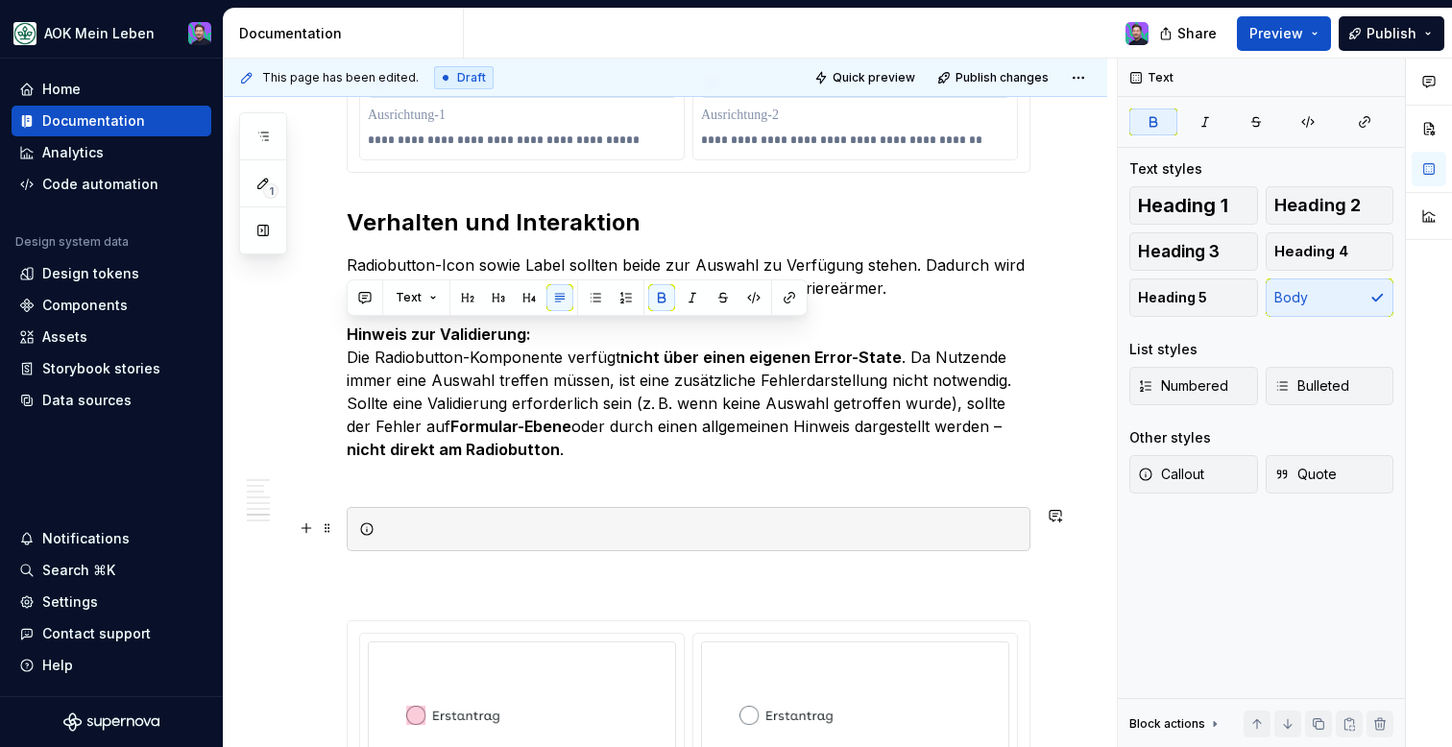
click at [425, 521] on div at bounding box center [700, 528] width 636 height 19
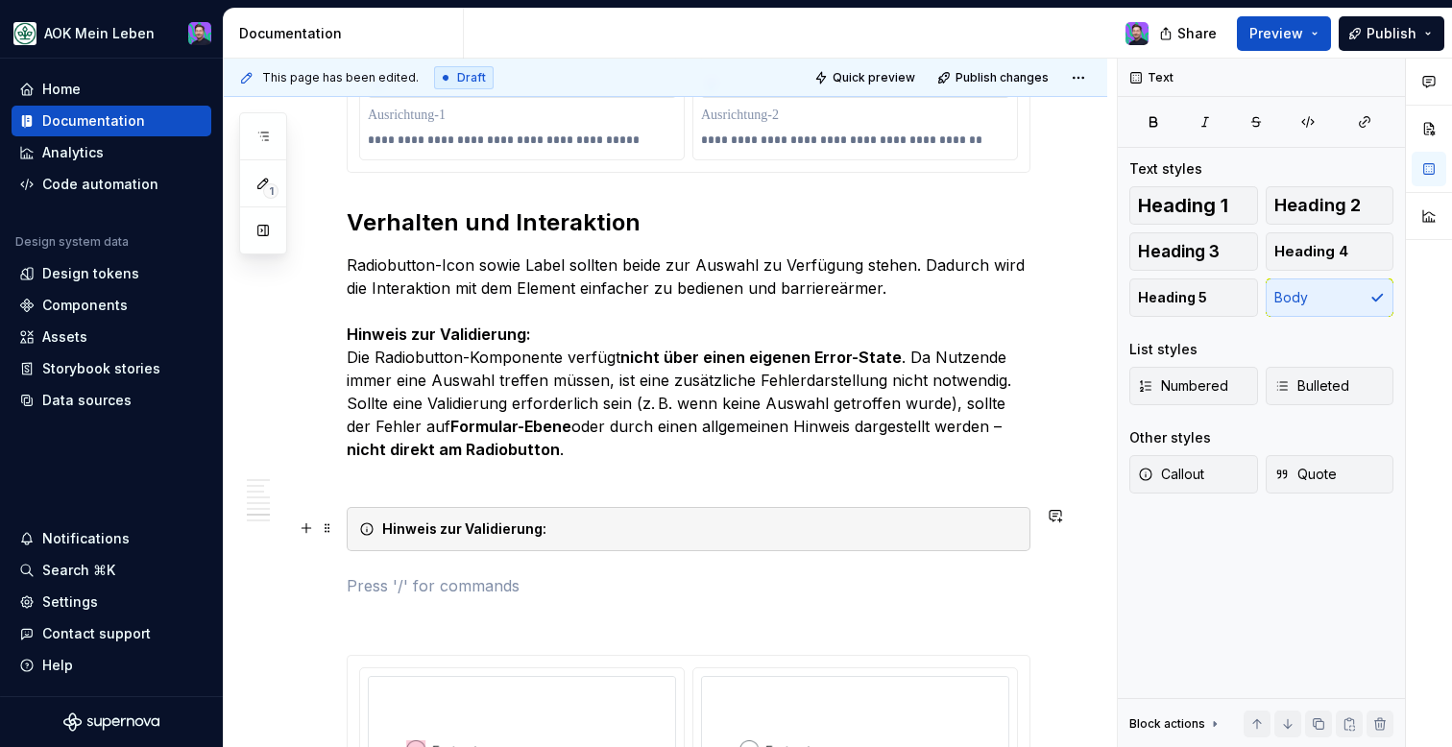
click at [610, 529] on div "Hinweis zur Validierung:" at bounding box center [700, 528] width 636 height 19
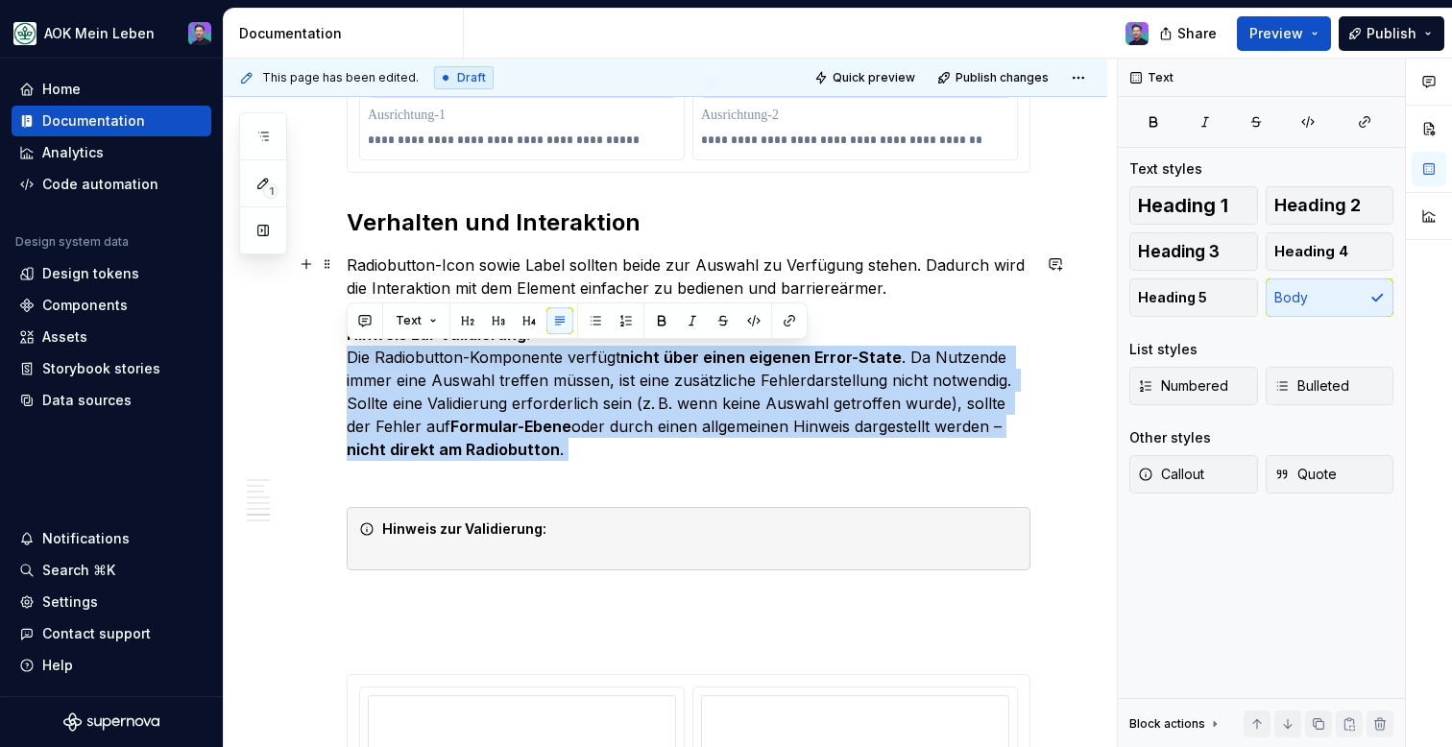
copy p "Die Radiobutton-Komponente verfügt nicht über einen eigenen Error-State . Da Nu…"
drag, startPoint x: 348, startPoint y: 353, endPoint x: 572, endPoint y: 463, distance: 249.9
click at [572, 463] on p "Radiobutton-Icon sowie Label sollten beide zur Auswahl zu Verfügung stehen. Dad…" at bounding box center [689, 369] width 684 height 230
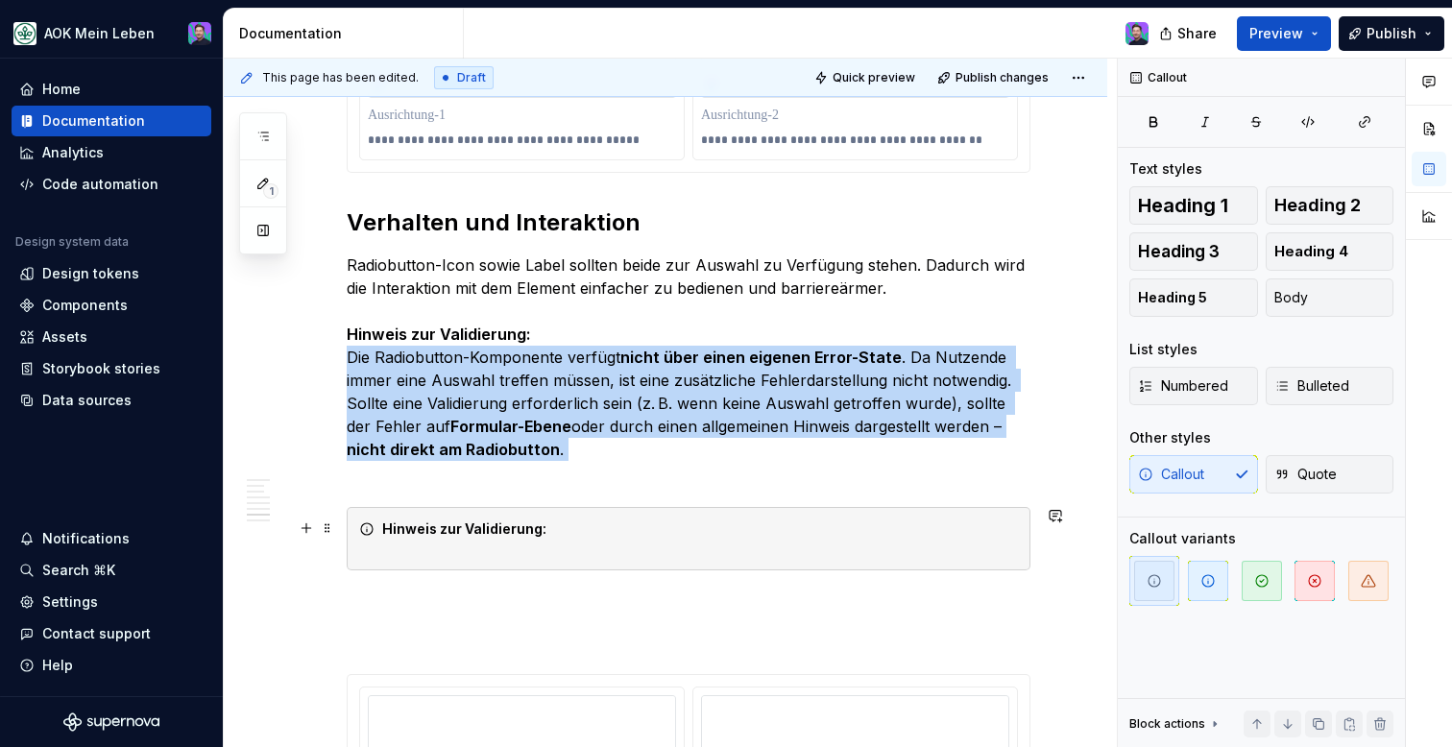
click at [541, 550] on div "Hinweis zur Validierung:" at bounding box center [700, 538] width 636 height 38
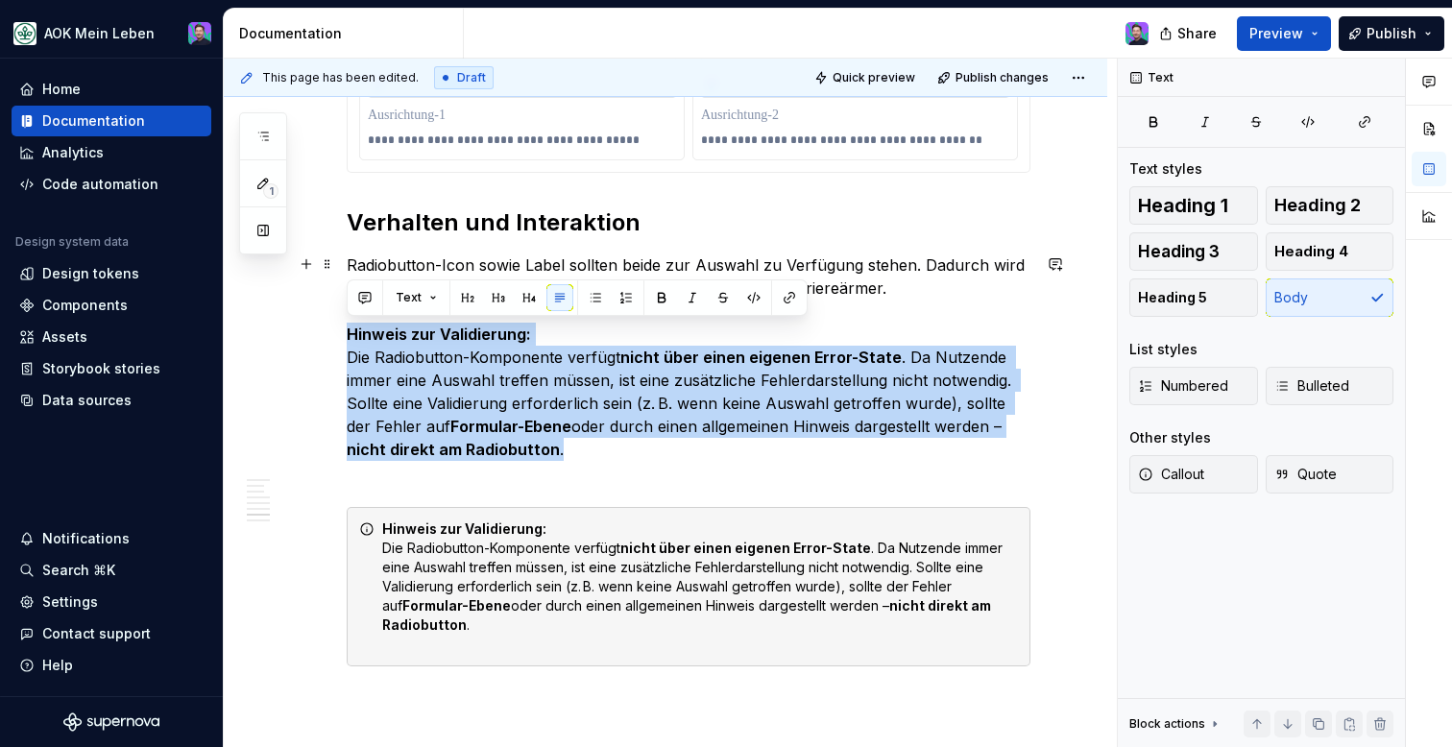
drag, startPoint x: 574, startPoint y: 454, endPoint x: 334, endPoint y: 343, distance: 264.6
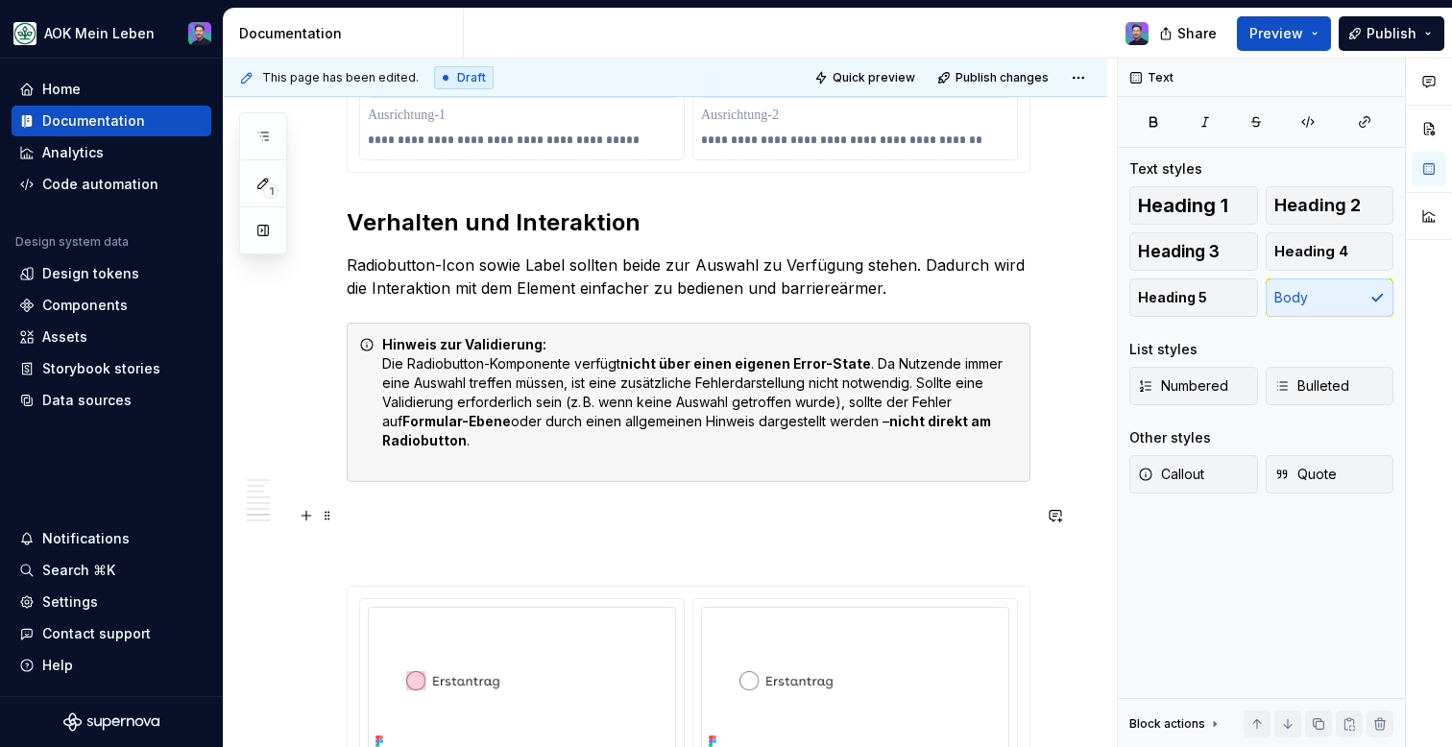
click at [401, 548] on p at bounding box center [689, 551] width 684 height 23
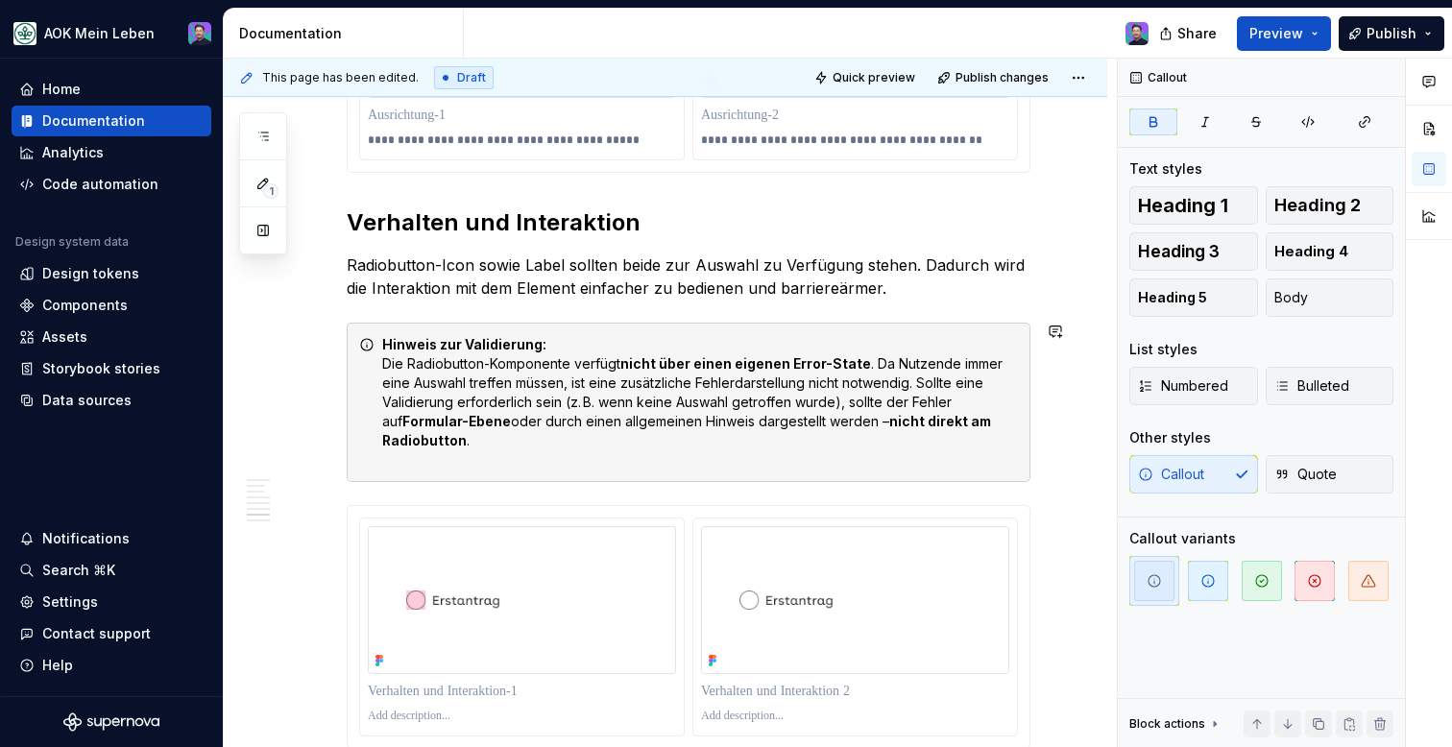
click at [1294, 36] on span "Preview" at bounding box center [1276, 33] width 54 height 19
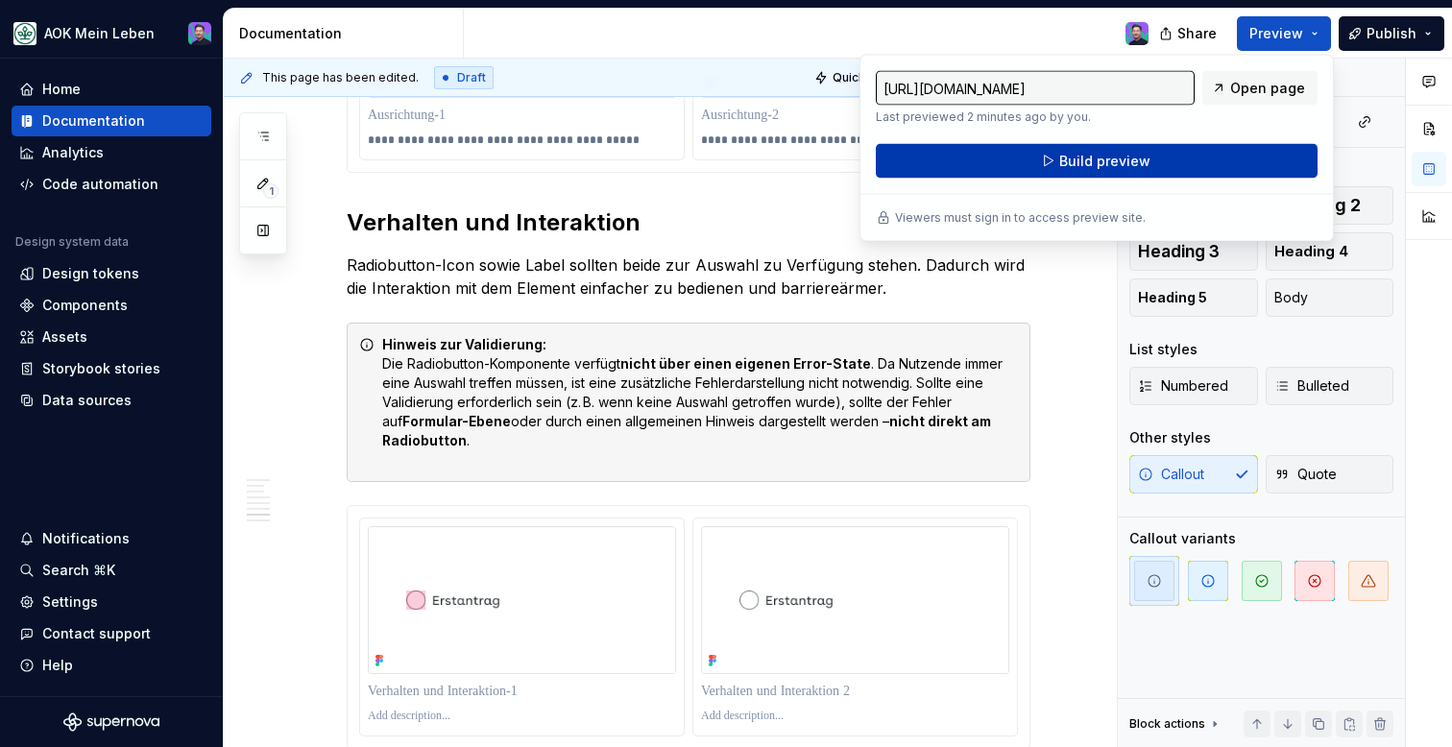
click at [1220, 160] on button "Build preview" at bounding box center [1097, 161] width 442 height 35
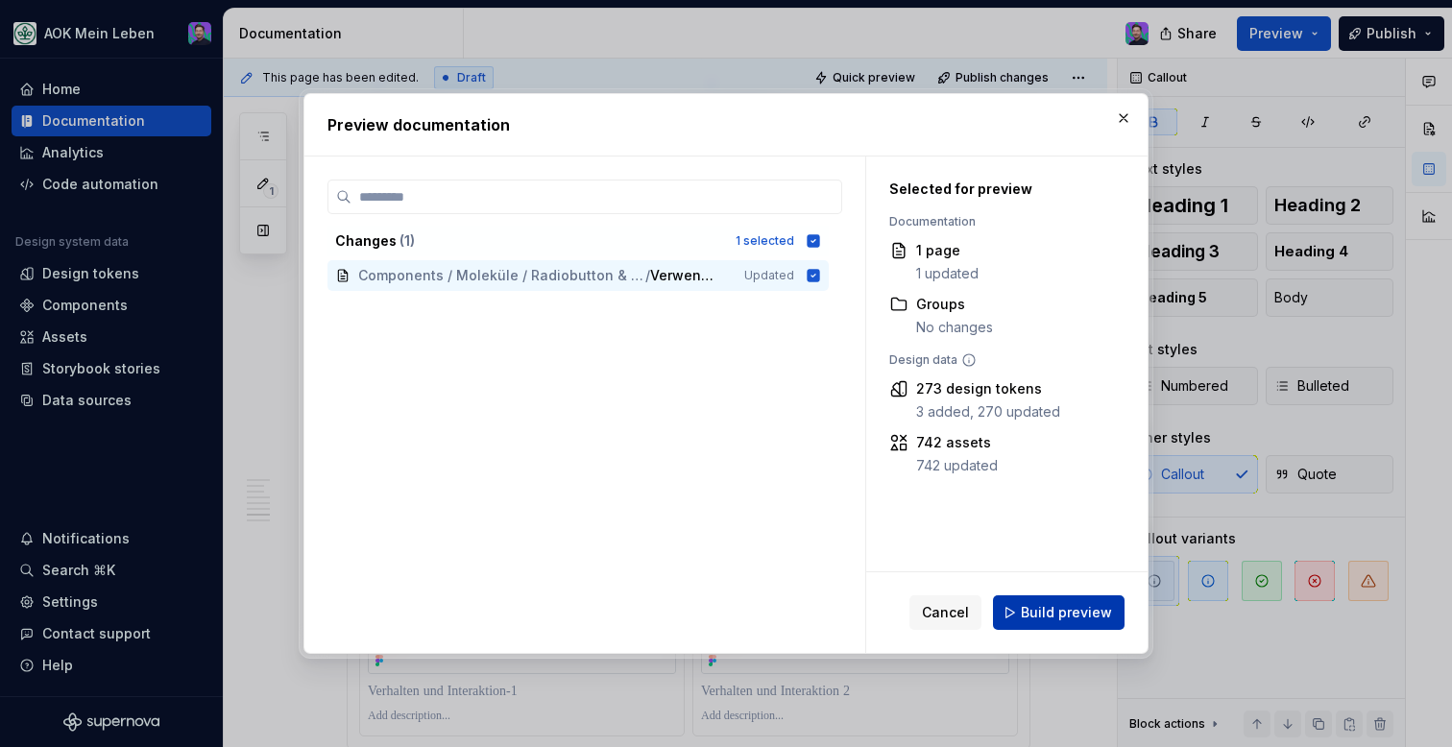
click at [1061, 601] on button "Build preview" at bounding box center [1059, 612] width 132 height 35
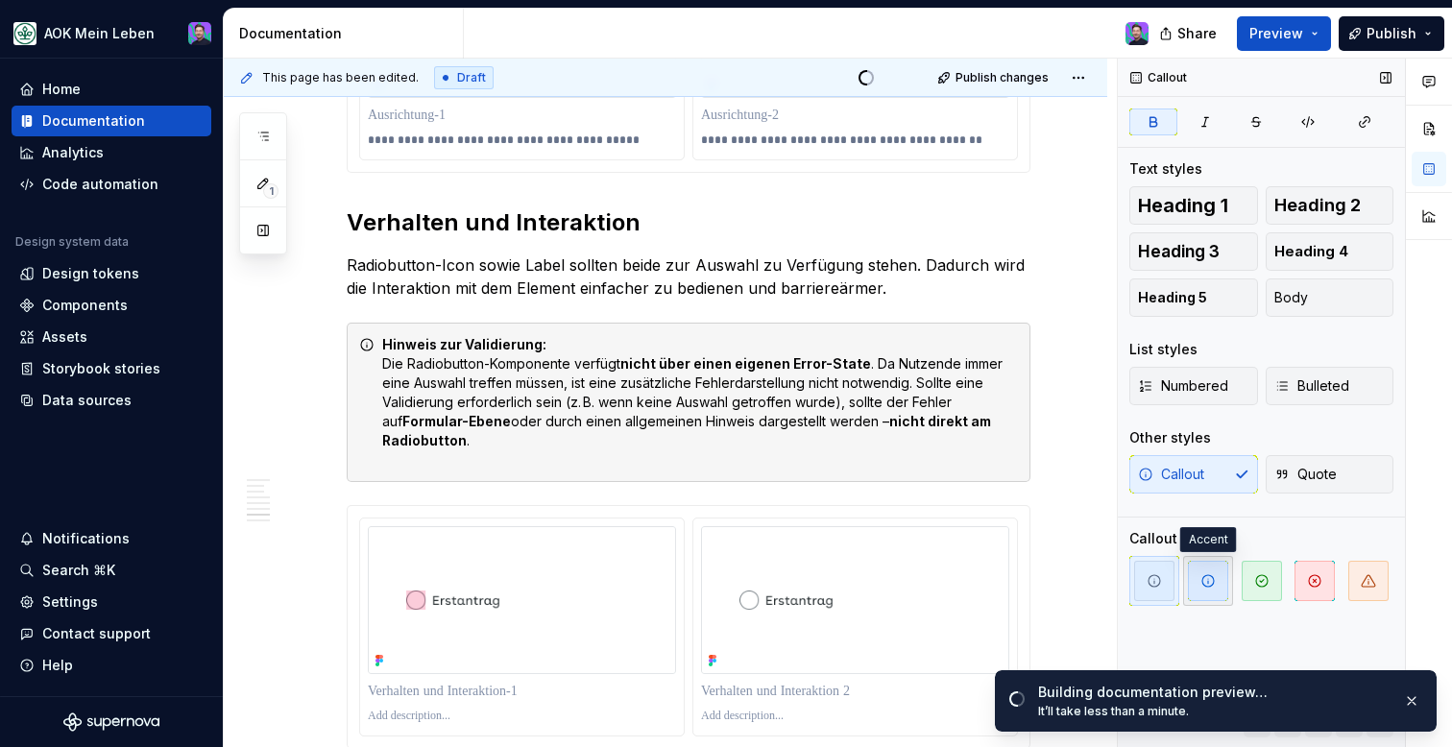
click at [1206, 581] on icon "button" at bounding box center [1207, 580] width 15 height 15
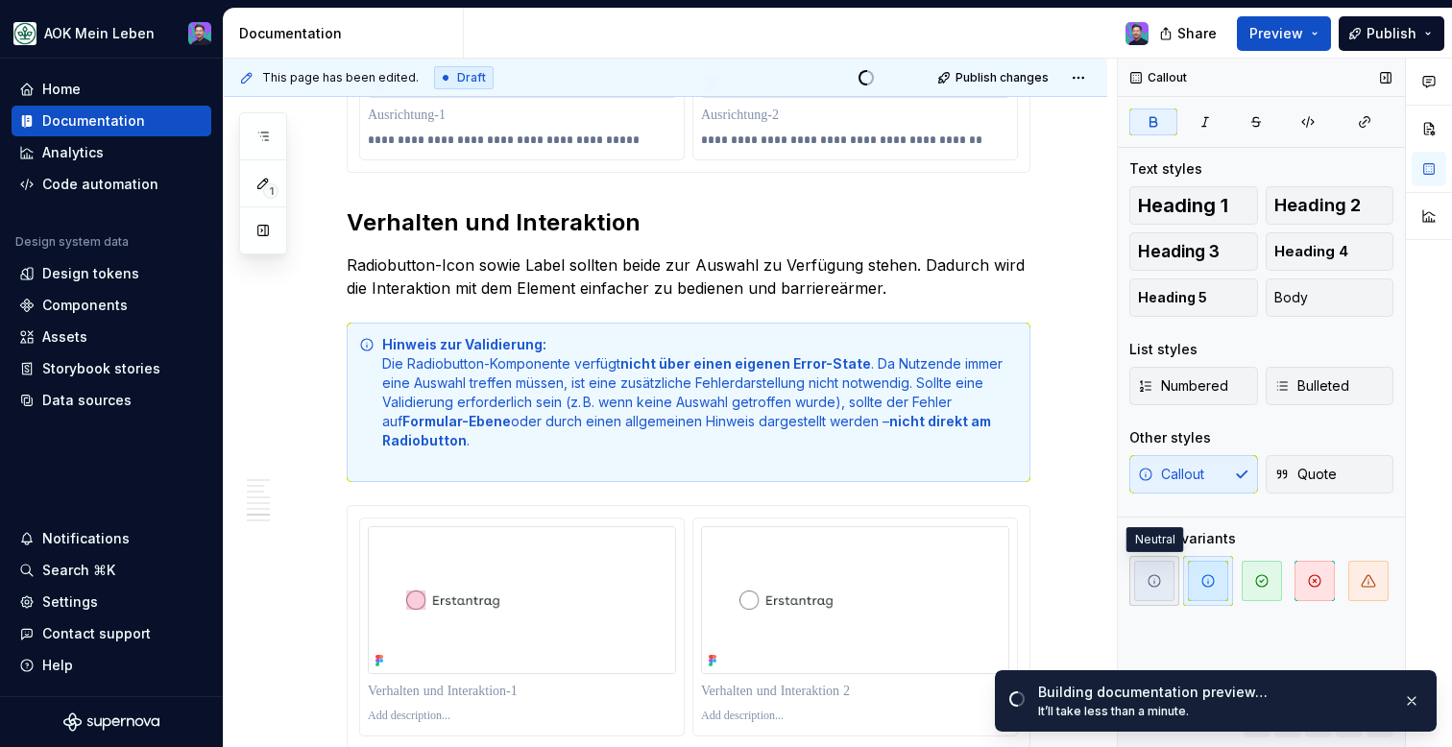
click at [1156, 576] on icon "button" at bounding box center [1154, 580] width 15 height 15
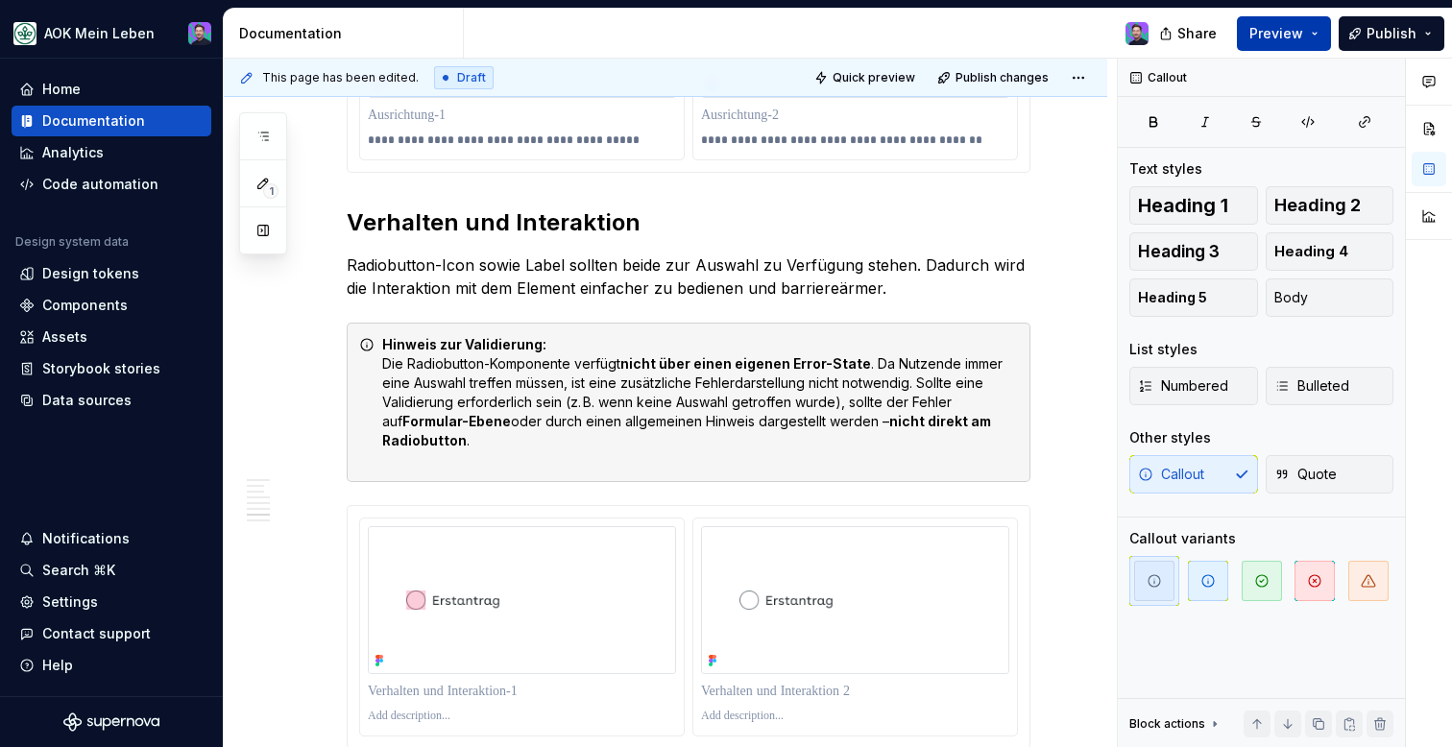
click at [1292, 33] on span "Preview" at bounding box center [1276, 33] width 54 height 19
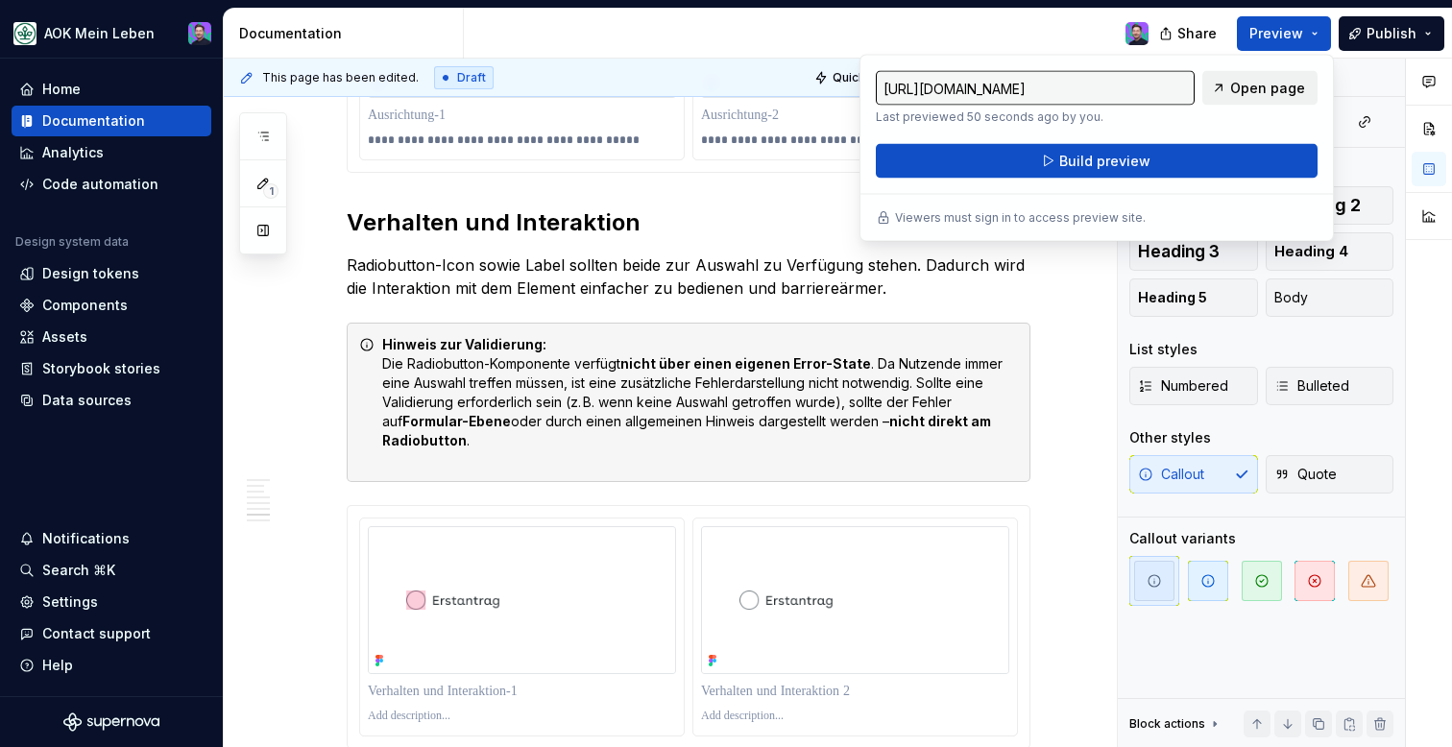
click at [1245, 85] on span "Open page" at bounding box center [1267, 88] width 75 height 19
click at [1430, 40] on button "Publish" at bounding box center [1392, 33] width 106 height 35
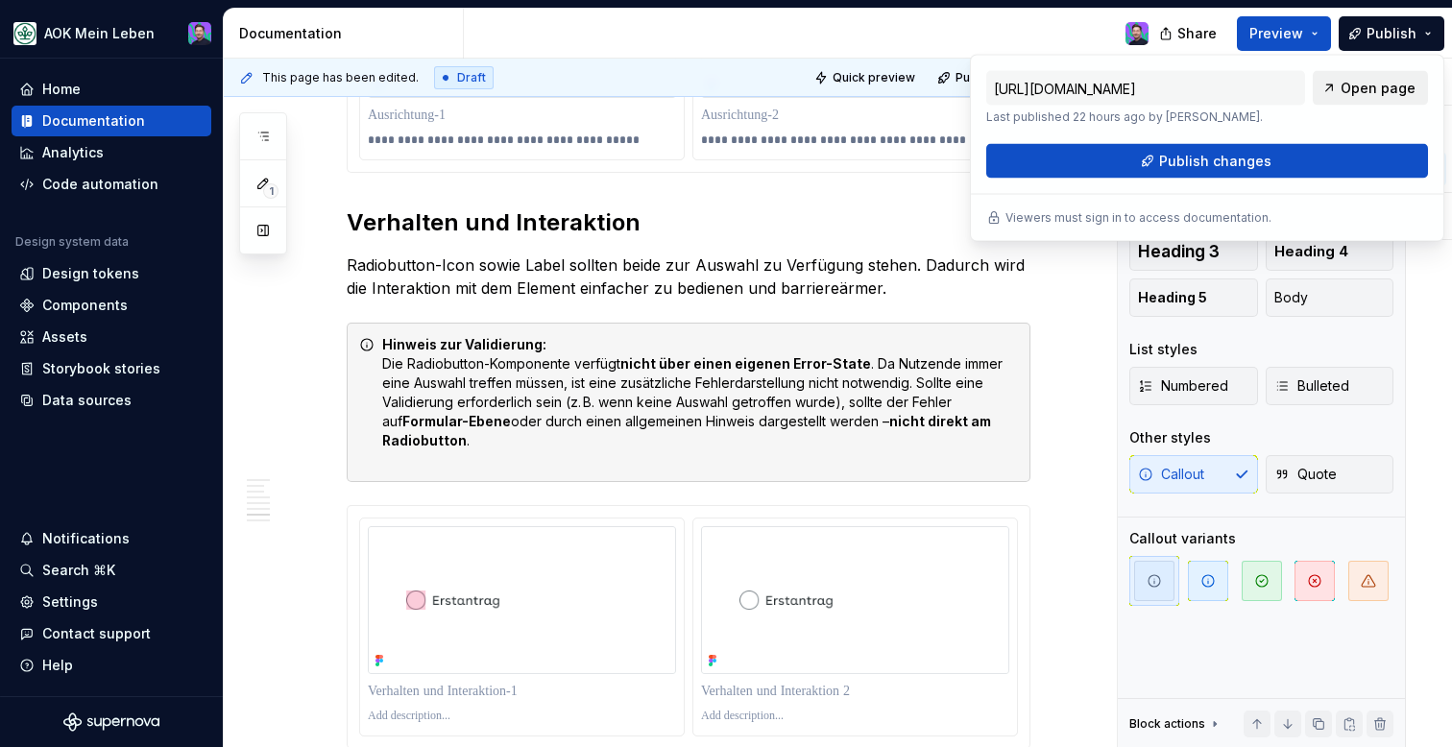
click at [1413, 84] on span "Open page" at bounding box center [1377, 88] width 75 height 19
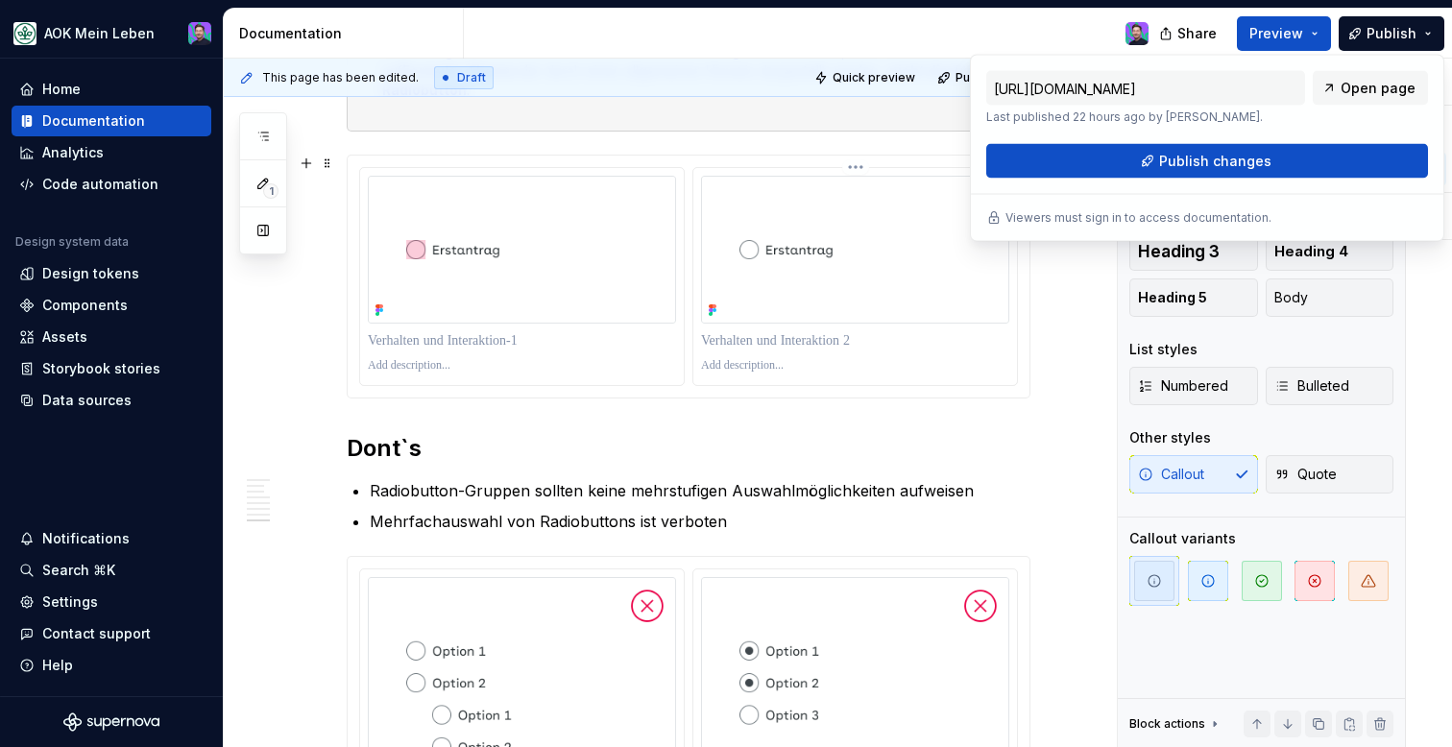
scroll to position [2756, 0]
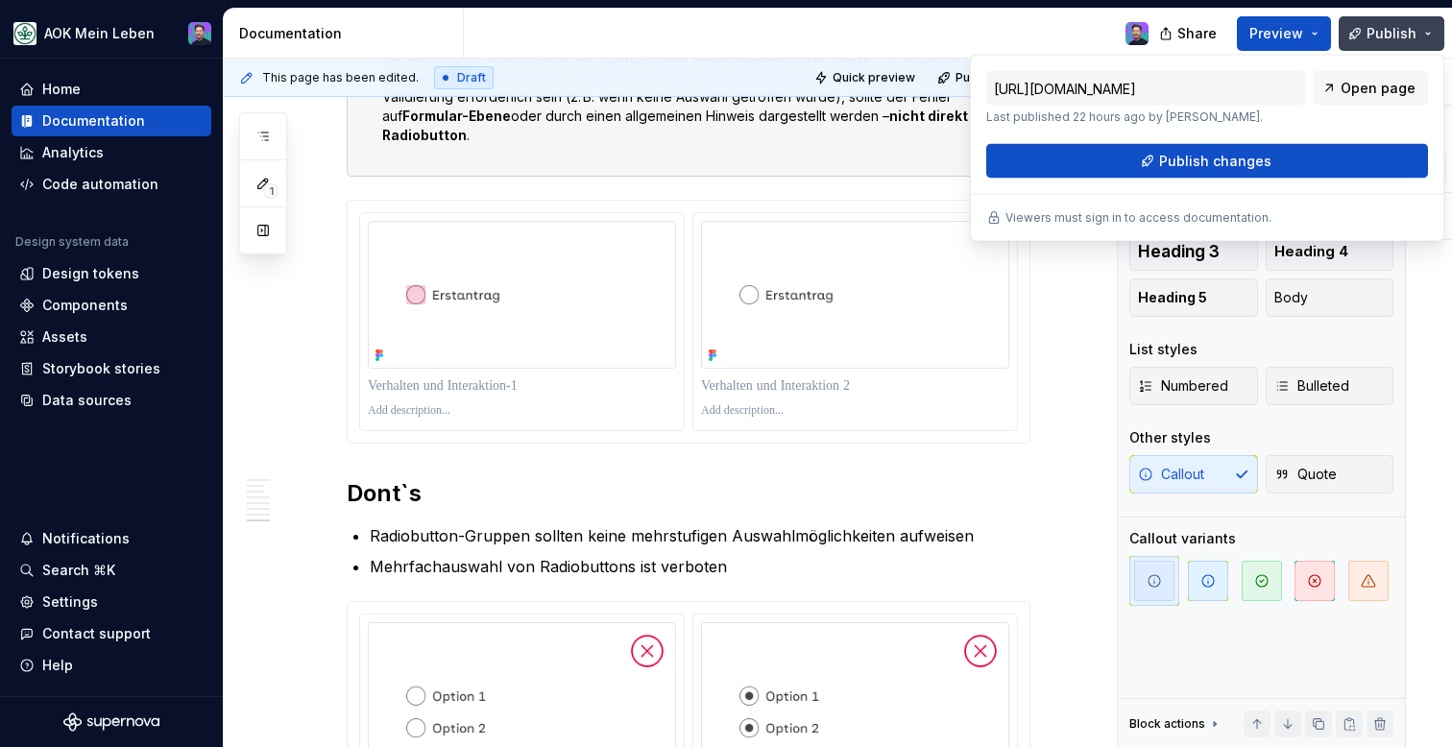
click at [1429, 36] on button "Publish" at bounding box center [1392, 33] width 106 height 35
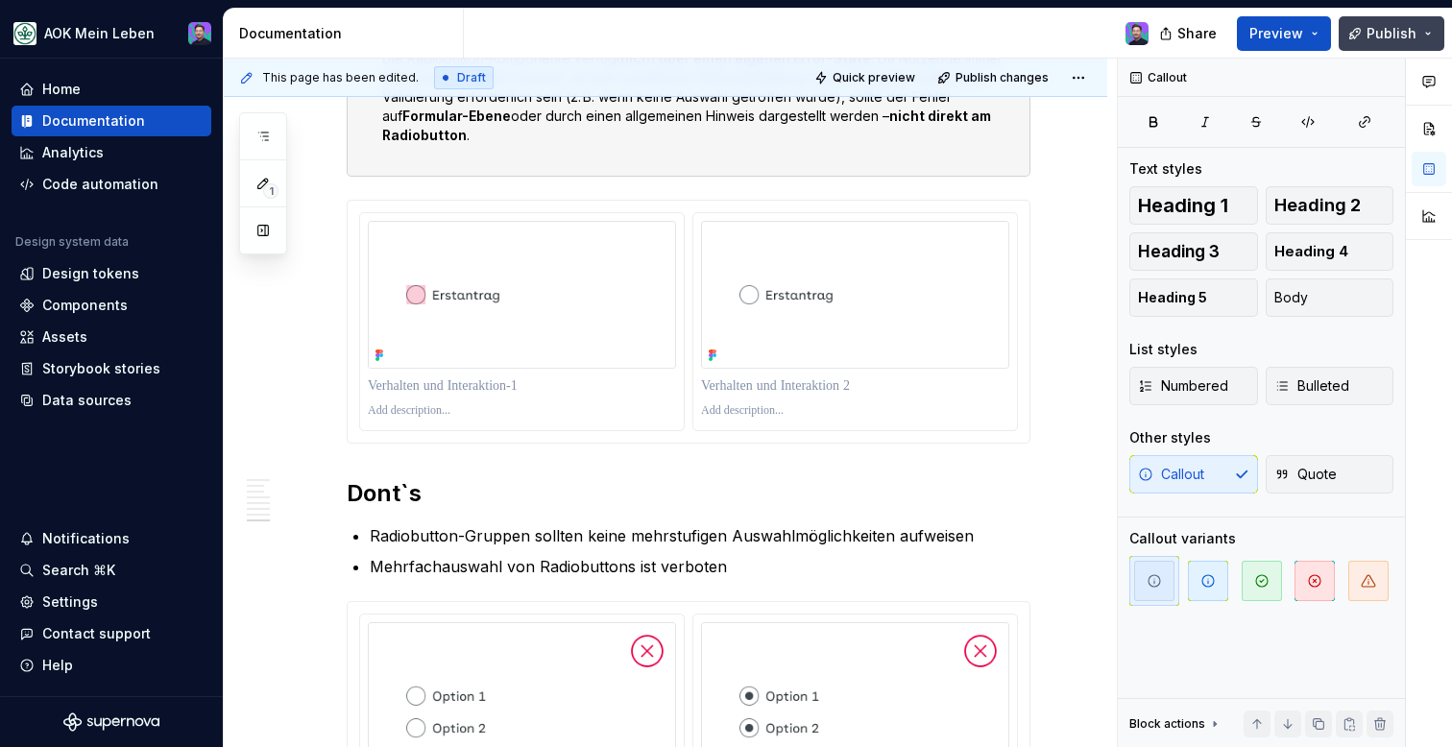
click at [1431, 47] on button "Publish" at bounding box center [1392, 33] width 106 height 35
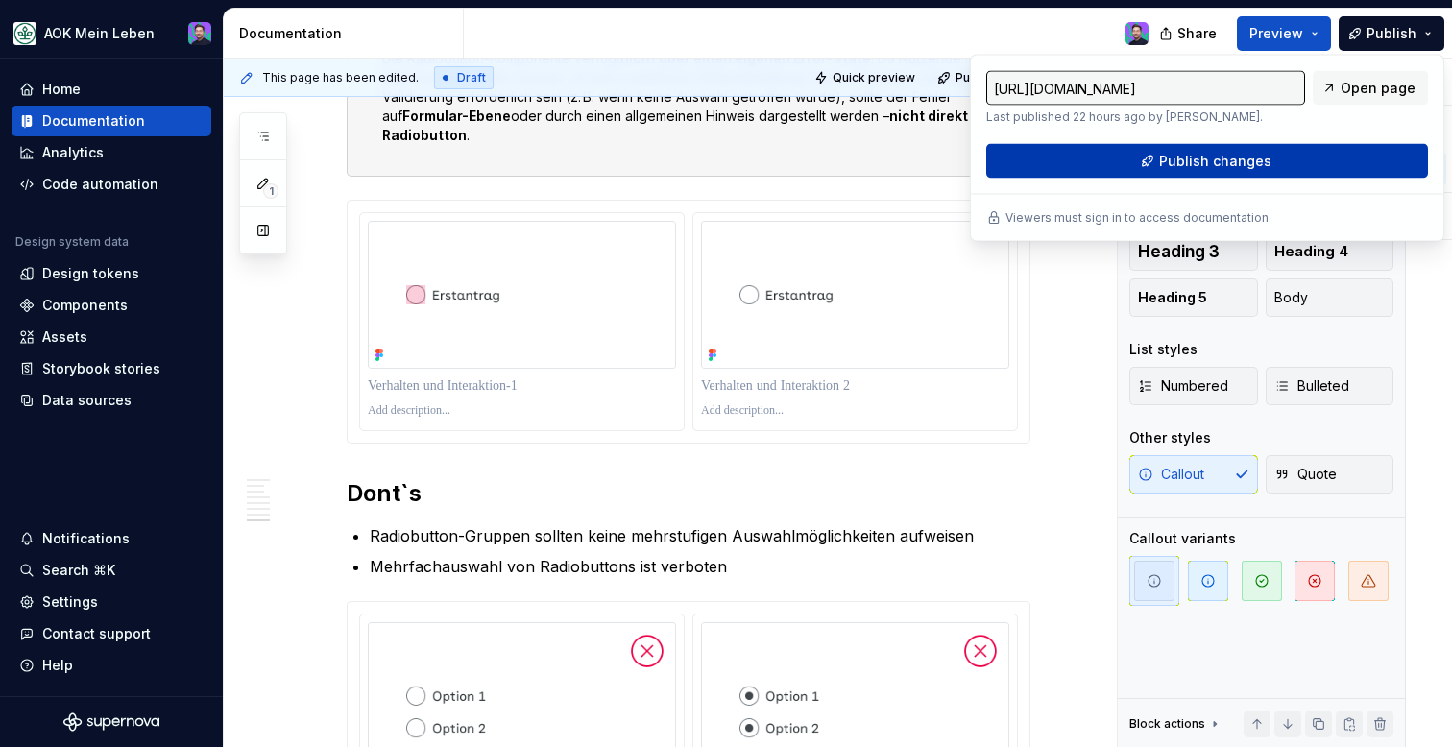
click at [1338, 147] on button "Publish changes" at bounding box center [1207, 161] width 442 height 35
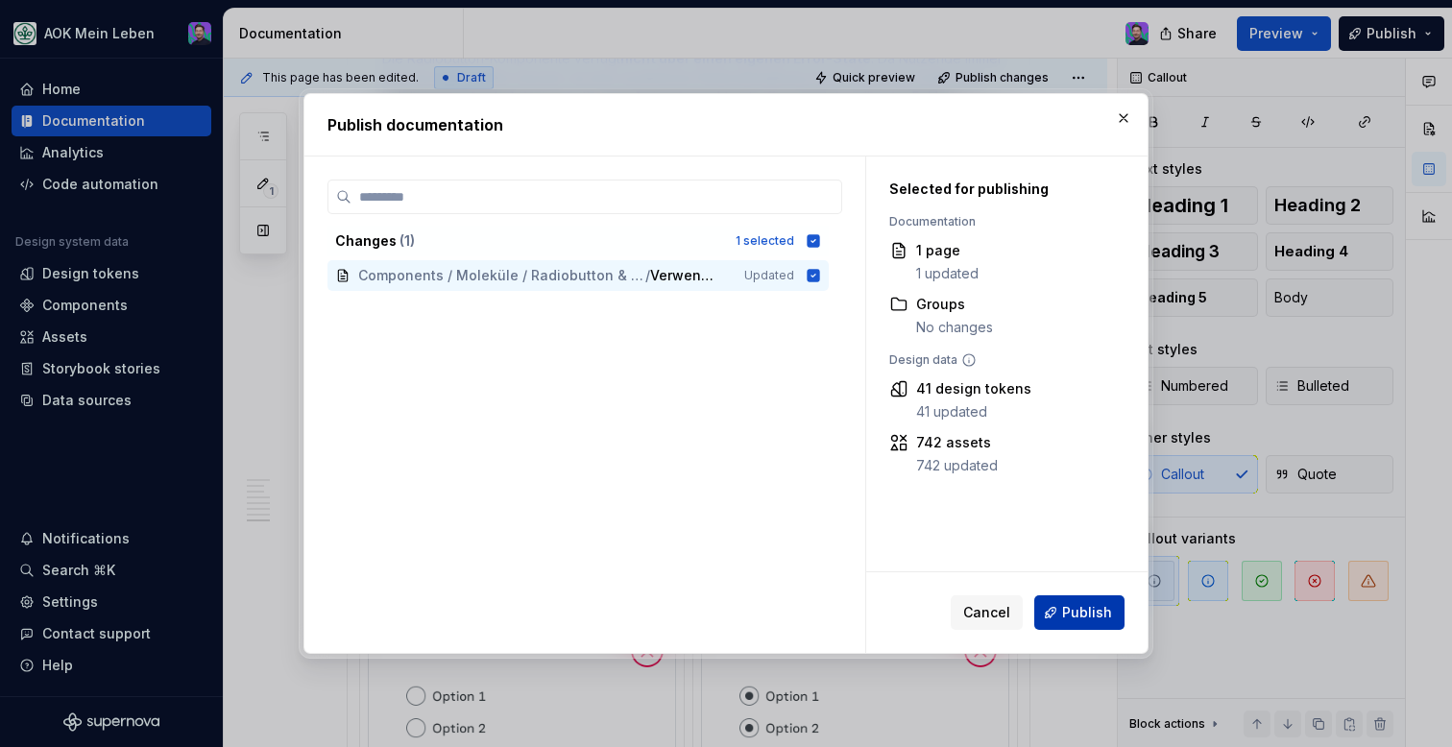
click at [1075, 608] on span "Publish" at bounding box center [1087, 612] width 50 height 19
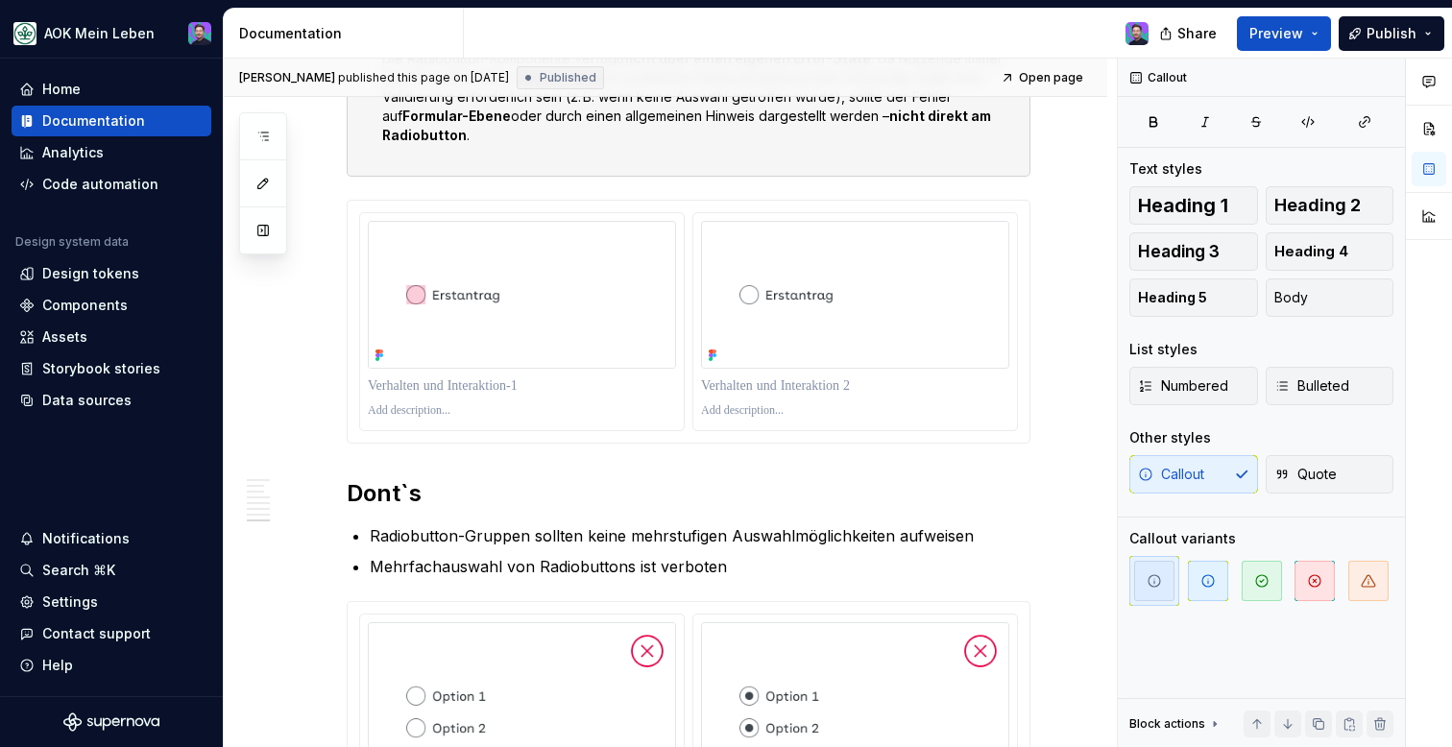
type textarea "*"
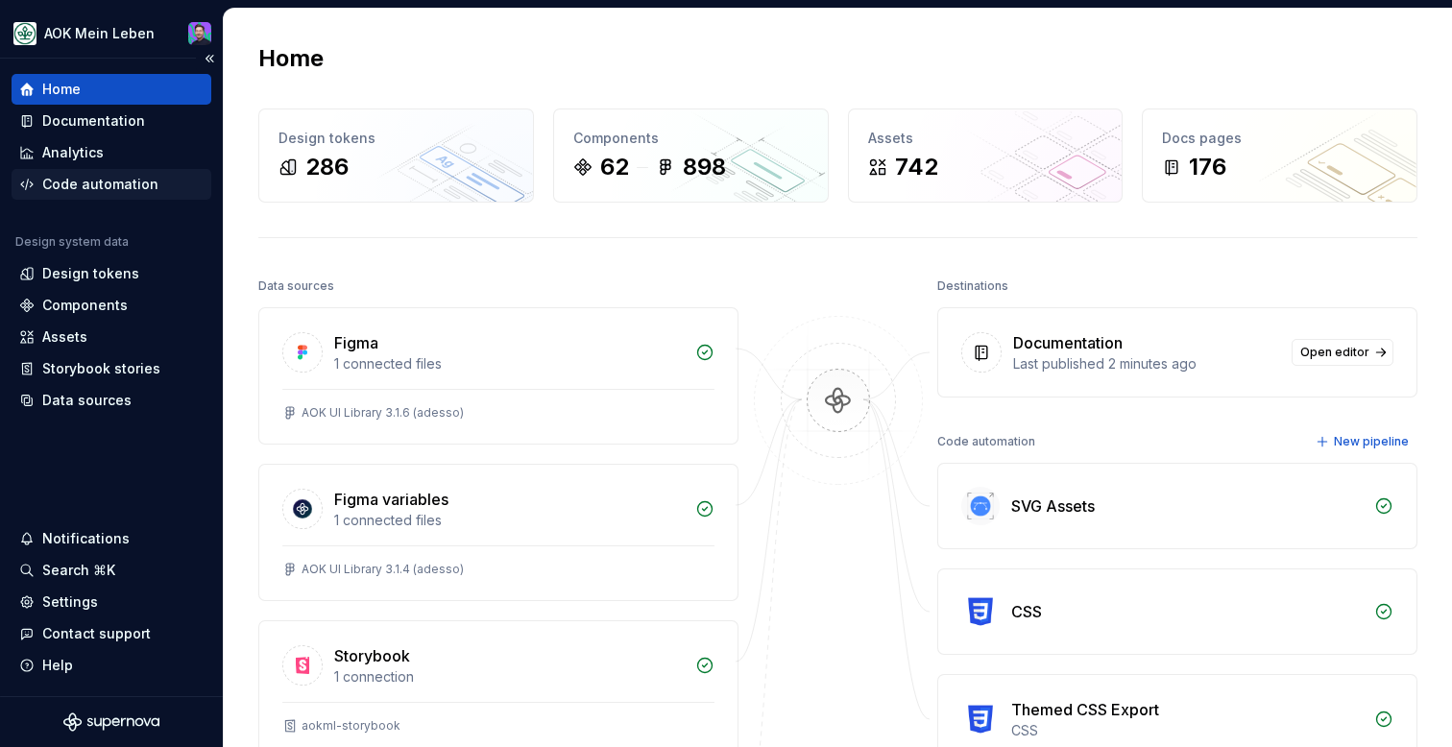
click at [133, 193] on div "Code automation" at bounding box center [112, 184] width 200 height 31
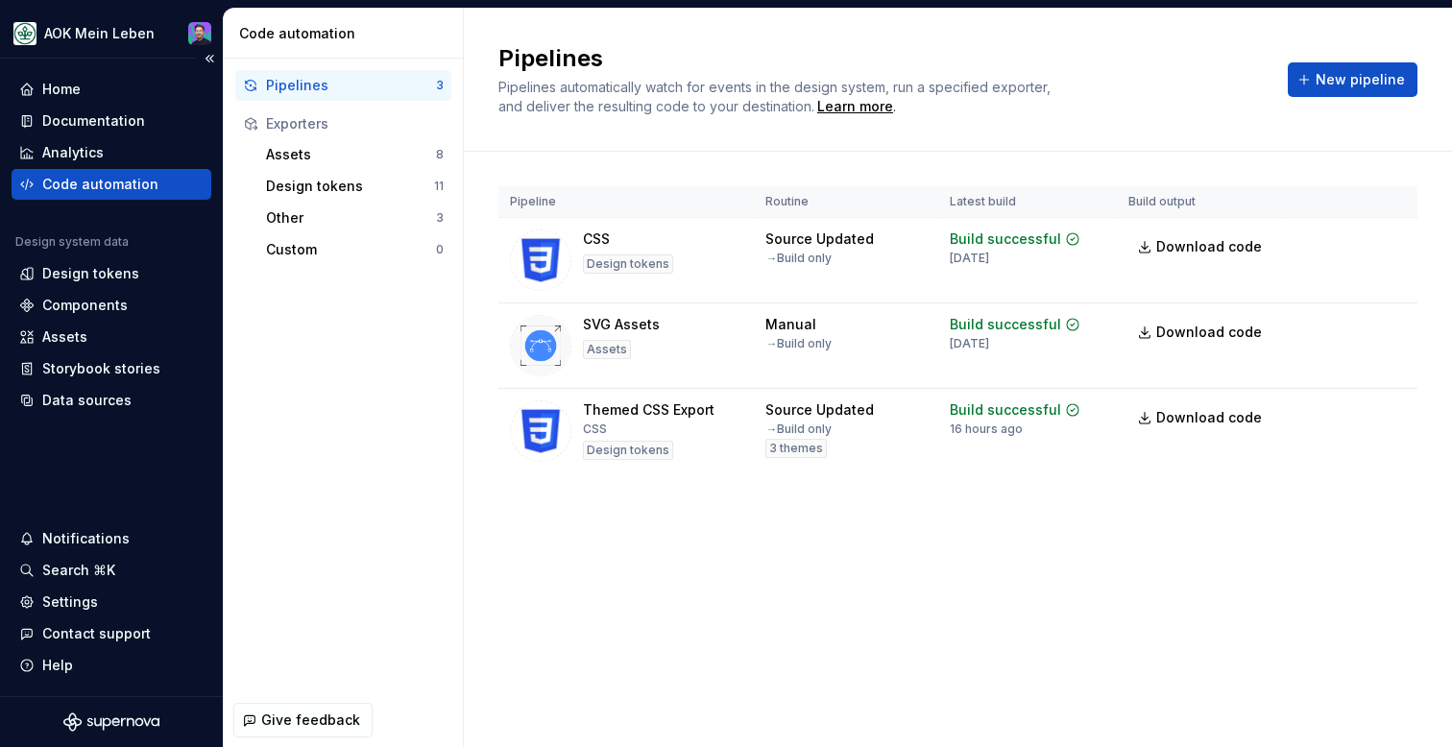
click at [135, 181] on div "Code automation" at bounding box center [100, 184] width 116 height 19
click at [132, 161] on div "Analytics" at bounding box center [111, 152] width 184 height 19
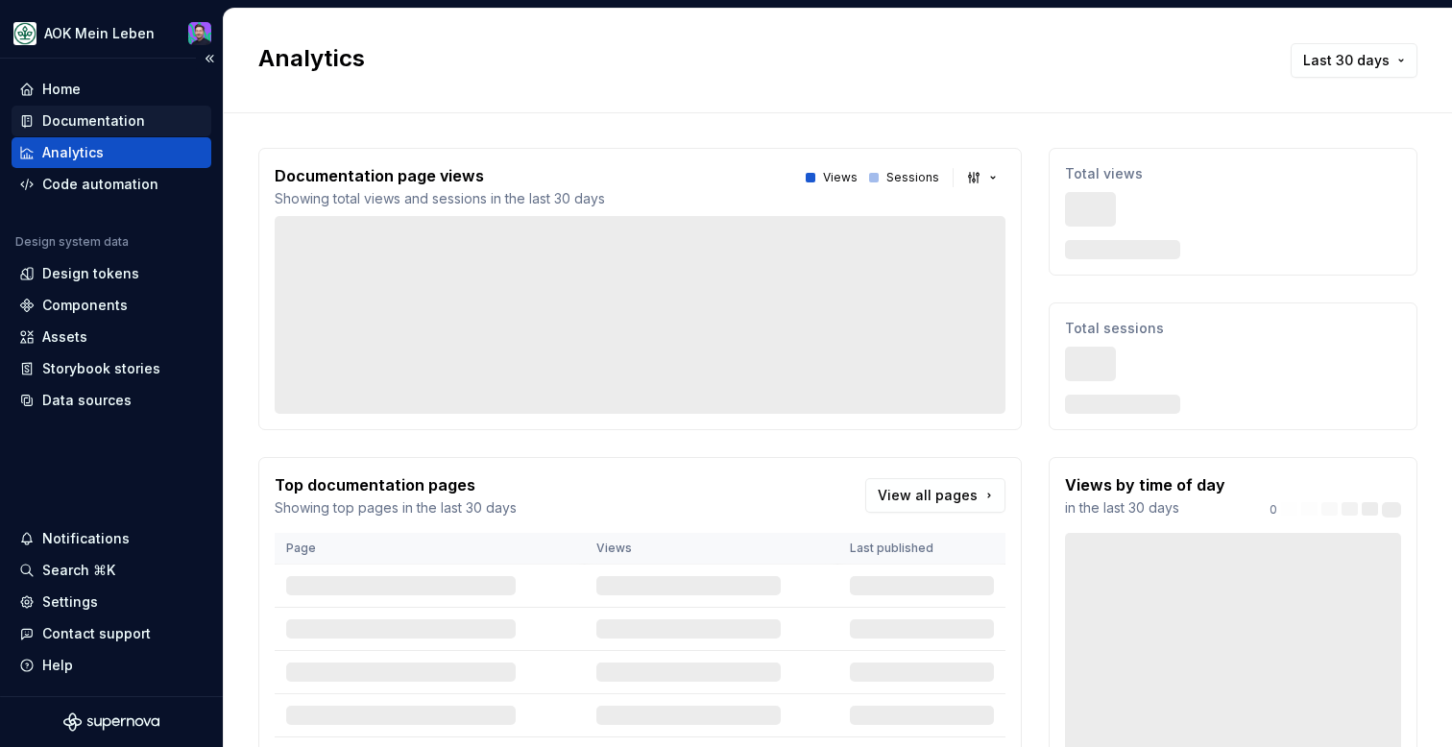
click at [128, 124] on div "Documentation" at bounding box center [93, 120] width 103 height 19
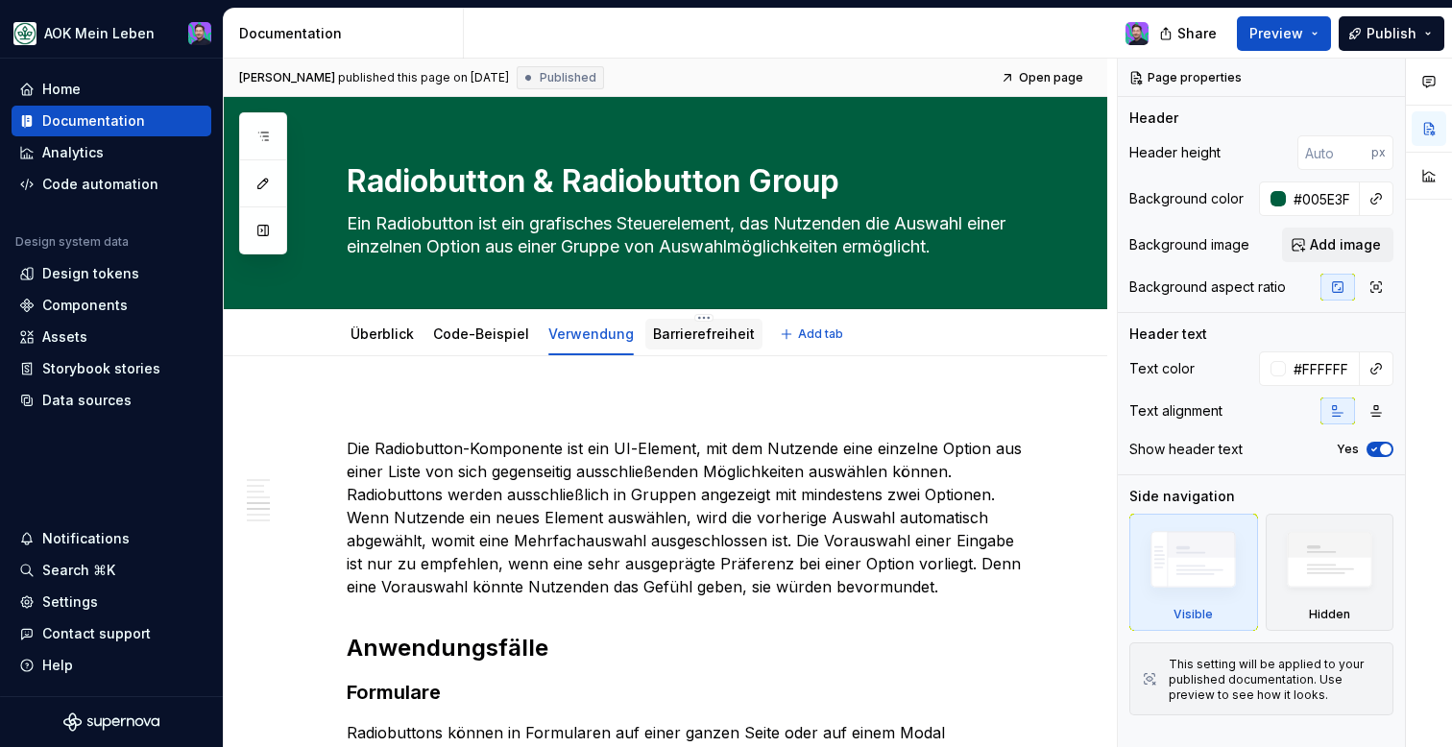
scroll to position [1723, 0]
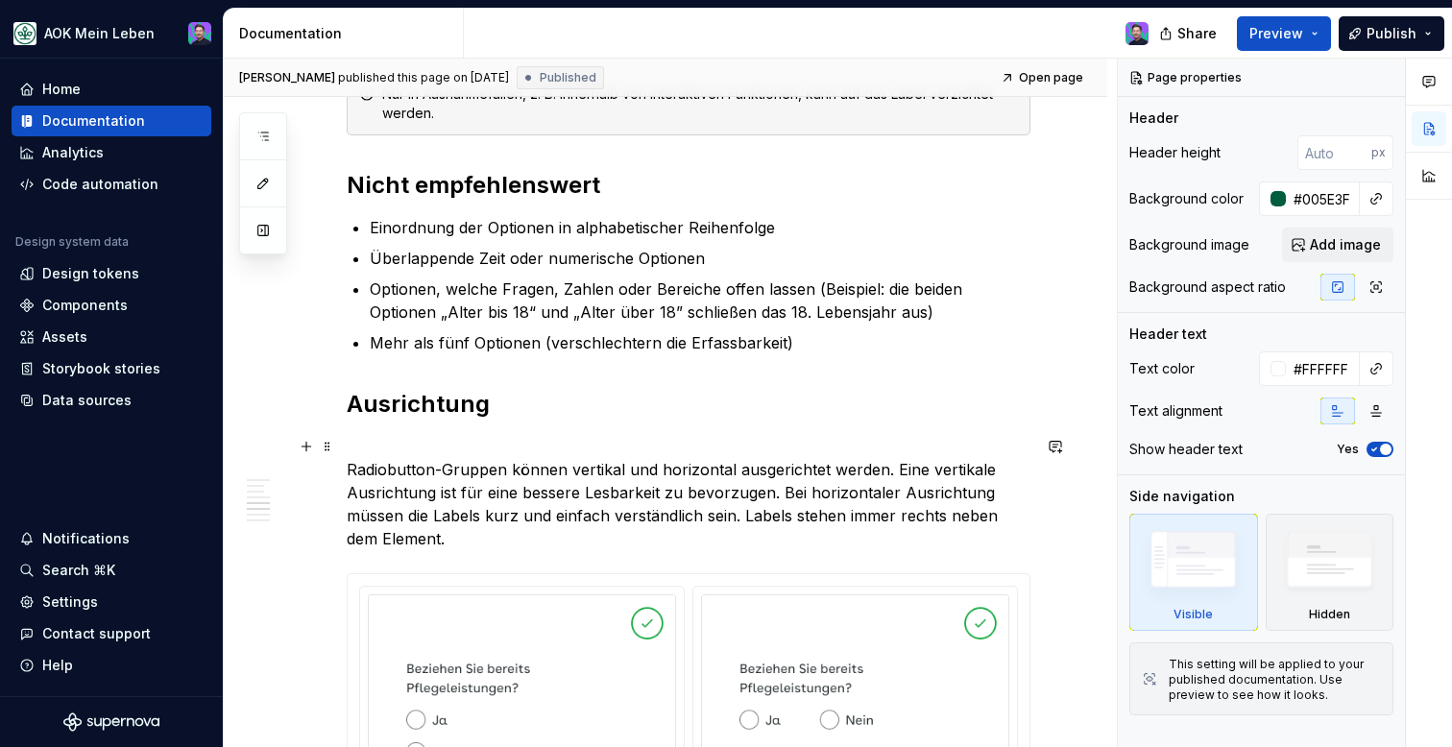
click at [466, 491] on p "Radiobutton-Gruppen können vertikal und horizontal ausgerichtet werden. Eine ve…" at bounding box center [689, 492] width 684 height 115
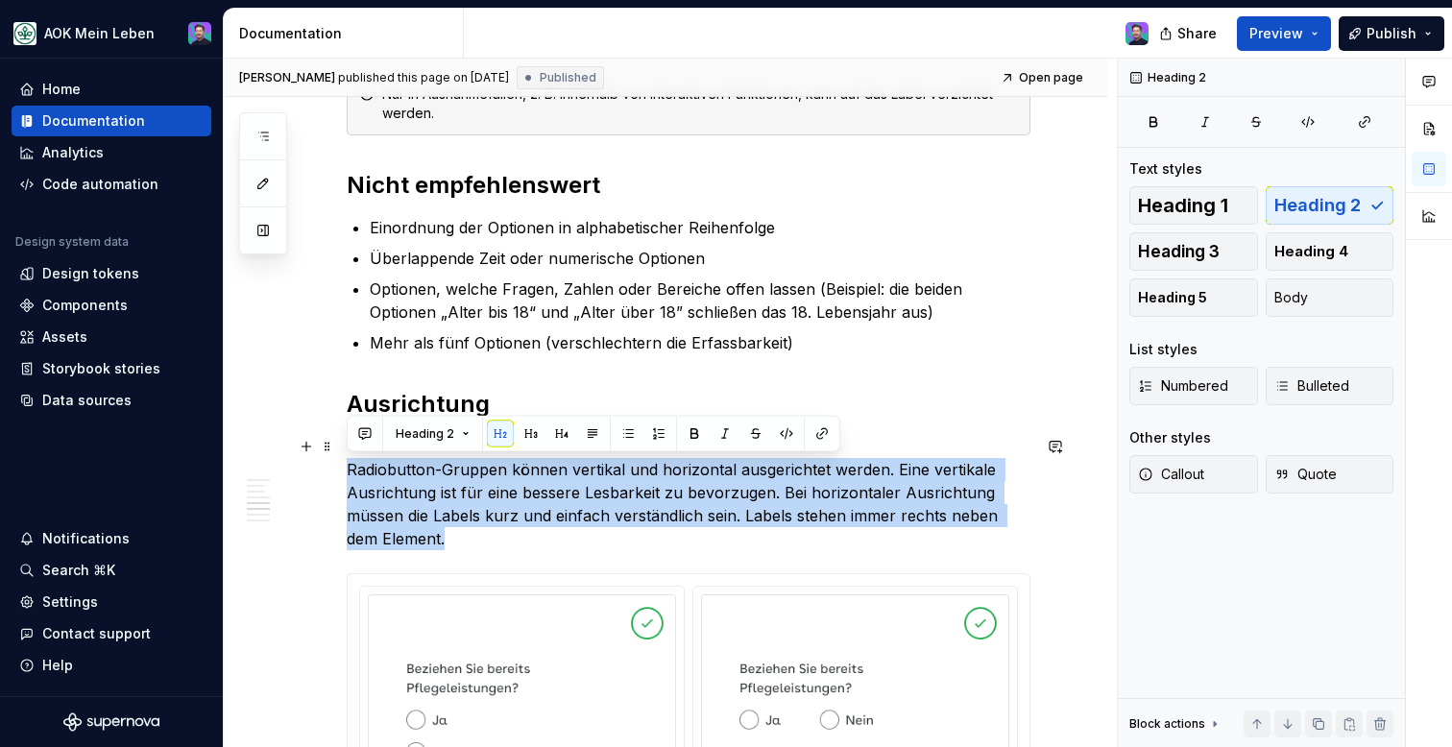
drag, startPoint x: 456, startPoint y: 536, endPoint x: 334, endPoint y: 463, distance: 142.1
click at [334, 463] on div "Die Radiobutton-Komponente ist ein UI-Element, mit dem Nutzende eine einzelne O…" at bounding box center [665, 467] width 883 height 3666
click at [498, 432] on button "button" at bounding box center [500, 434] width 27 height 27
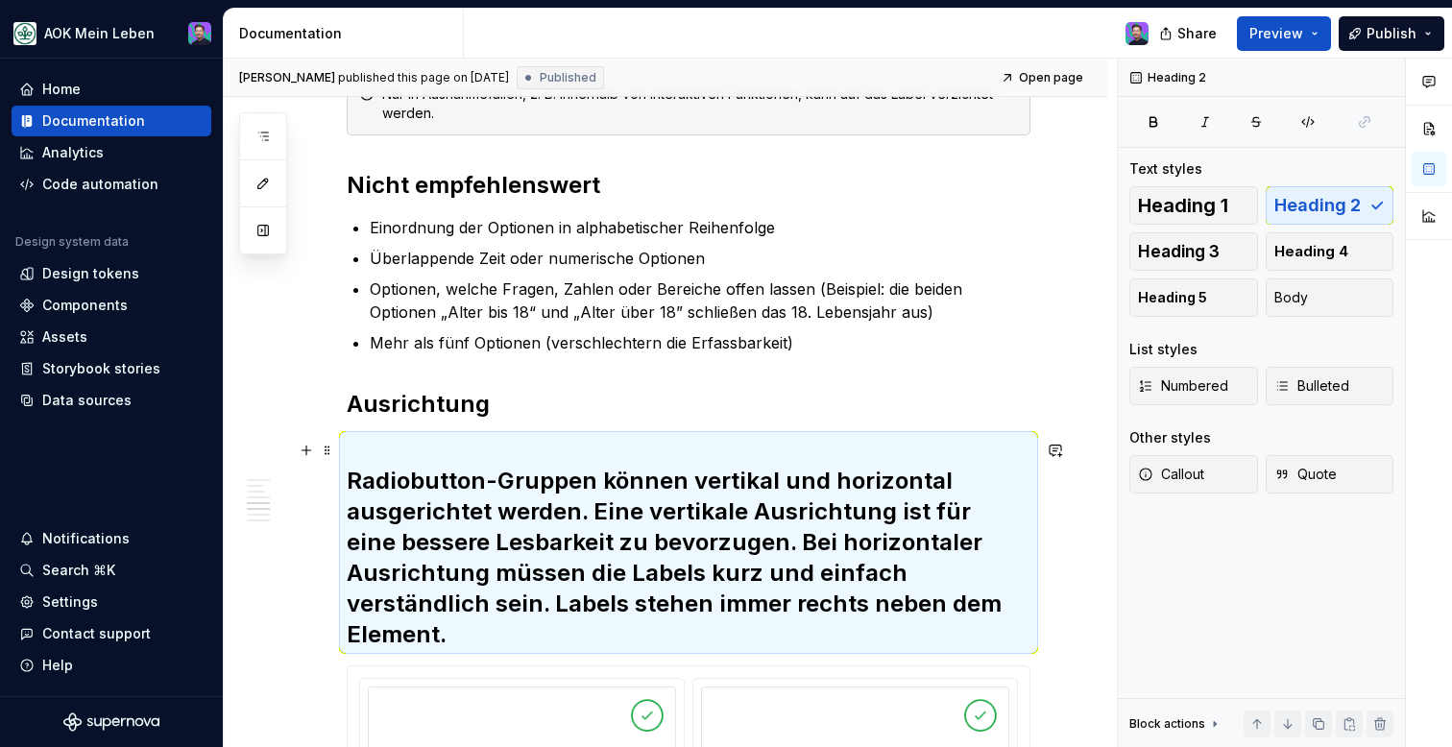
click at [470, 488] on h2 "Radiobutton-Gruppen können vertikal und horizontal ausgerichtet werden. Eine ve…" at bounding box center [689, 542] width 684 height 215
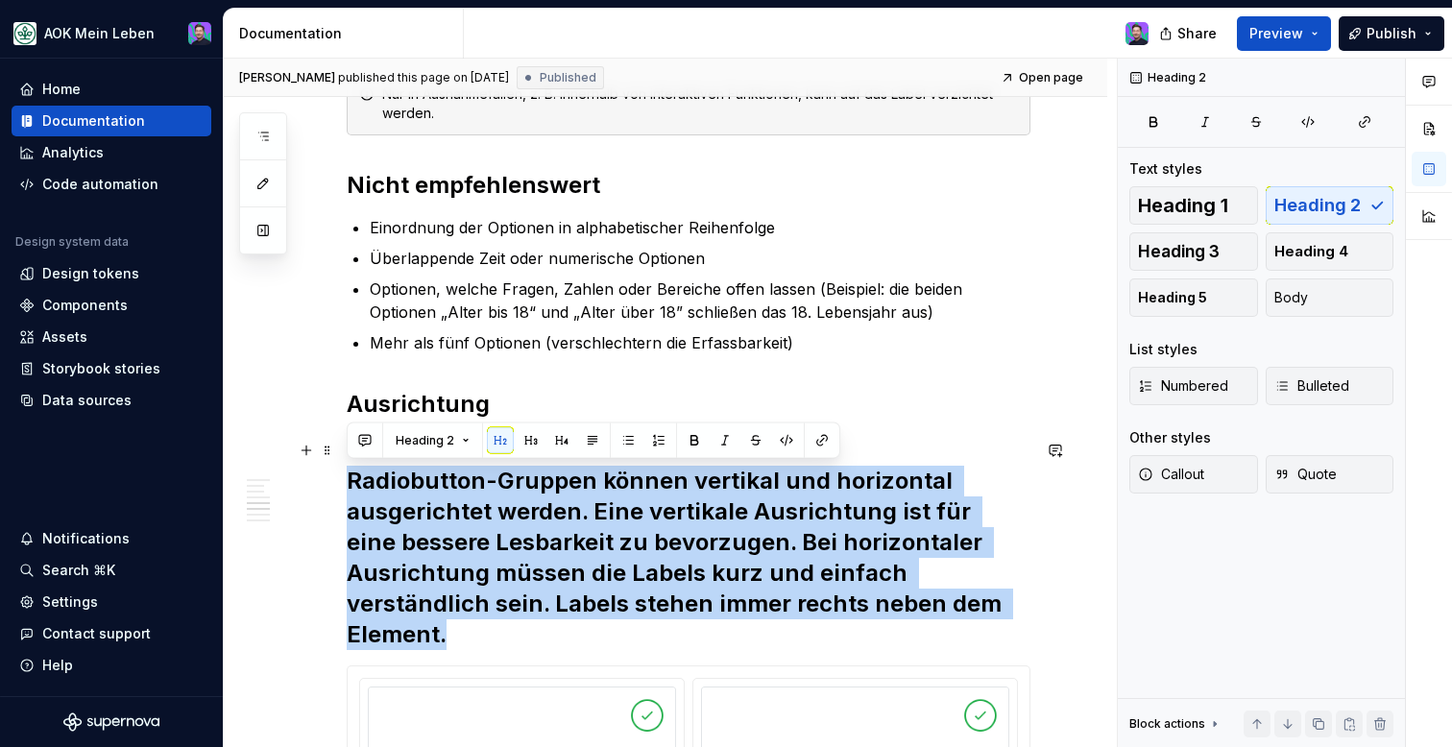
drag, startPoint x: 353, startPoint y: 482, endPoint x: 501, endPoint y: 622, distance: 203.8
click at [501, 622] on h2 "Radiobutton-Gruppen können vertikal und horizontal ausgerichtet werden. Eine ve…" at bounding box center [689, 542] width 684 height 215
click at [499, 442] on button "button" at bounding box center [500, 440] width 27 height 27
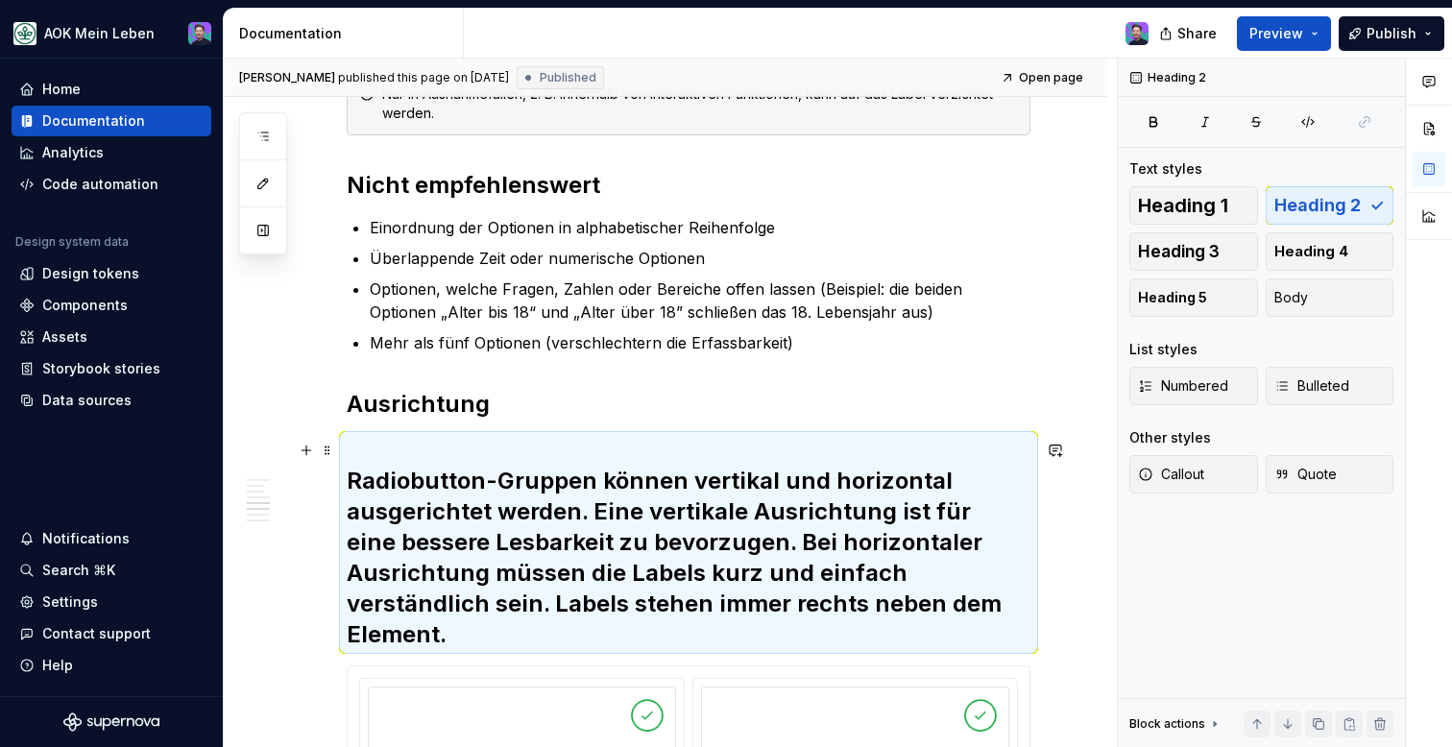
click at [519, 550] on h2 "Radiobutton-Gruppen können vertikal und horizontal ausgerichtet werden. Eine ve…" at bounding box center [689, 542] width 684 height 215
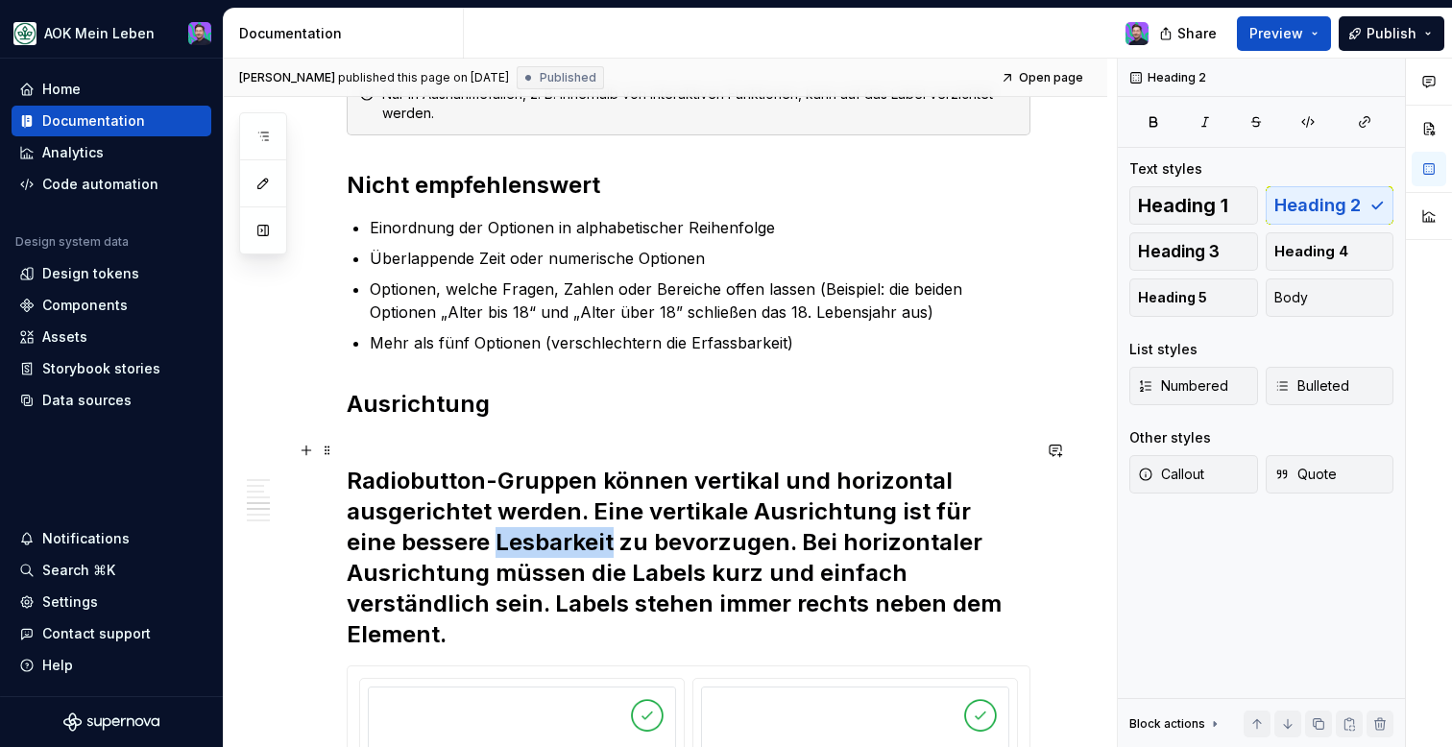
click at [519, 550] on h2 "Radiobutton-Gruppen können vertikal und horizontal ausgerichtet werden. Eine ve…" at bounding box center [689, 542] width 684 height 215
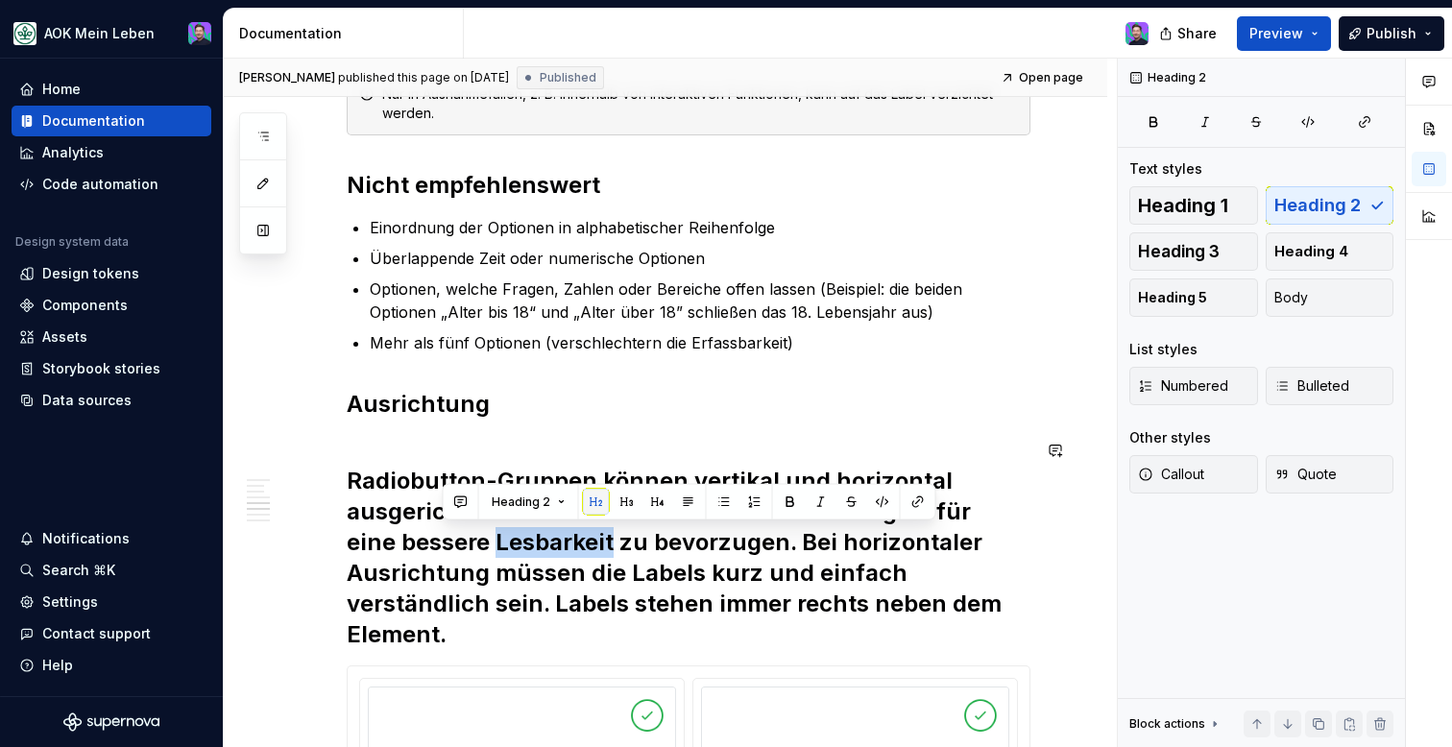
click at [592, 509] on button "button" at bounding box center [596, 502] width 27 height 27
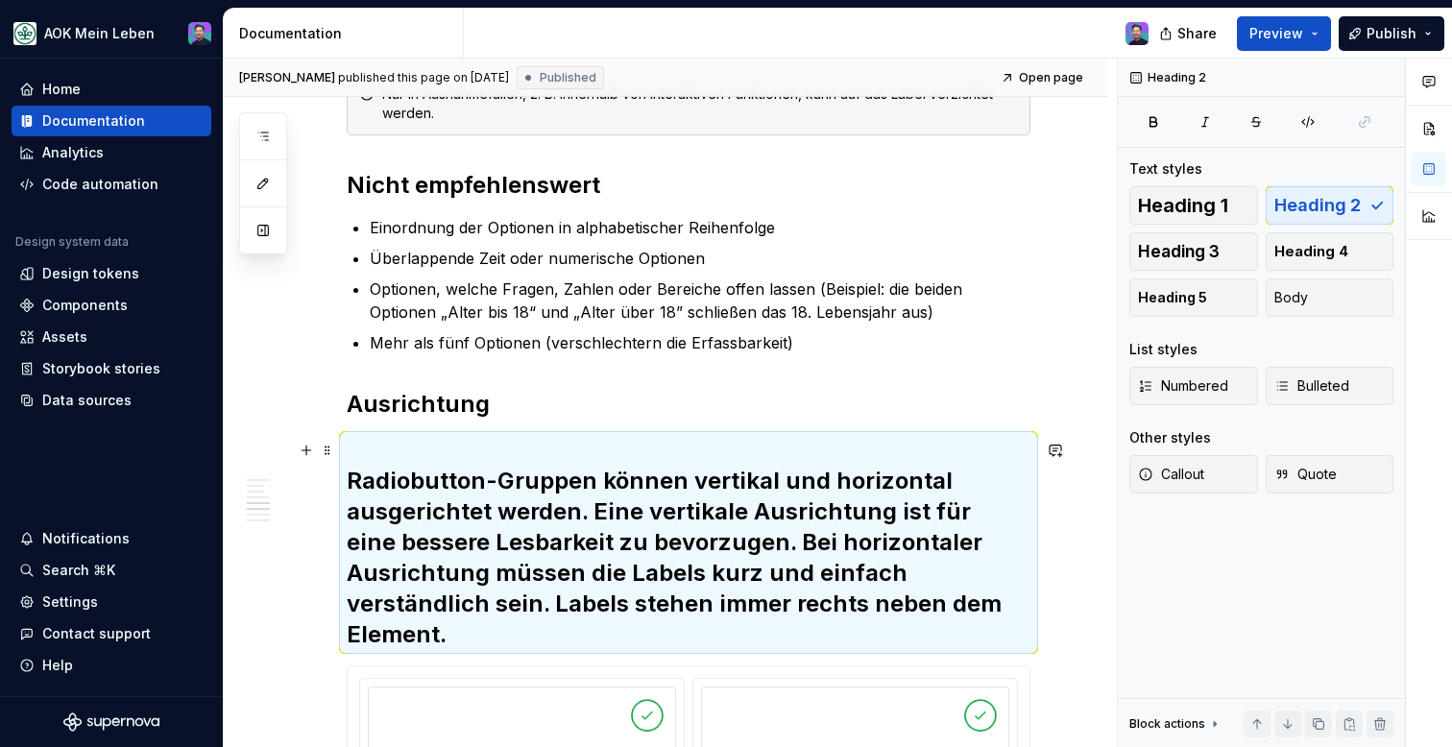
click at [517, 591] on h2 "Radiobutton-Gruppen können vertikal und horizontal ausgerichtet werden. Eine ve…" at bounding box center [689, 542] width 684 height 215
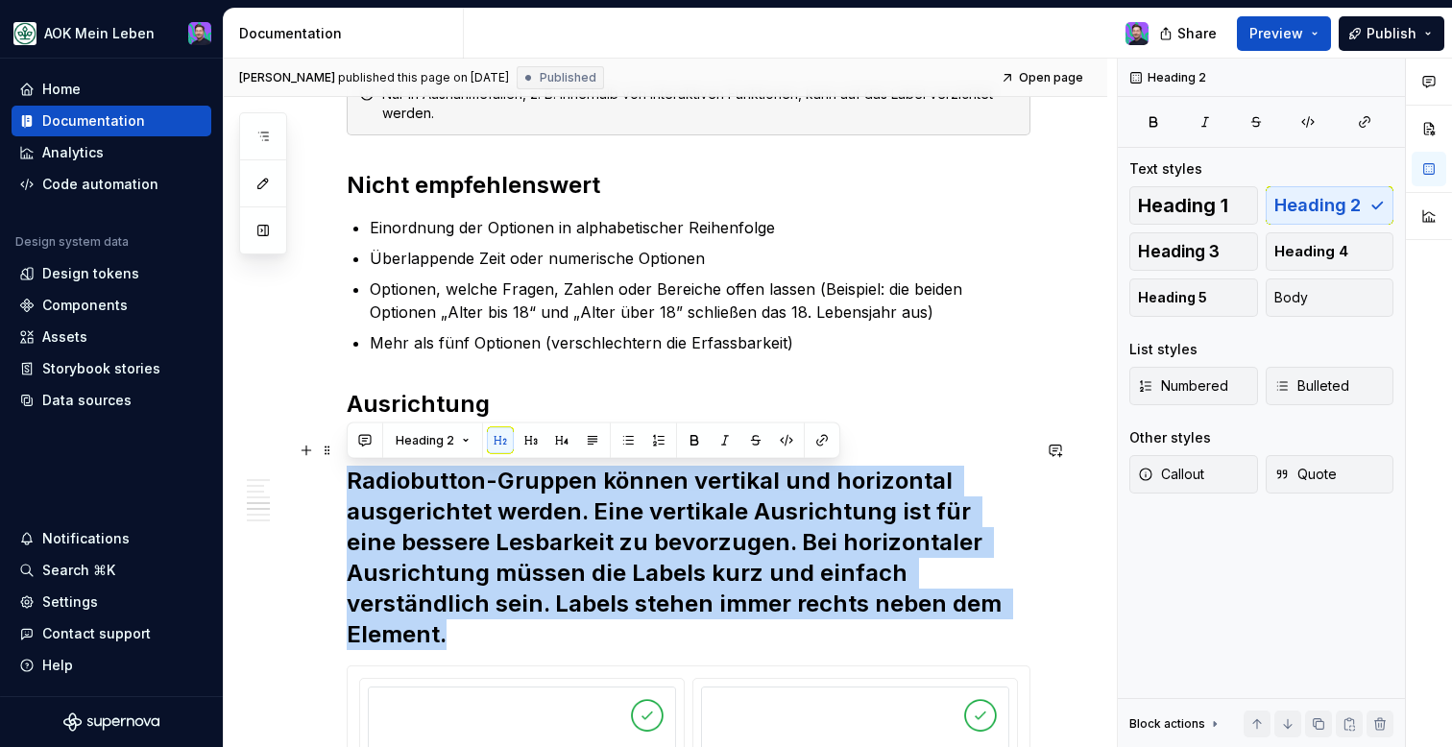
drag, startPoint x: 473, startPoint y: 634, endPoint x: 350, endPoint y: 493, distance: 187.8
click at [350, 493] on h2 "Radiobutton-Gruppen können vertikal und horizontal ausgerichtet werden. Eine ve…" at bounding box center [689, 542] width 684 height 215
click at [462, 443] on button "Heading 2" at bounding box center [432, 440] width 91 height 27
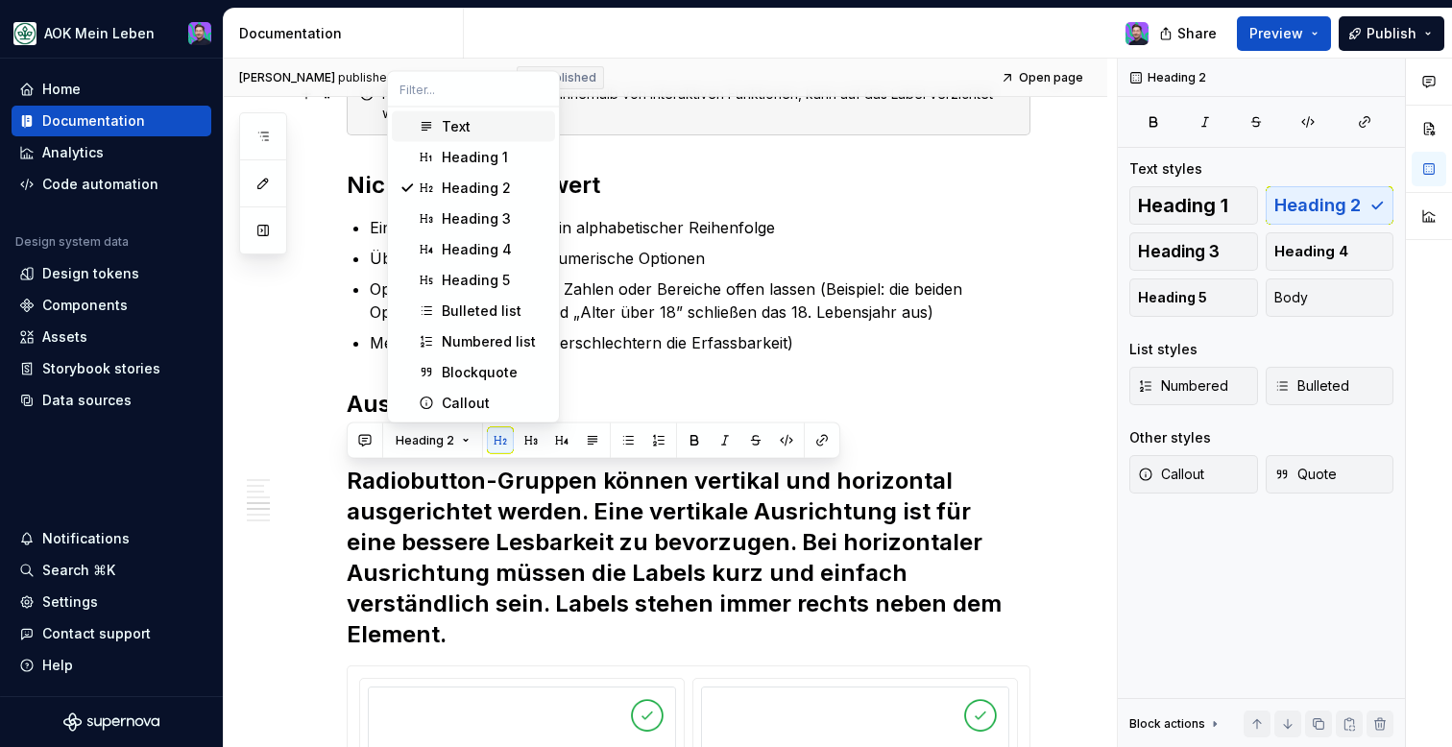
click at [453, 128] on div "Text" at bounding box center [456, 126] width 29 height 19
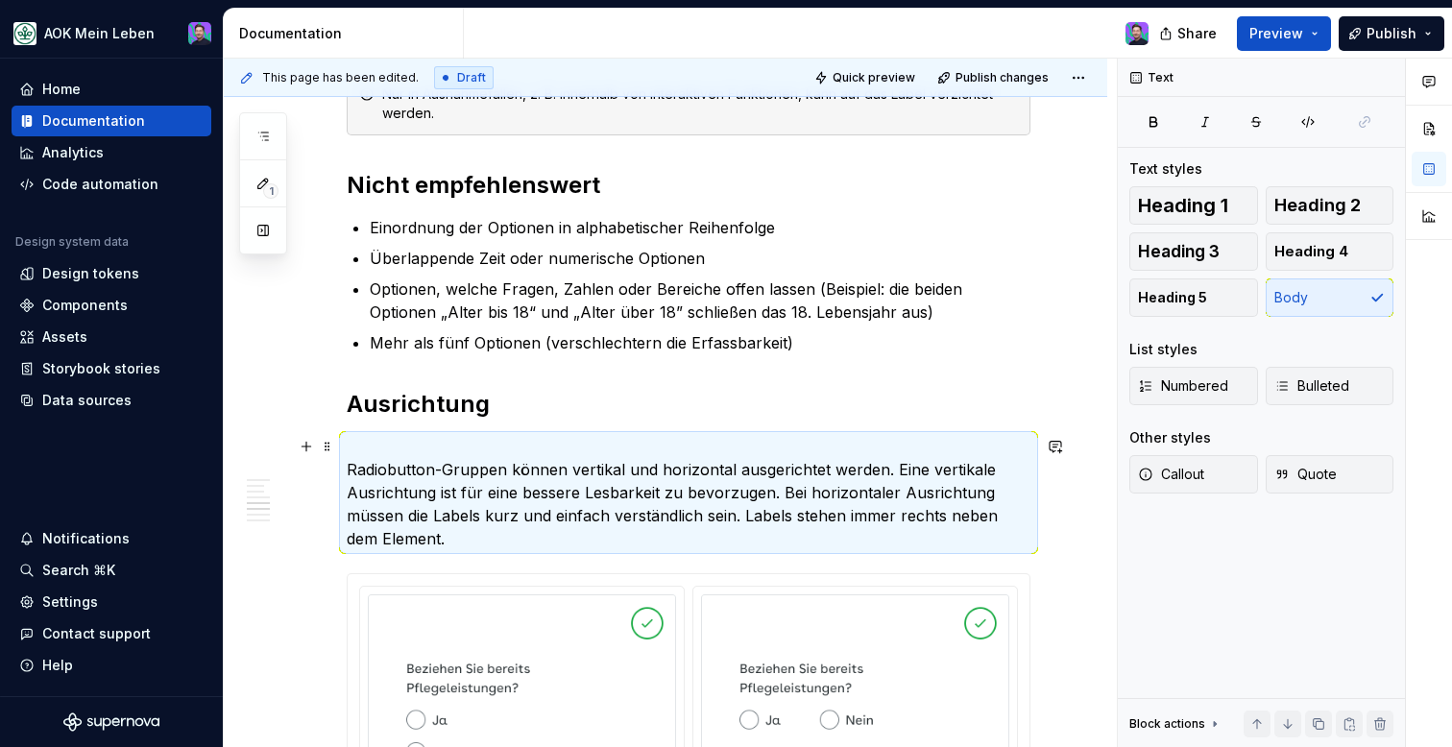
click at [576, 505] on p "Radiobutton-Gruppen können vertikal und horizontal ausgerichtet werden. Eine ve…" at bounding box center [689, 492] width 684 height 115
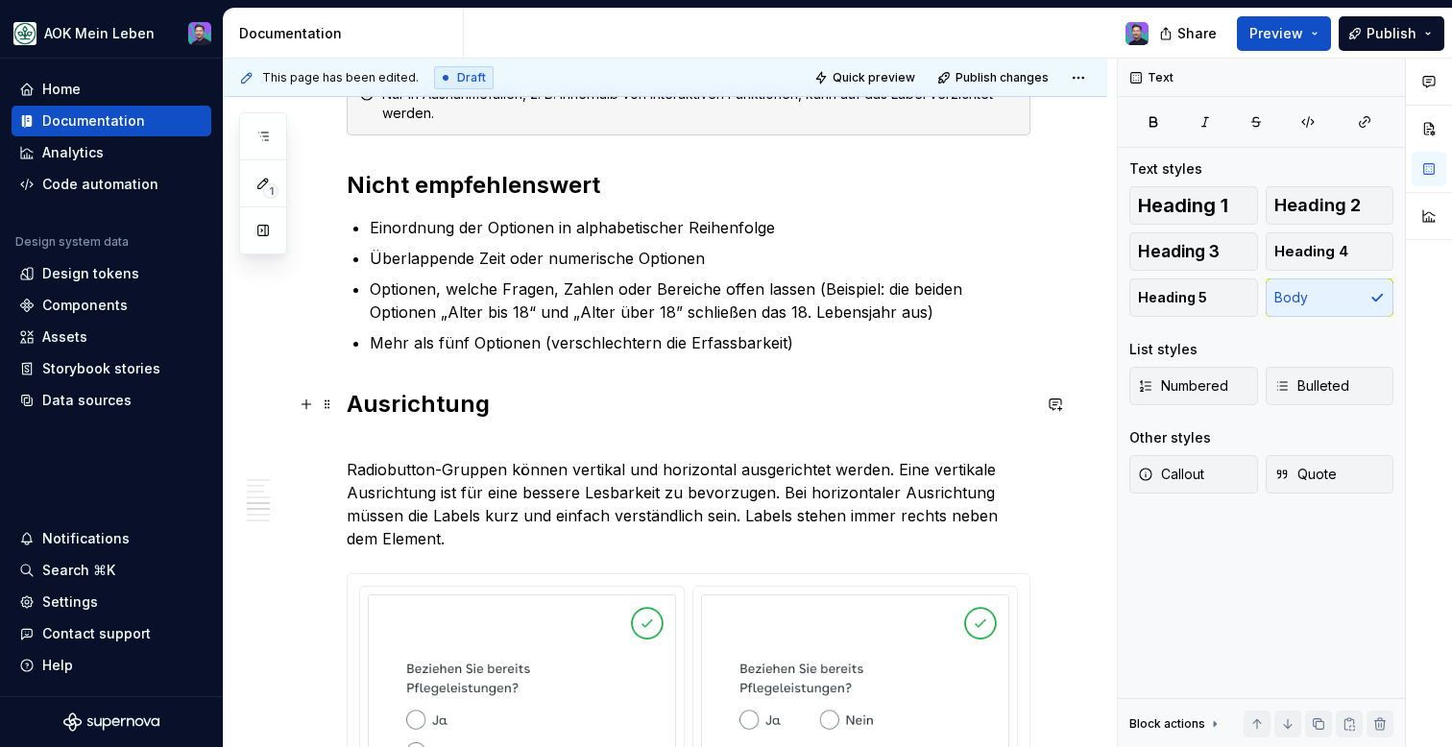
click at [691, 402] on h2 "Ausrichtung" at bounding box center [689, 404] width 684 height 31
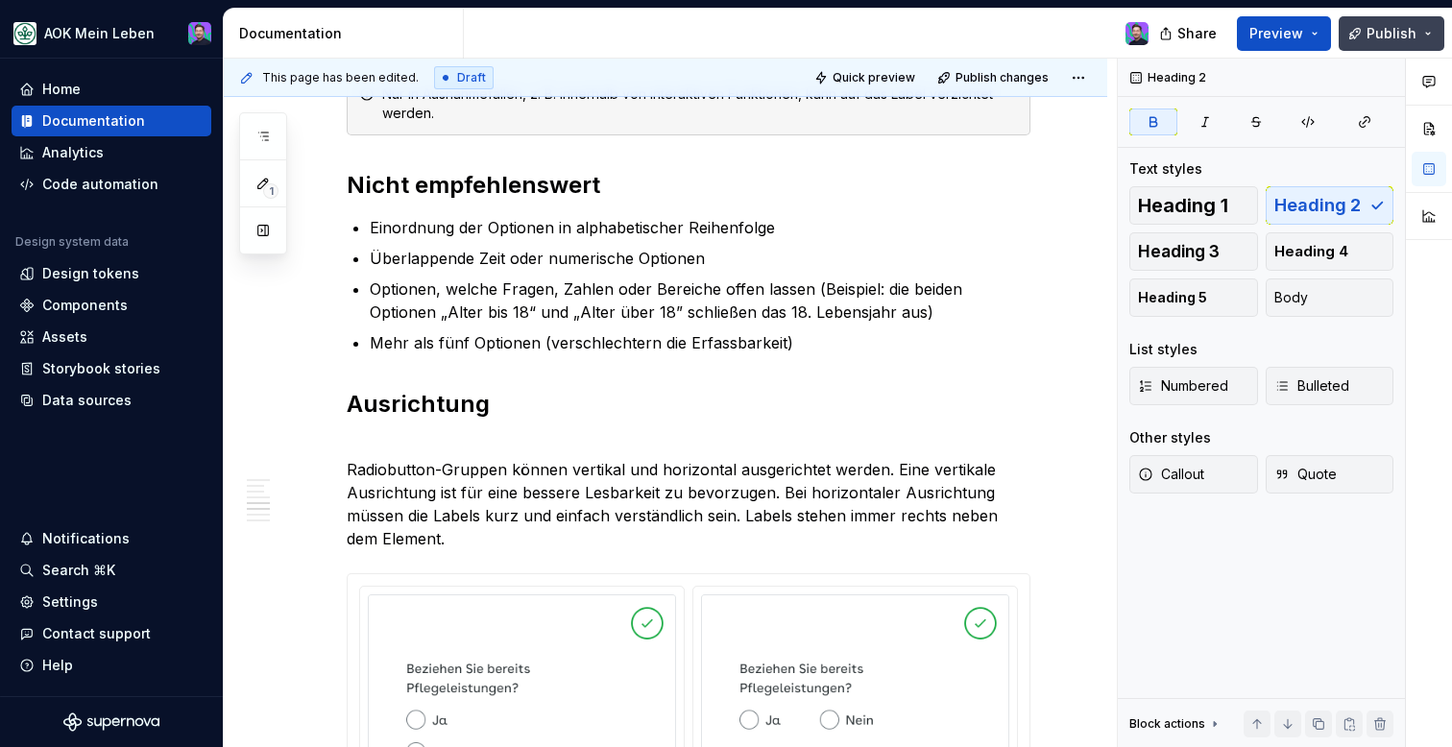
click at [1394, 33] on span "Publish" at bounding box center [1391, 33] width 50 height 19
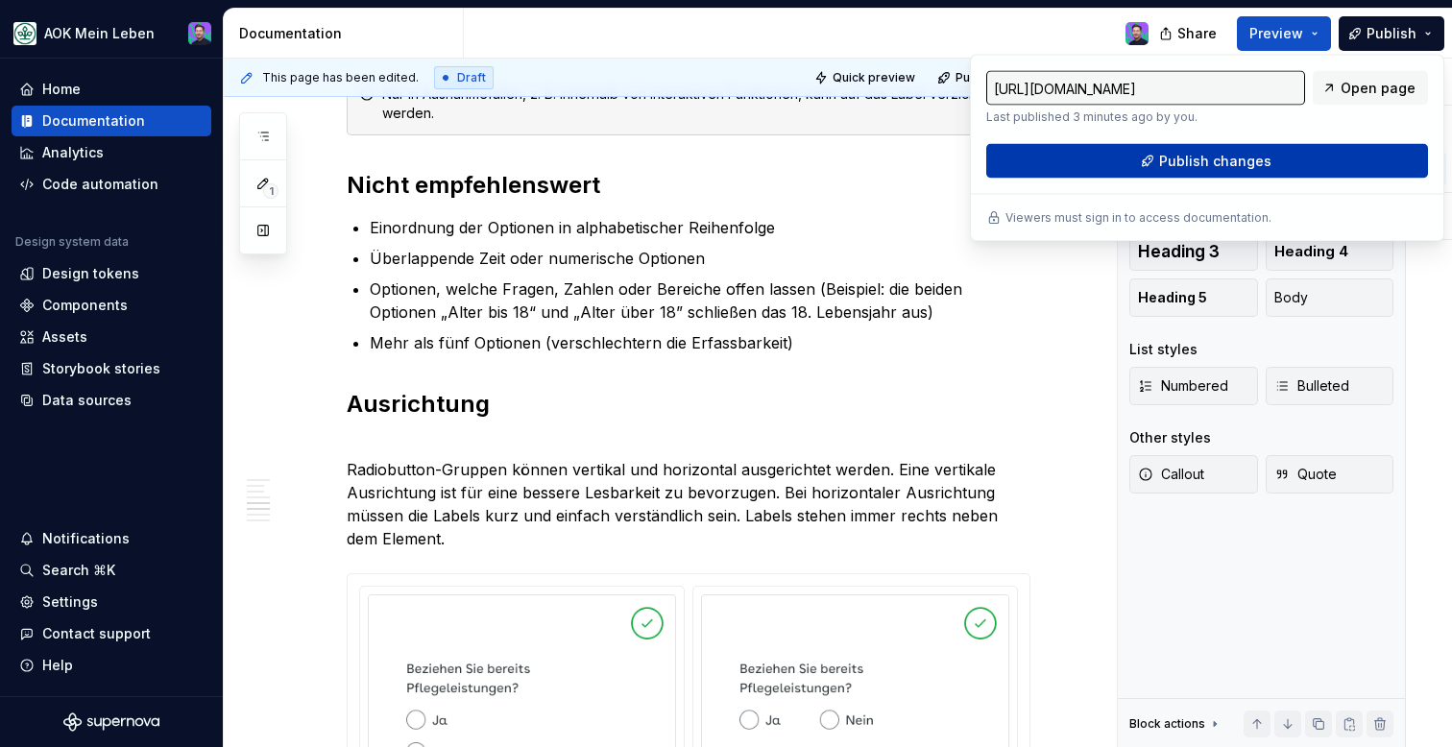
click at [1271, 156] on button "Publish changes" at bounding box center [1207, 161] width 442 height 35
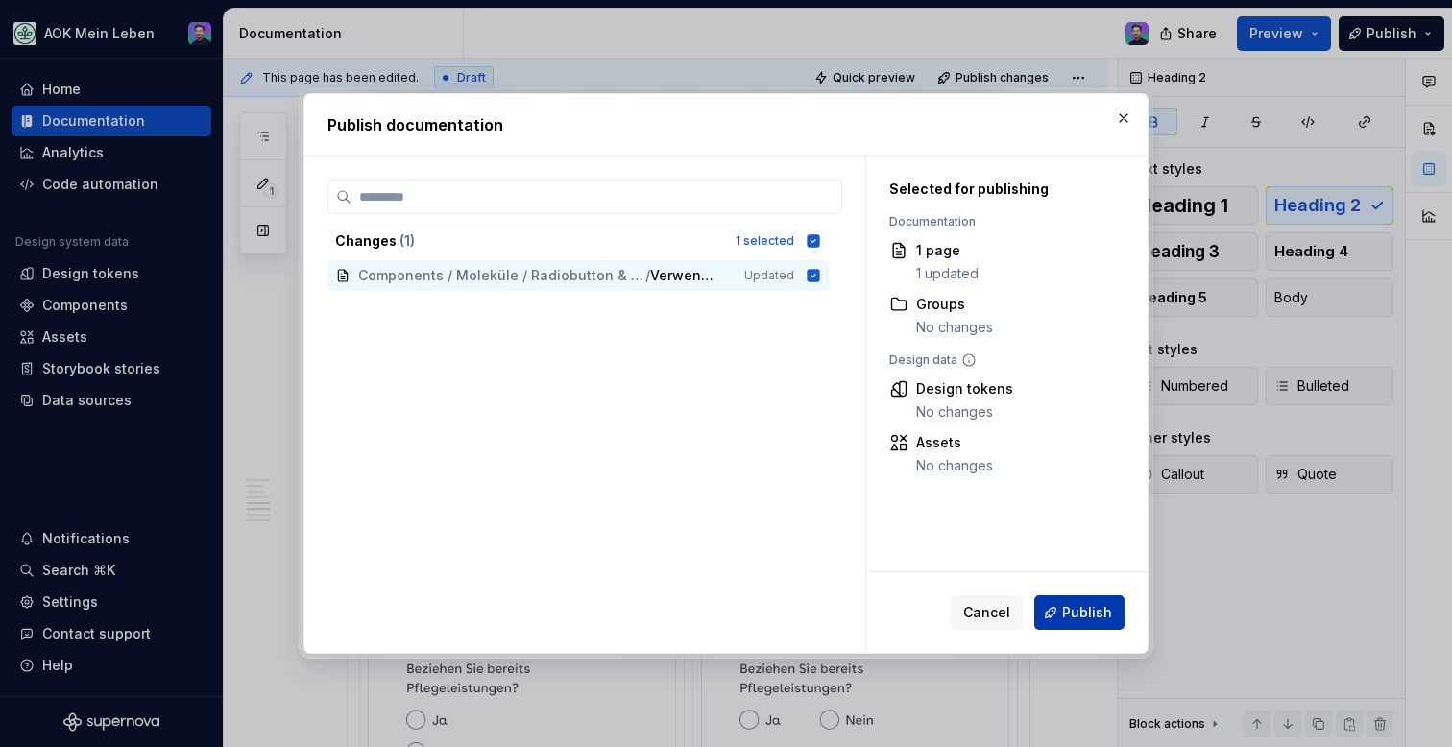
click at [1099, 605] on span "Publish" at bounding box center [1087, 612] width 50 height 19
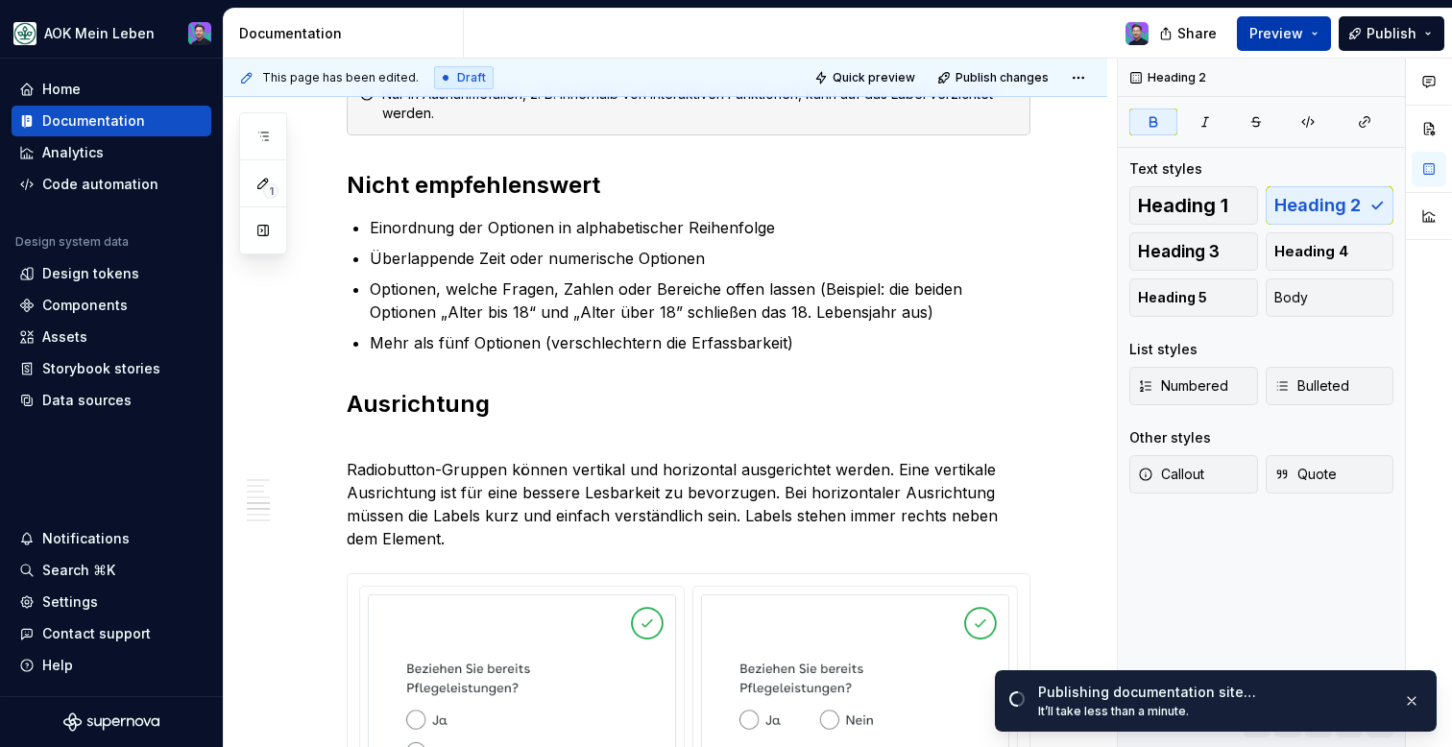
click at [1257, 47] on button "Preview" at bounding box center [1284, 33] width 94 height 35
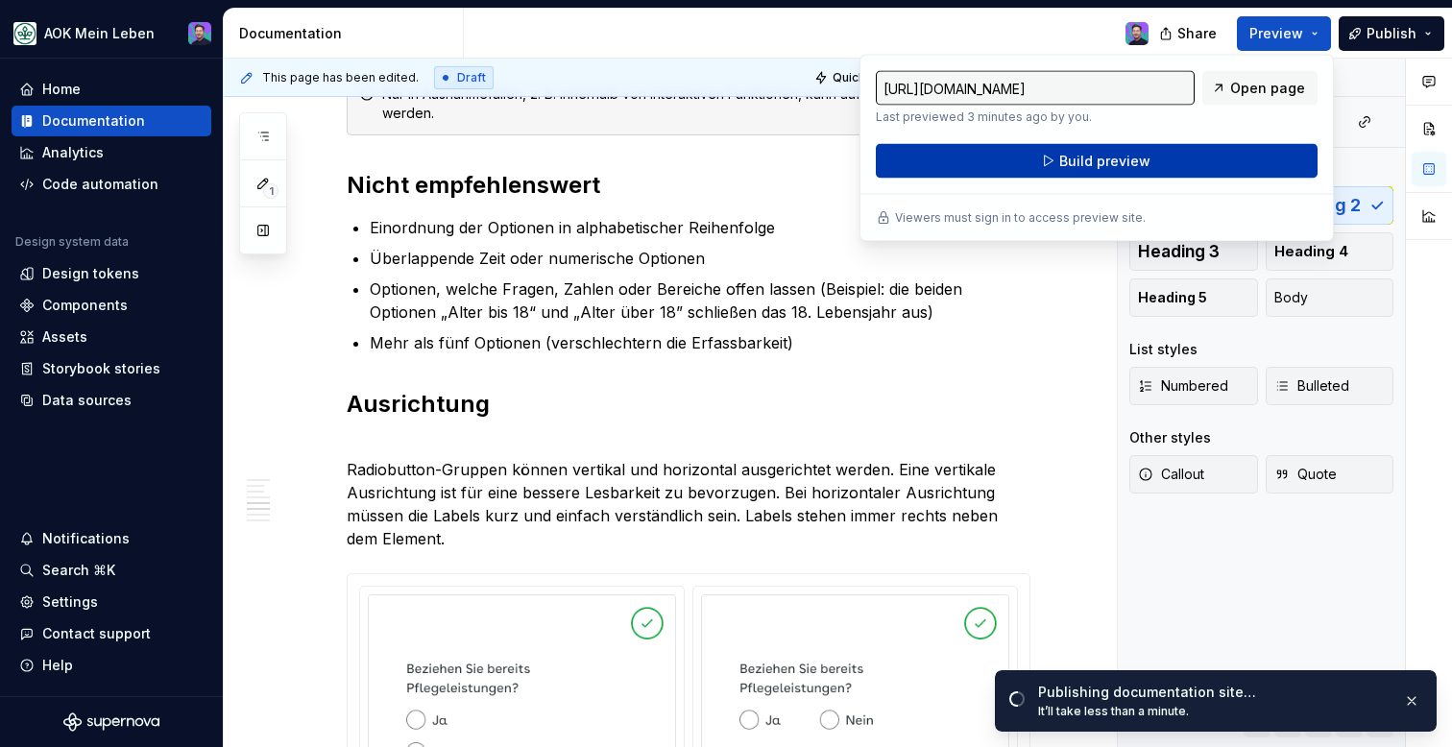
click at [1163, 160] on button "Build preview" at bounding box center [1097, 161] width 442 height 35
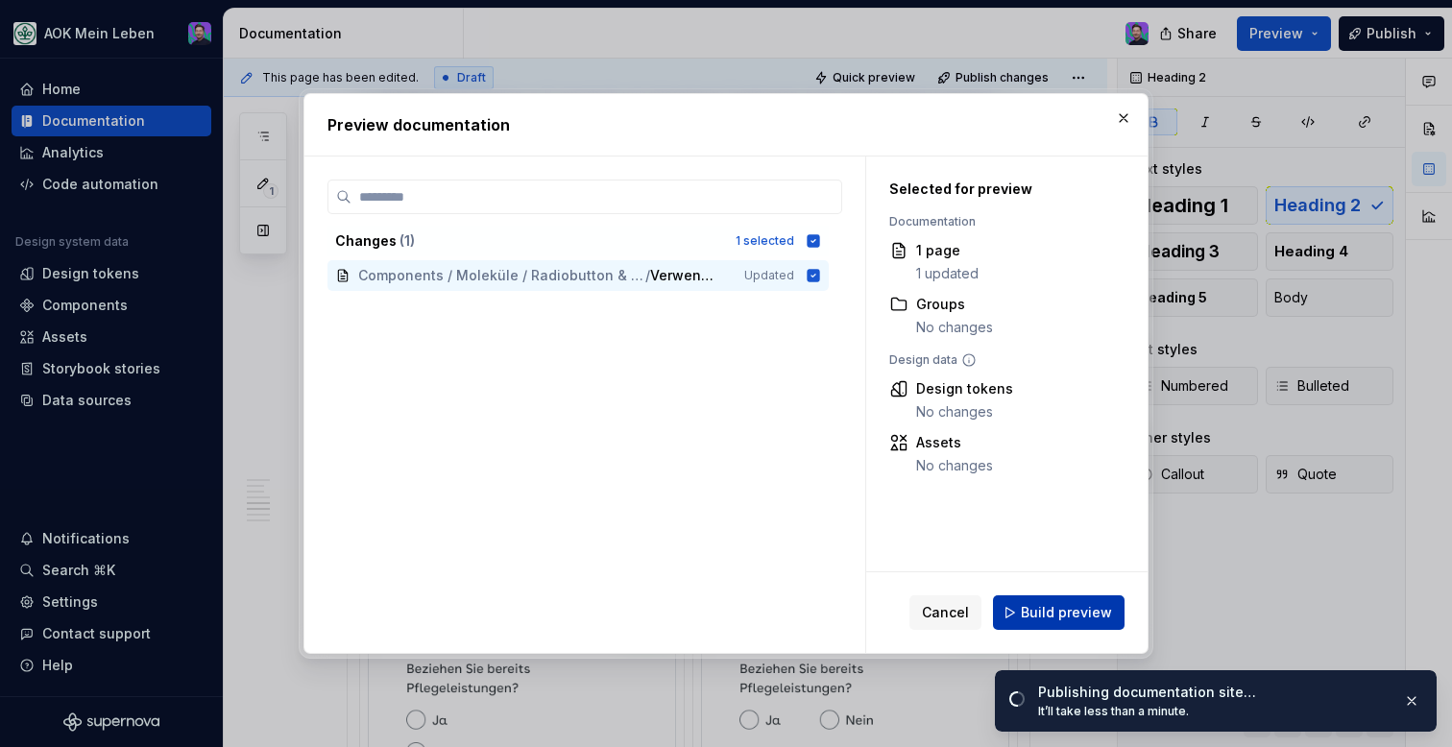
click at [1039, 603] on span "Build preview" at bounding box center [1066, 612] width 91 height 19
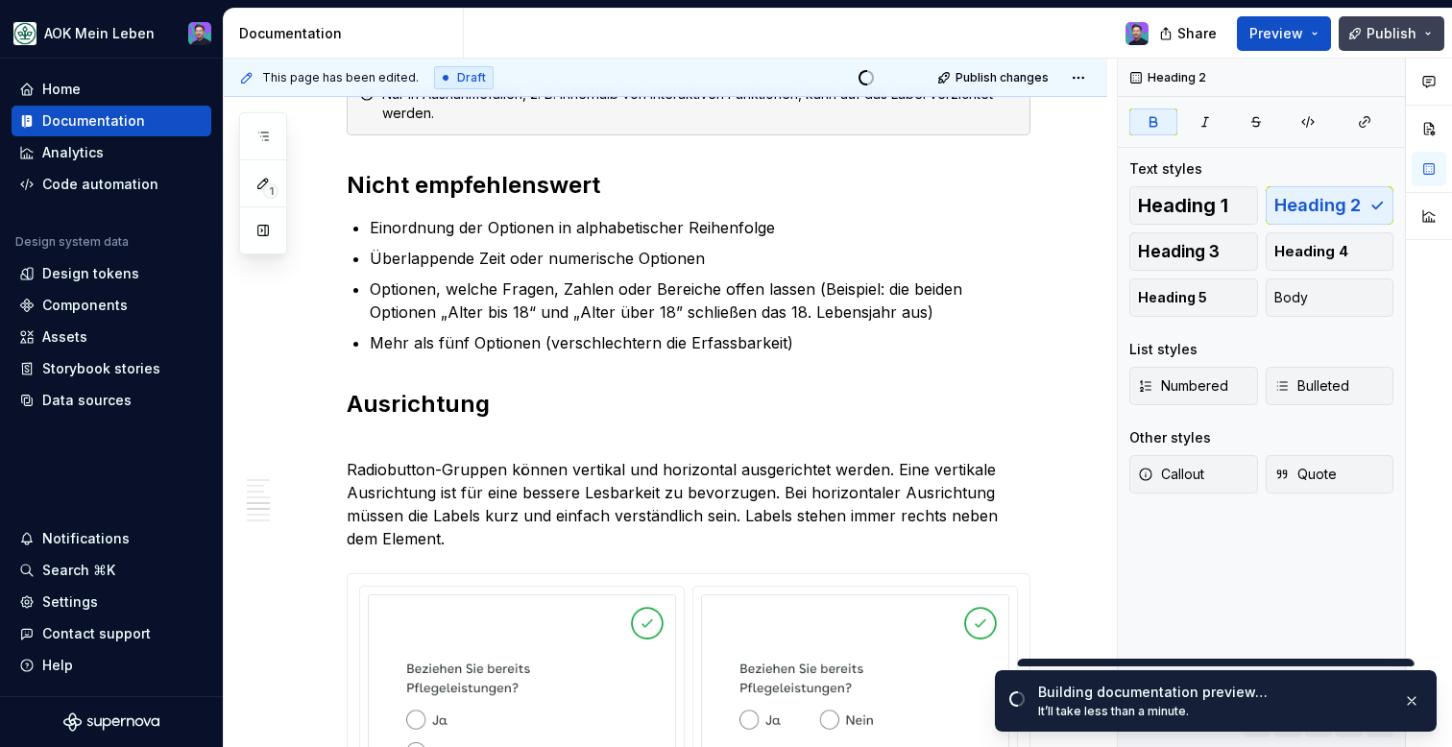
click at [1415, 36] on button "Publish" at bounding box center [1392, 33] width 106 height 35
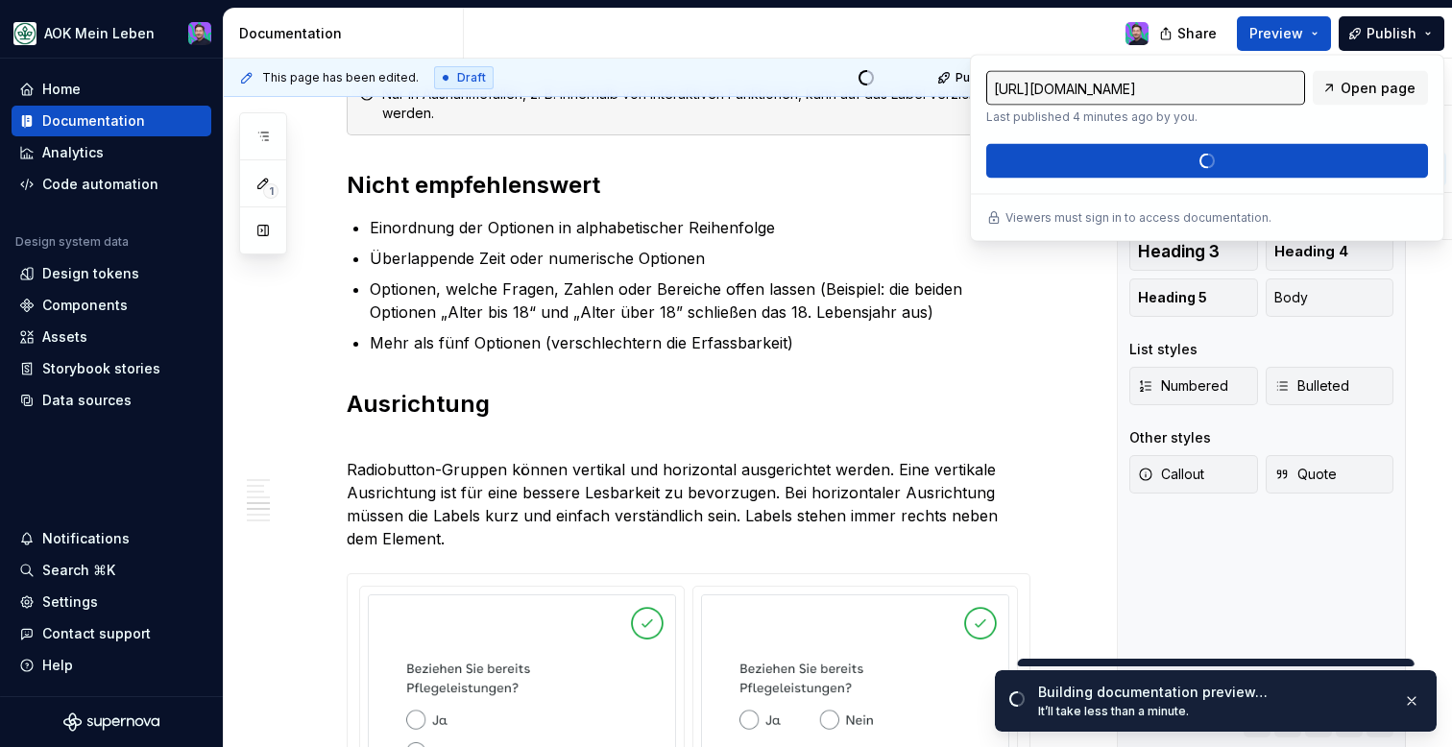
type textarea "*"
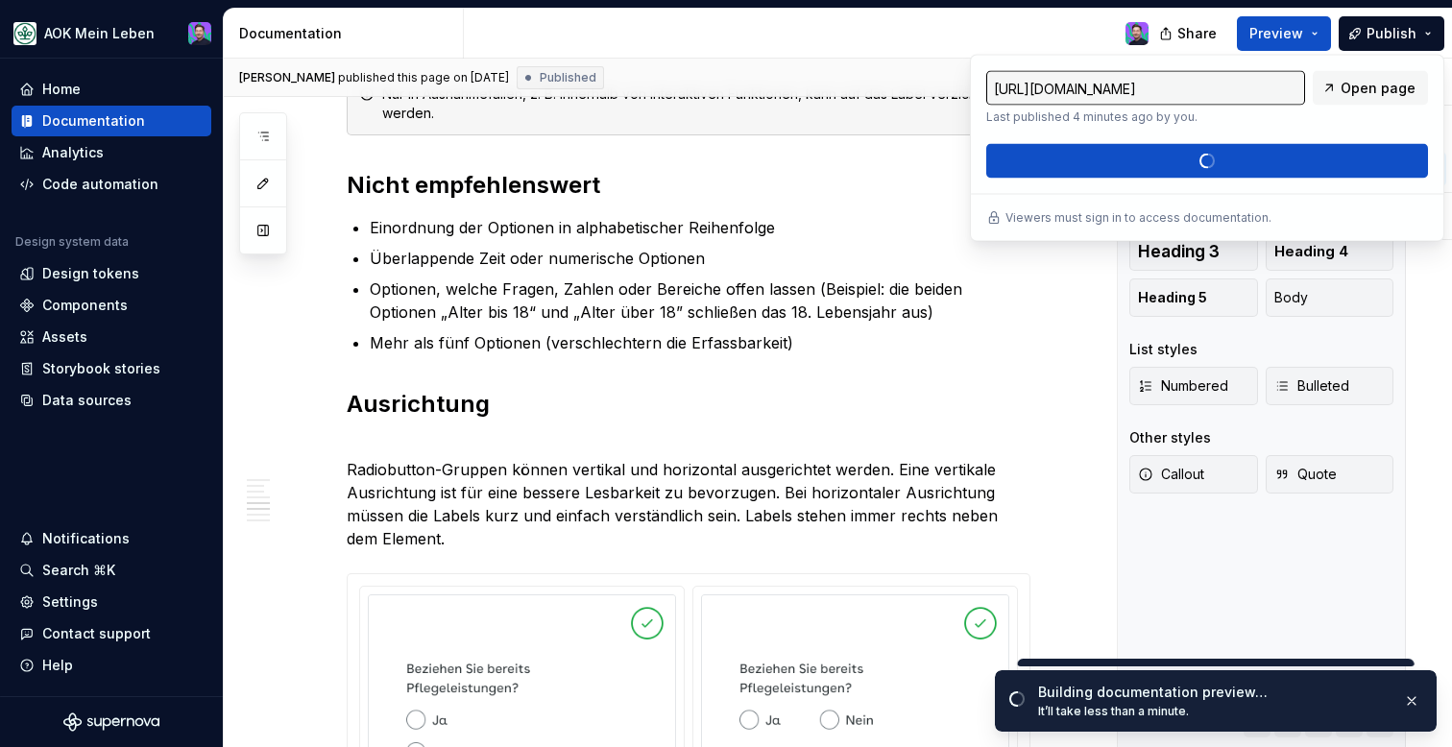
type input "[URL][DOMAIN_NAME]"
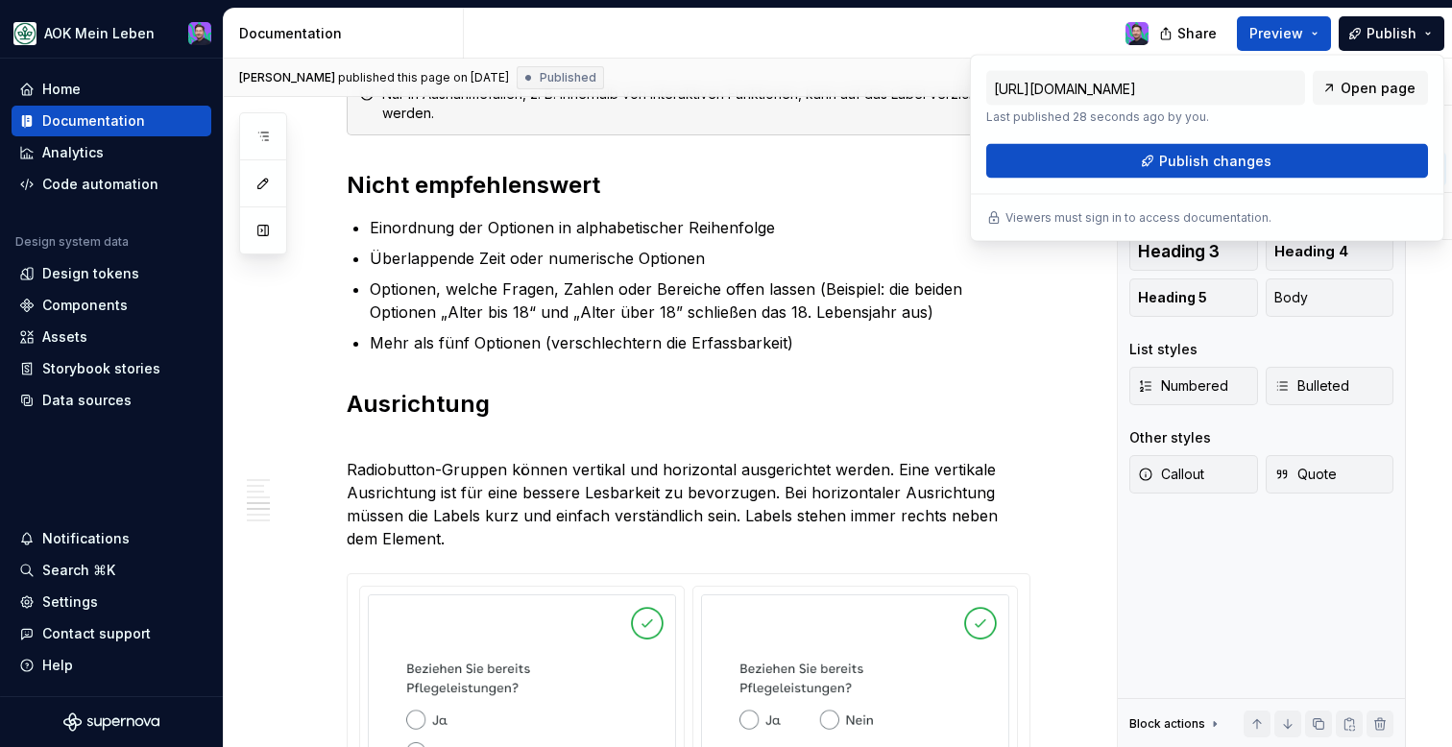
click at [1131, 178] on div "https://aok-meinleben.preview.supernova-docs.io/latest/components/molekuele/rad…" at bounding box center [1207, 148] width 474 height 187
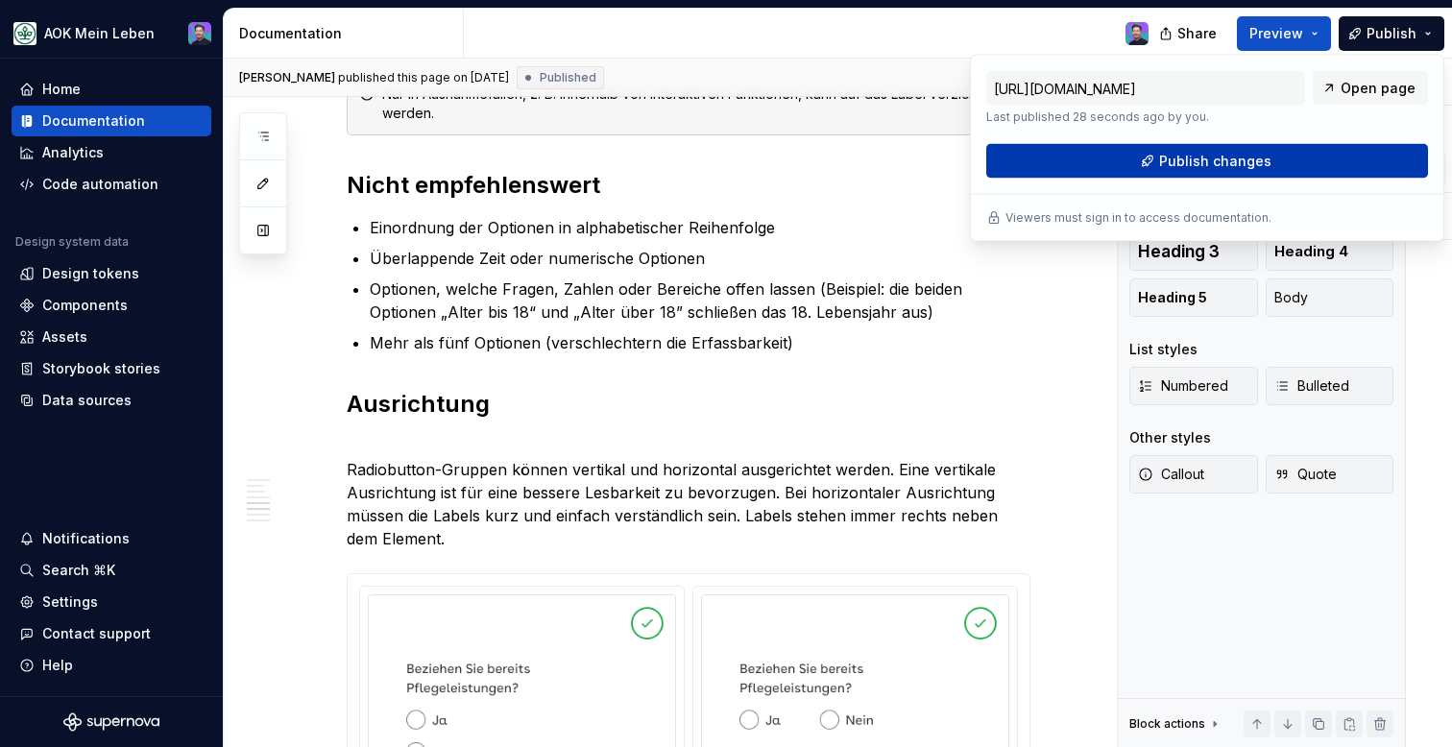
click at [1139, 158] on button "Publish changes" at bounding box center [1207, 161] width 442 height 35
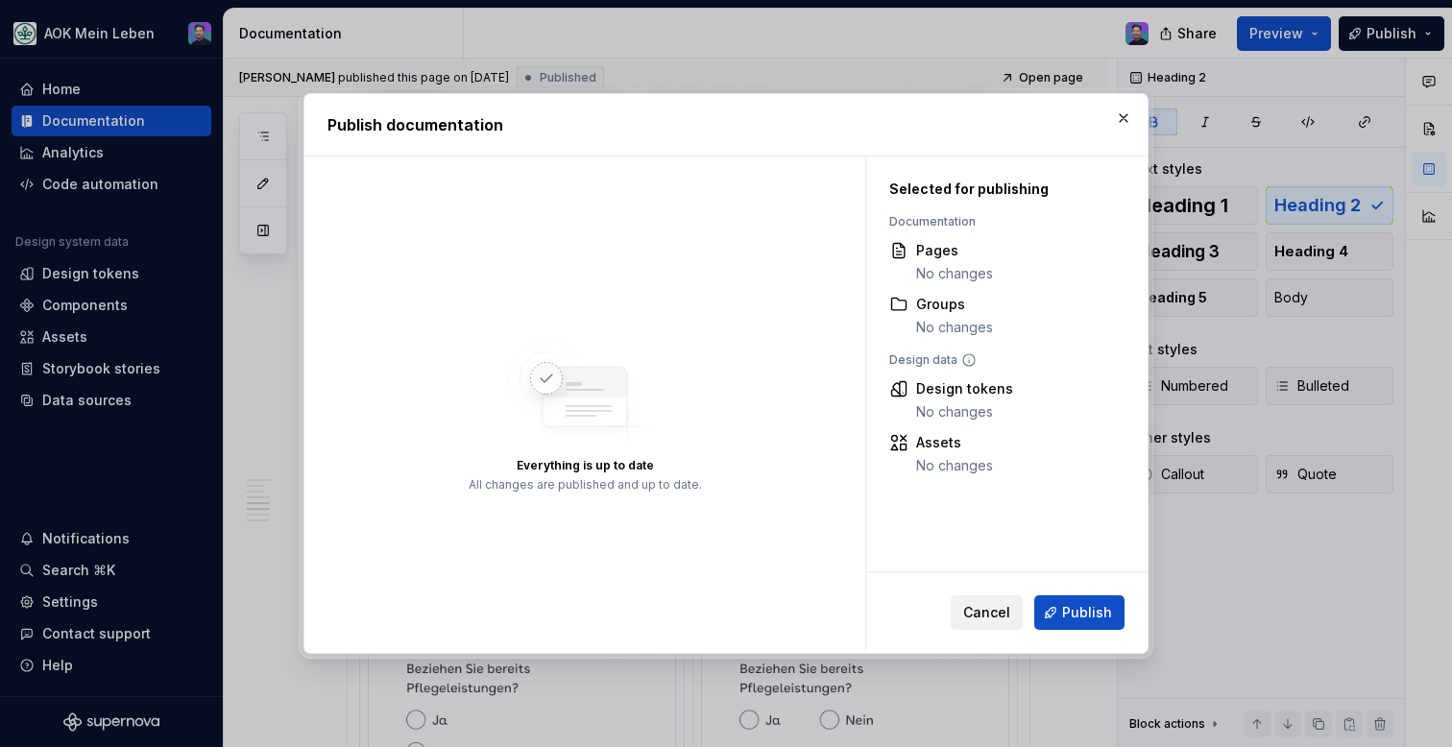
click at [1009, 611] on span "Cancel" at bounding box center [986, 612] width 47 height 19
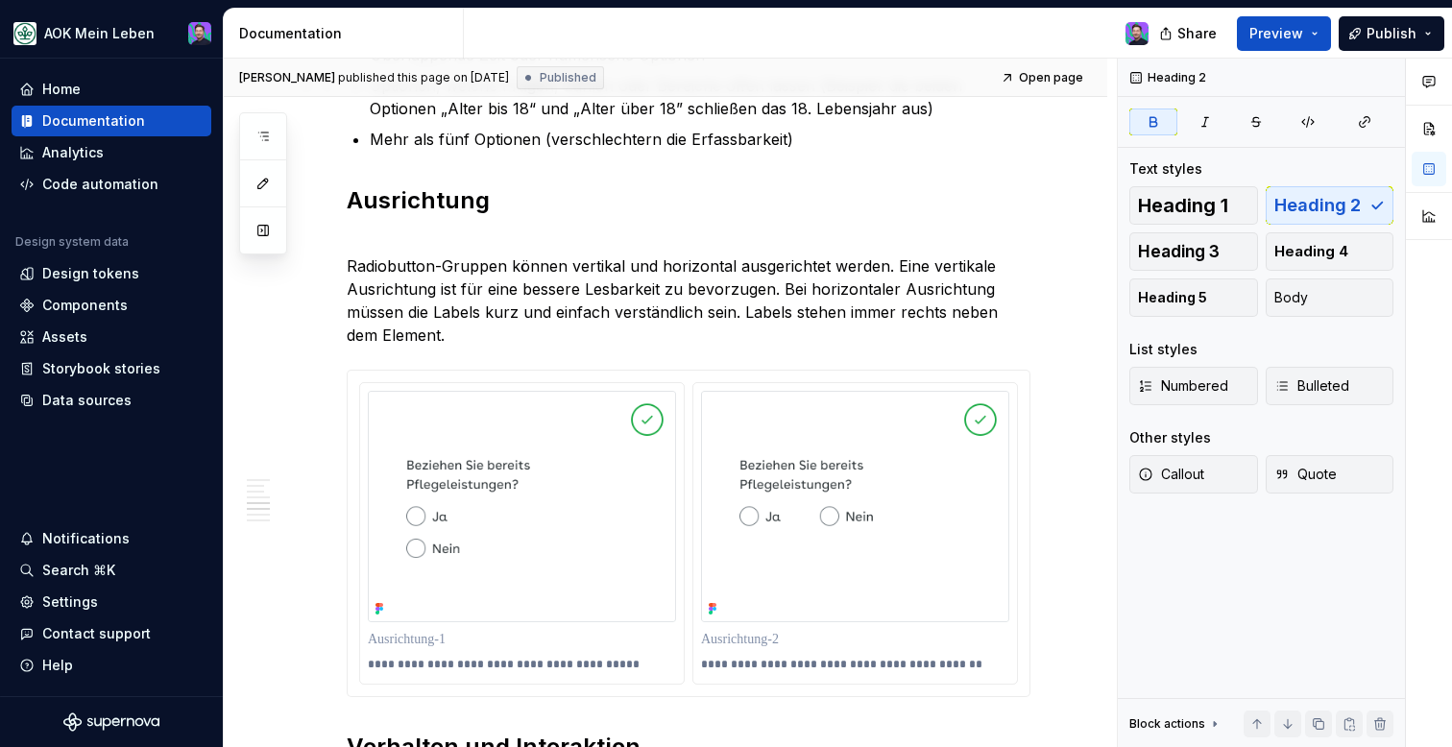
scroll to position [1963, 0]
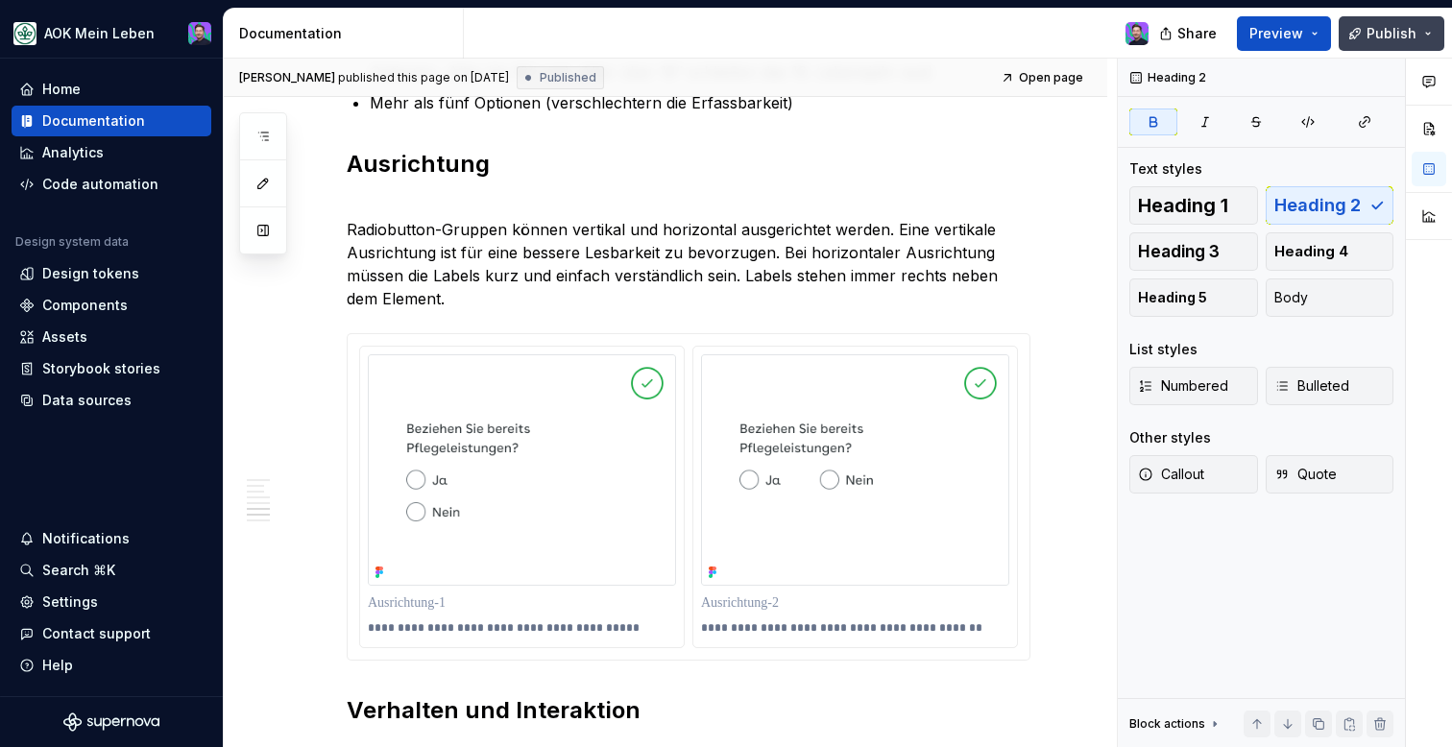
click at [1411, 39] on span "Publish" at bounding box center [1391, 33] width 50 height 19
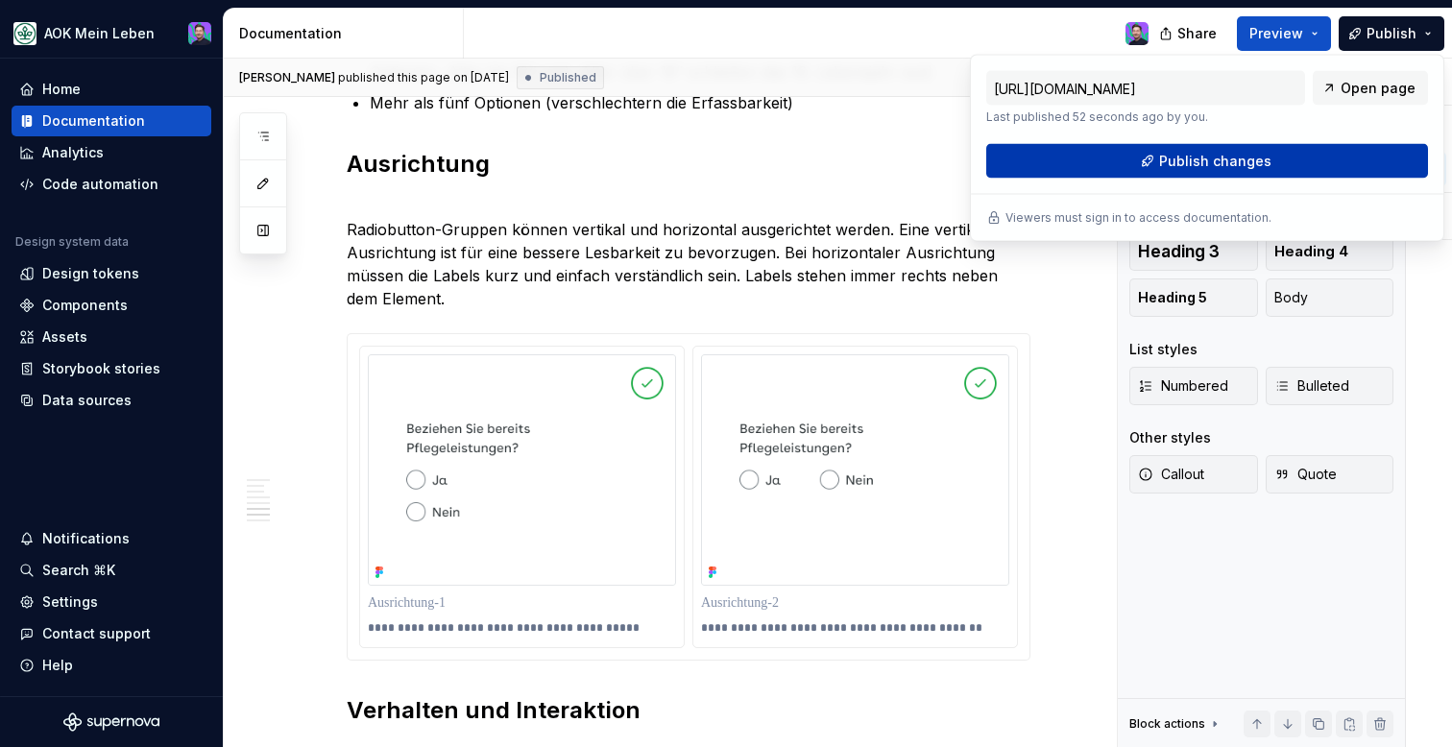
click at [1312, 166] on button "Publish changes" at bounding box center [1207, 161] width 442 height 35
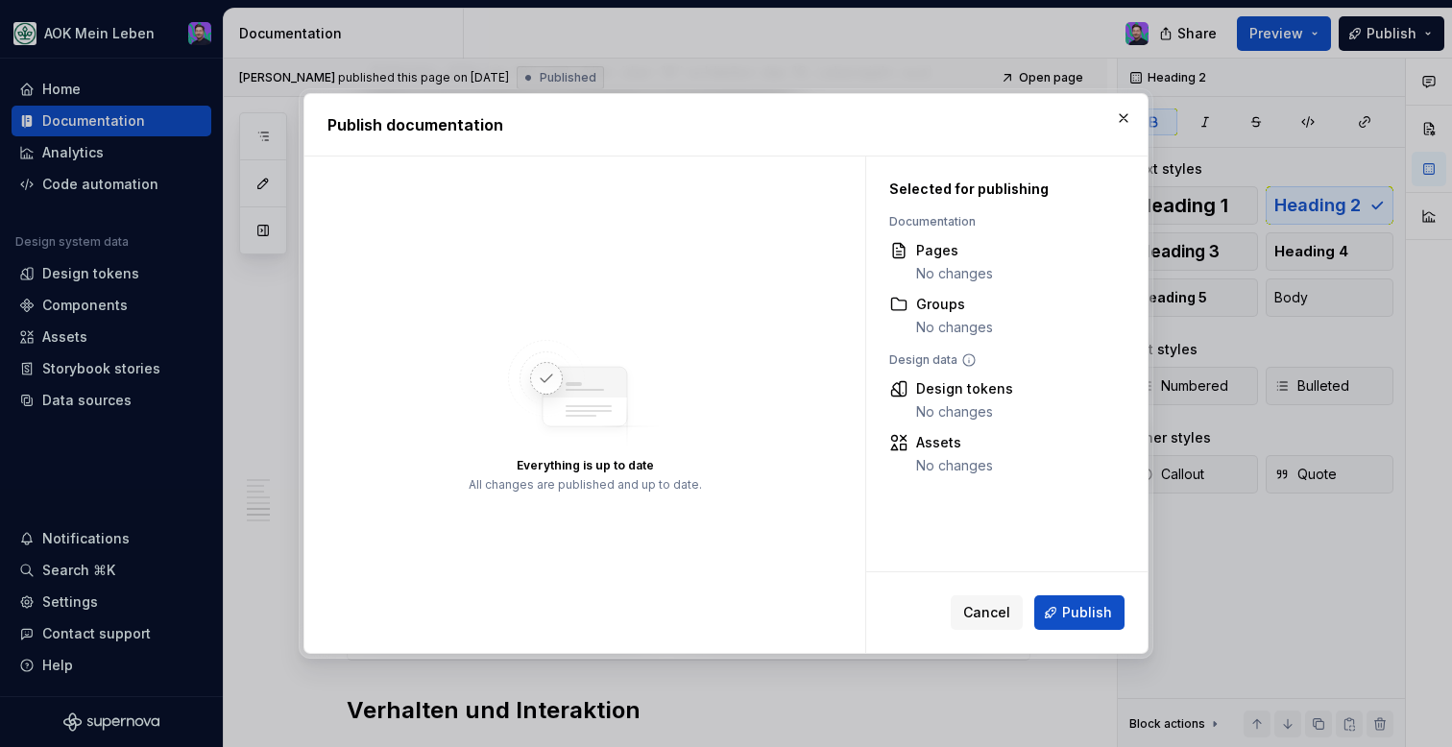
click at [1080, 594] on div "Cancel Publish" at bounding box center [1006, 612] width 281 height 81
click at [1080, 595] on div "Cancel Publish" at bounding box center [1038, 612] width 174 height 35
click at [1083, 611] on span "Publish" at bounding box center [1087, 612] width 50 height 19
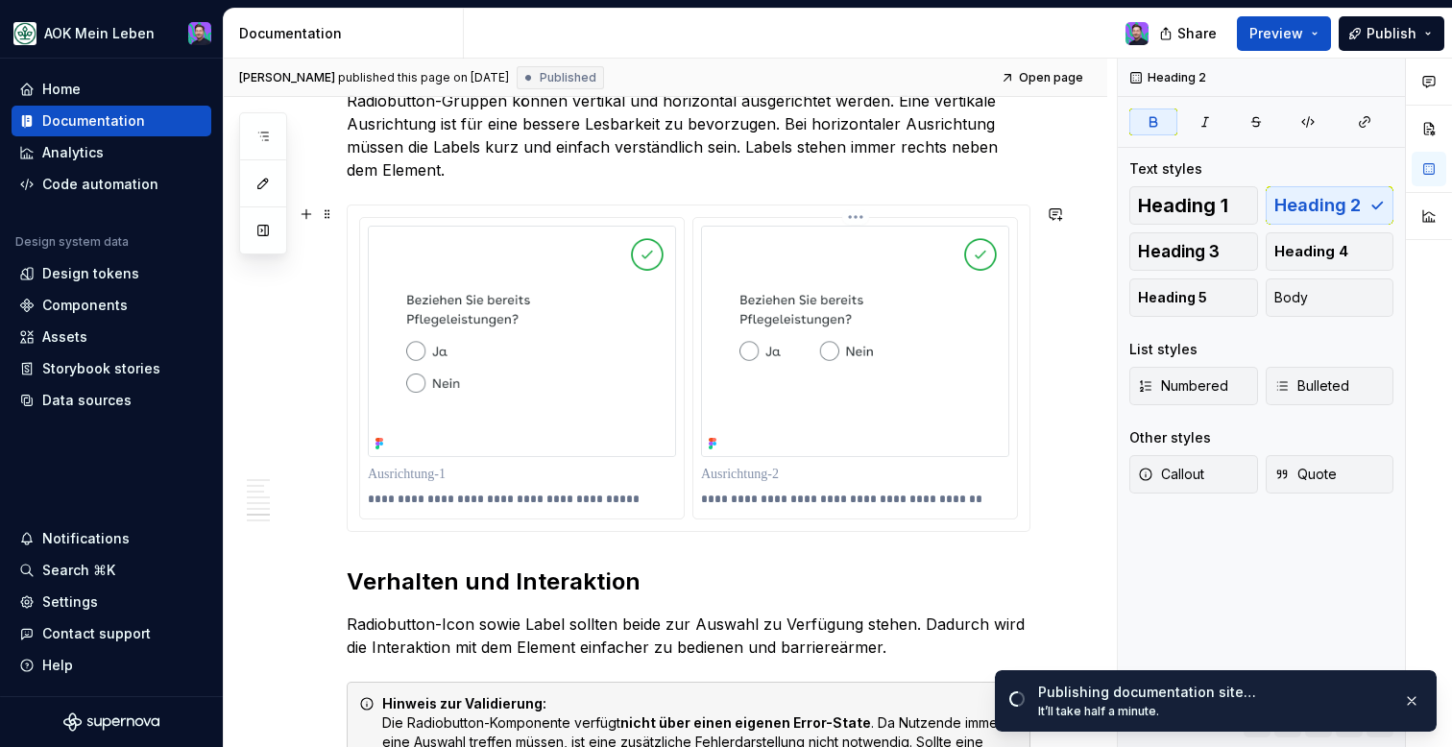
scroll to position [1874, 0]
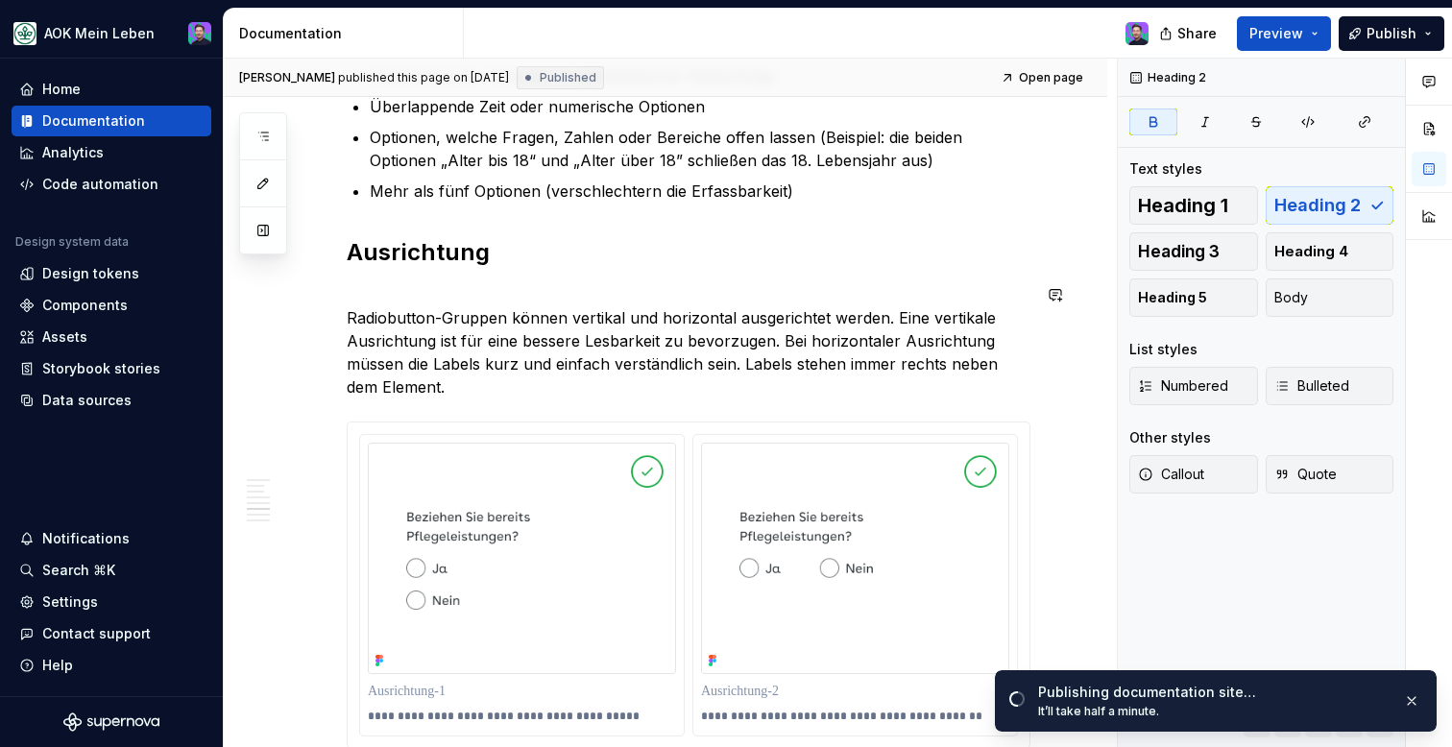
click at [877, 279] on div "Die Radiobutton-Komponente ist ein UI-Element, mit dem Nutzende eine einzelne O…" at bounding box center [689, 214] width 684 height 3372
click at [350, 324] on p "Radiobutton-Gruppen können vertikal und horizontal ausgerichtet werden. Eine ve…" at bounding box center [689, 340] width 684 height 115
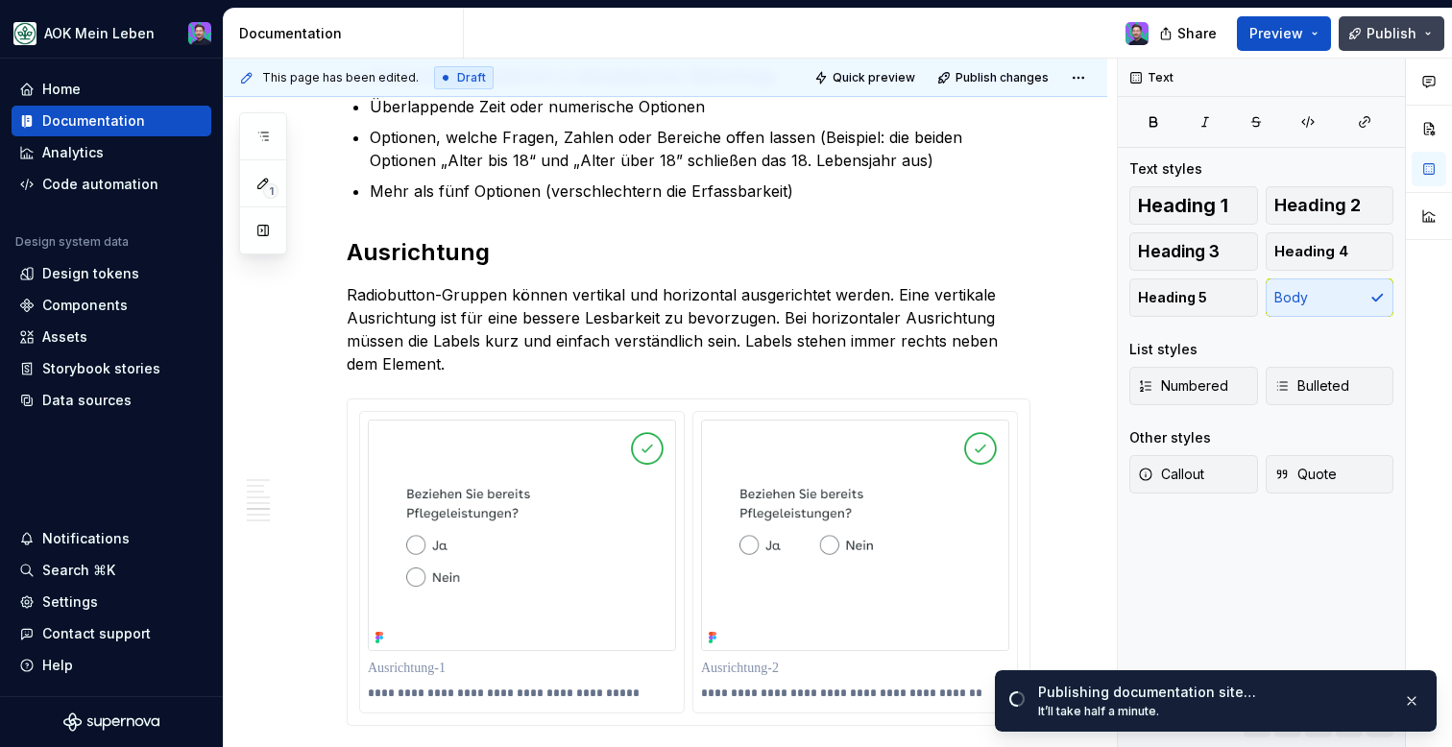
click at [1404, 20] on button "Publish" at bounding box center [1392, 33] width 106 height 35
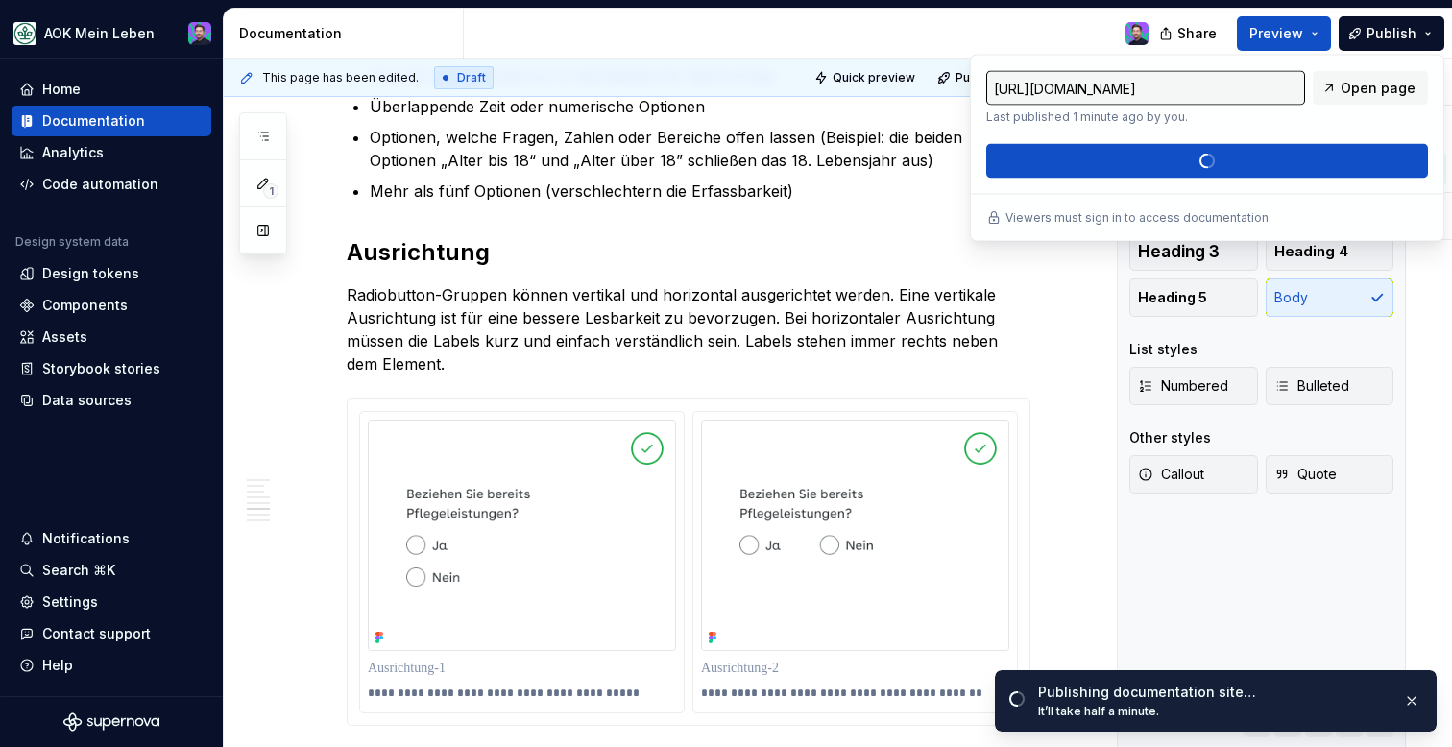
click at [1241, 166] on div "https://aok-meinleben.preview.supernova-docs.io/latest/components/molekuele/rad…" at bounding box center [1207, 125] width 442 height 108
type textarea "*"
type input "[URL][DOMAIN_NAME]"
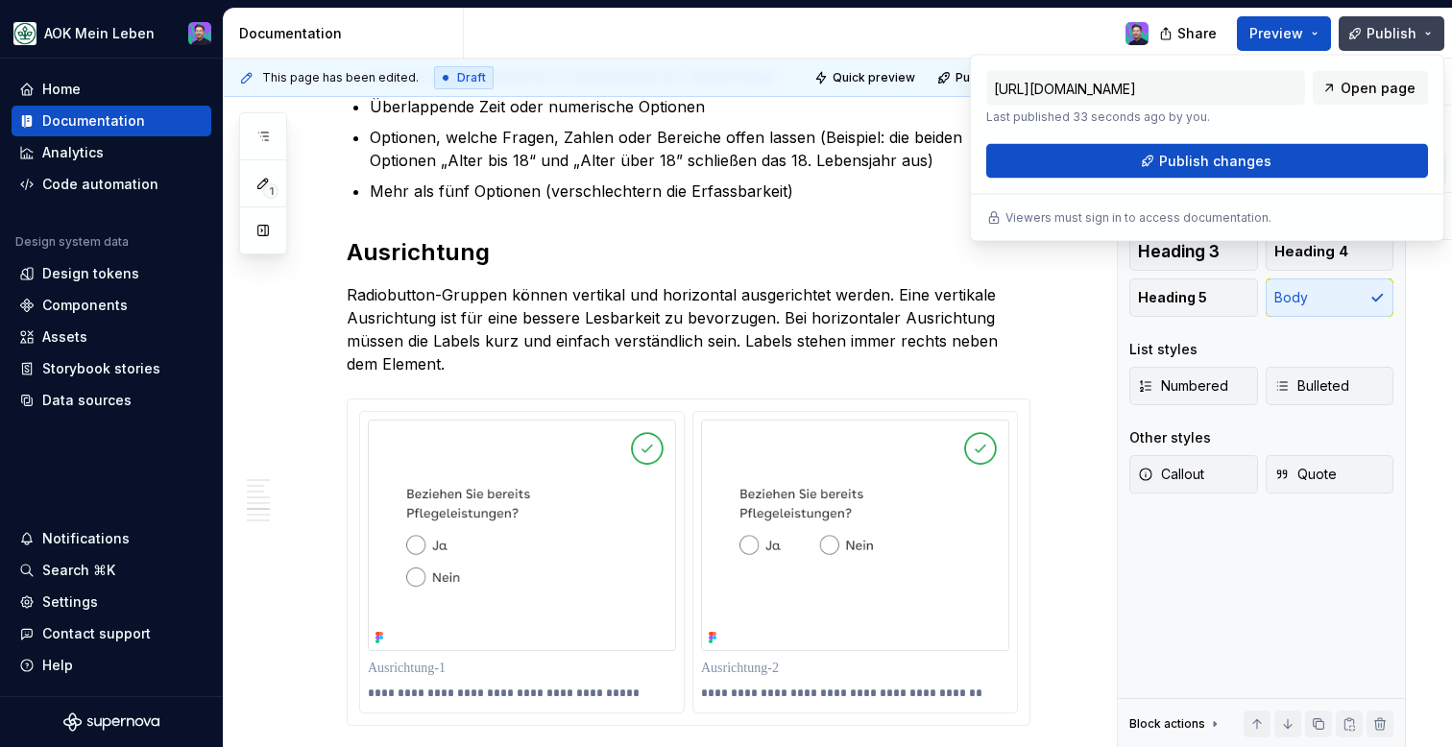
click at [1428, 38] on button "Publish" at bounding box center [1392, 33] width 106 height 35
click at [1342, 89] on link "Open page" at bounding box center [1370, 88] width 115 height 35
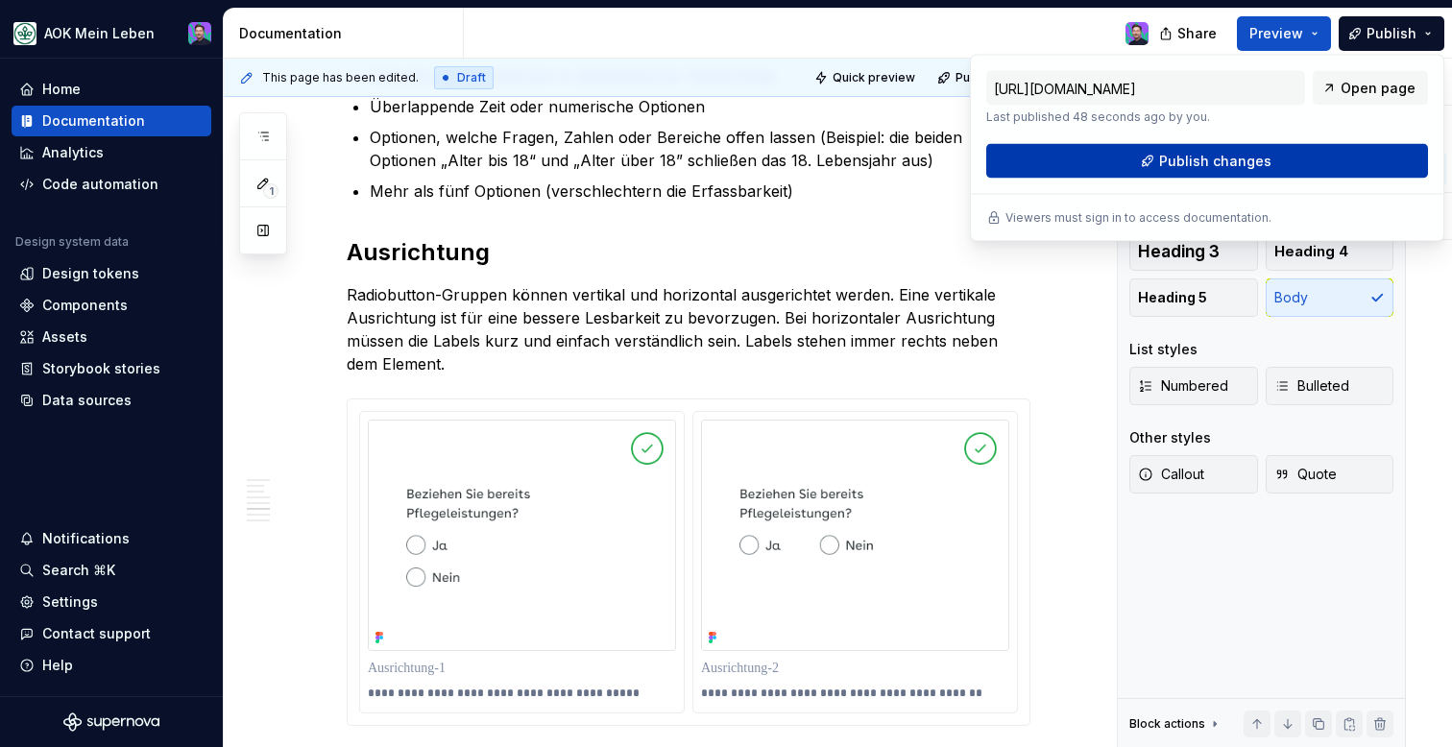
click at [1322, 169] on button "Publish changes" at bounding box center [1207, 161] width 442 height 35
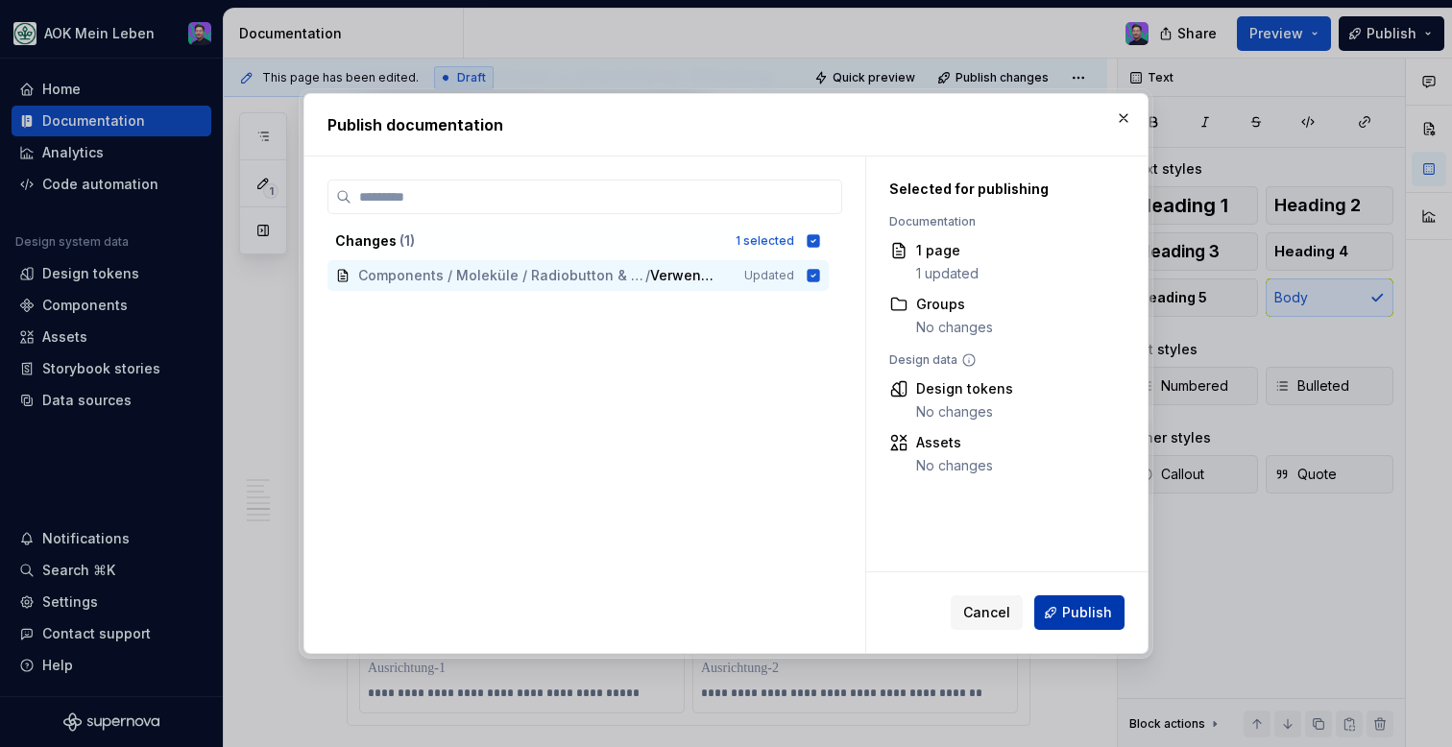
click at [1085, 606] on span "Publish" at bounding box center [1087, 612] width 50 height 19
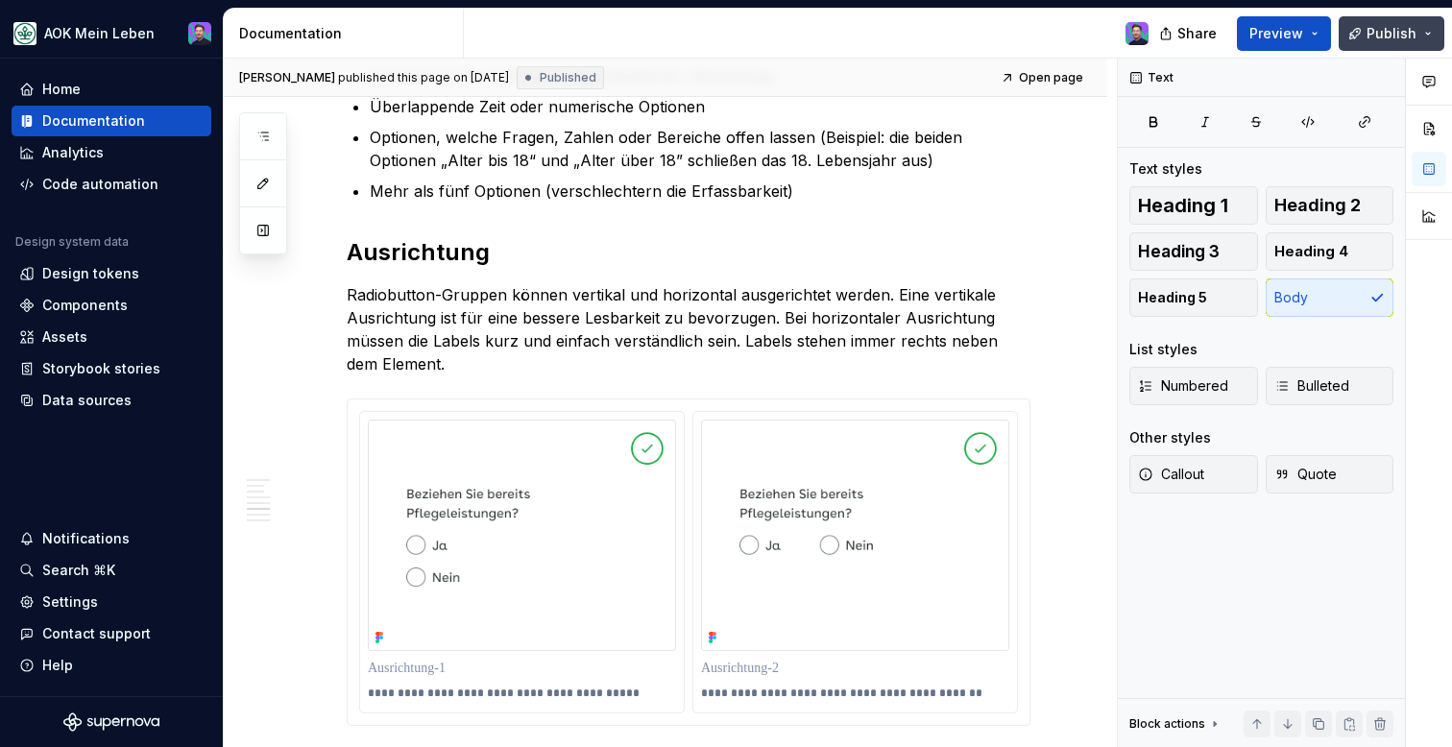
click at [1438, 42] on button "Publish" at bounding box center [1392, 33] width 106 height 35
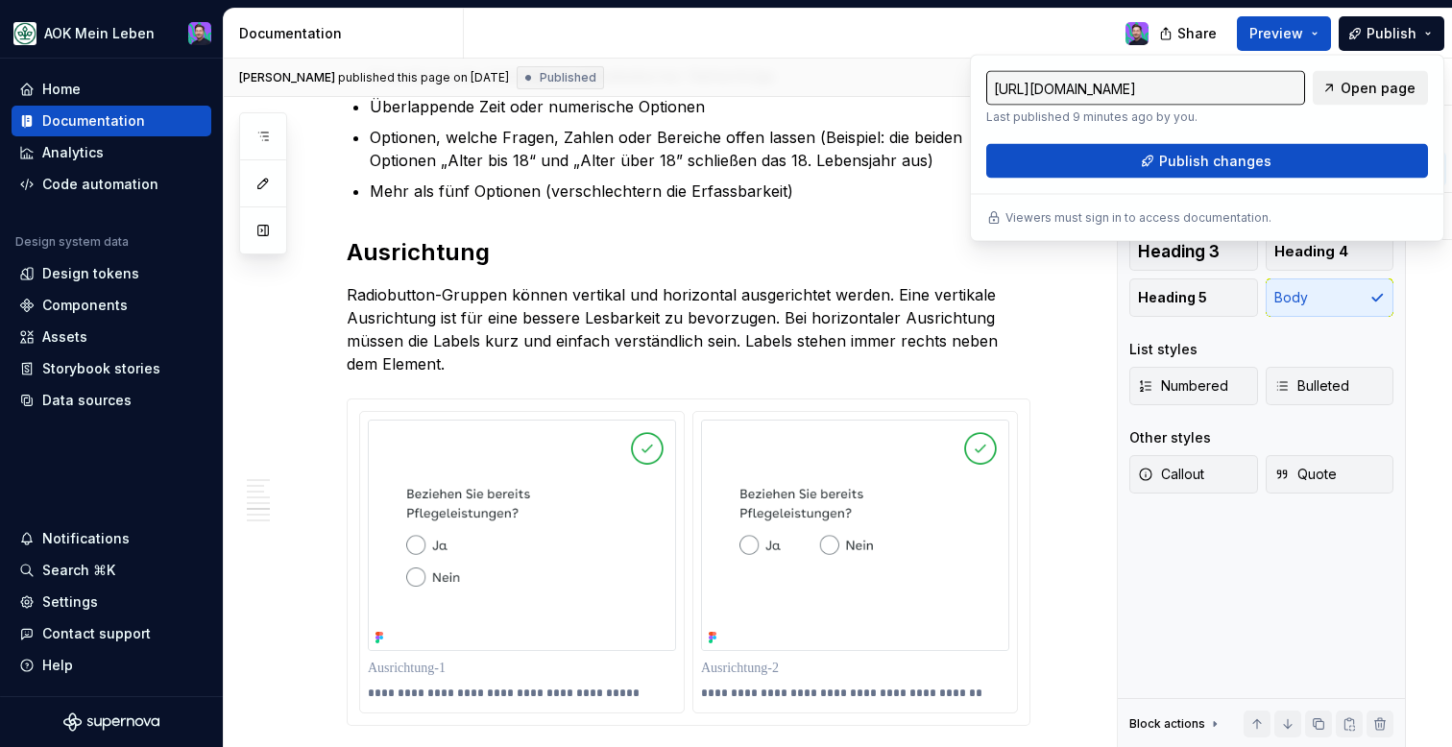
click at [1373, 97] on link "Open page" at bounding box center [1370, 88] width 115 height 35
type textarea "*"
